Goal: Information Seeking & Learning: Learn about a topic

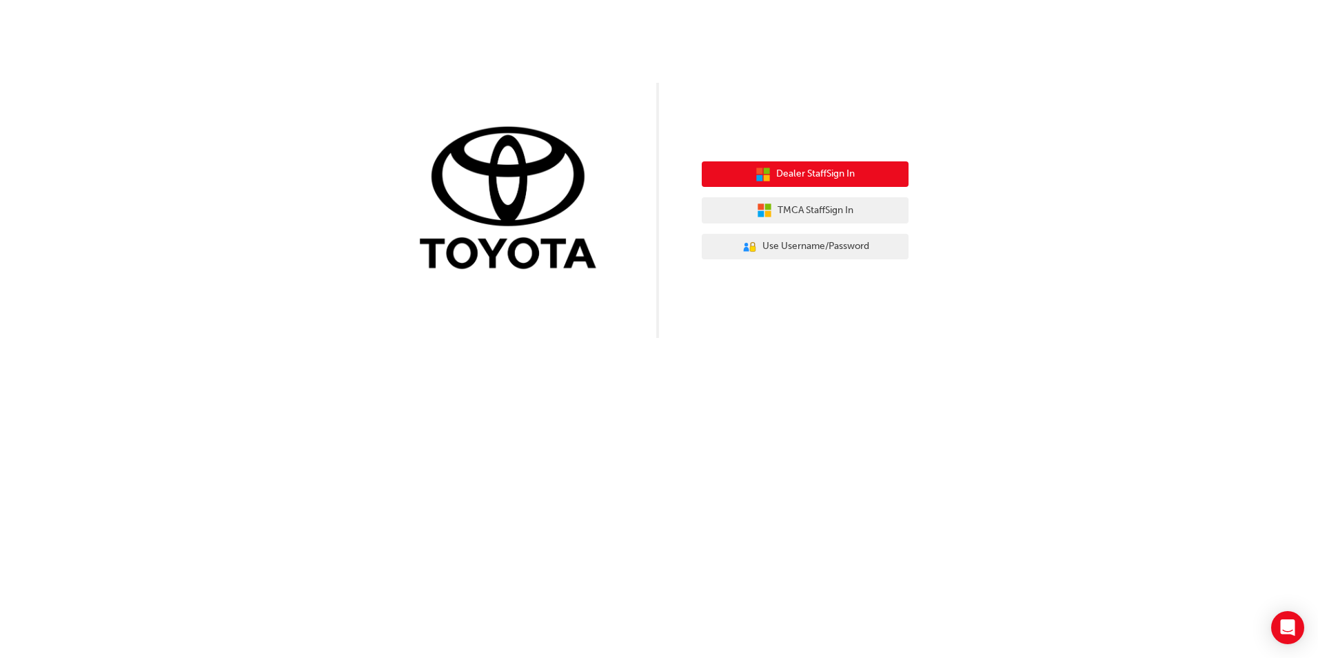
click at [740, 178] on button "Dealer Staff Sign In" at bounding box center [805, 174] width 207 height 26
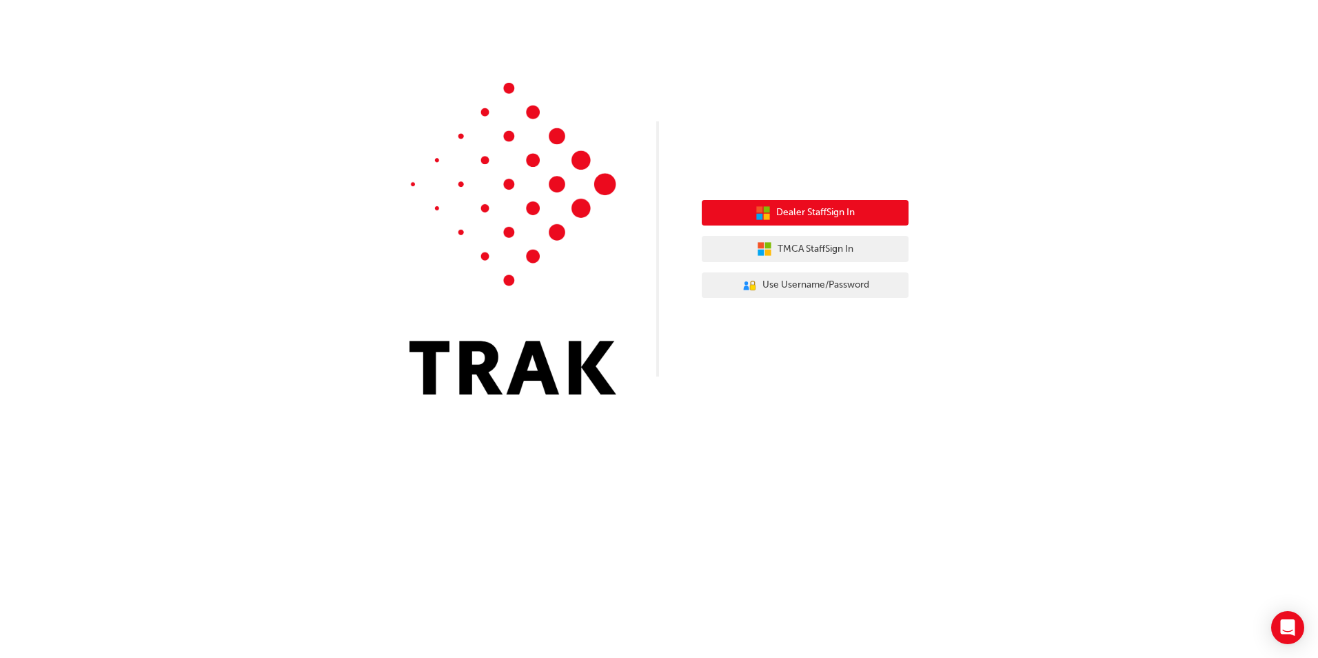
click at [776, 213] on span "Dealer Staff Sign In" at bounding box center [815, 213] width 79 height 16
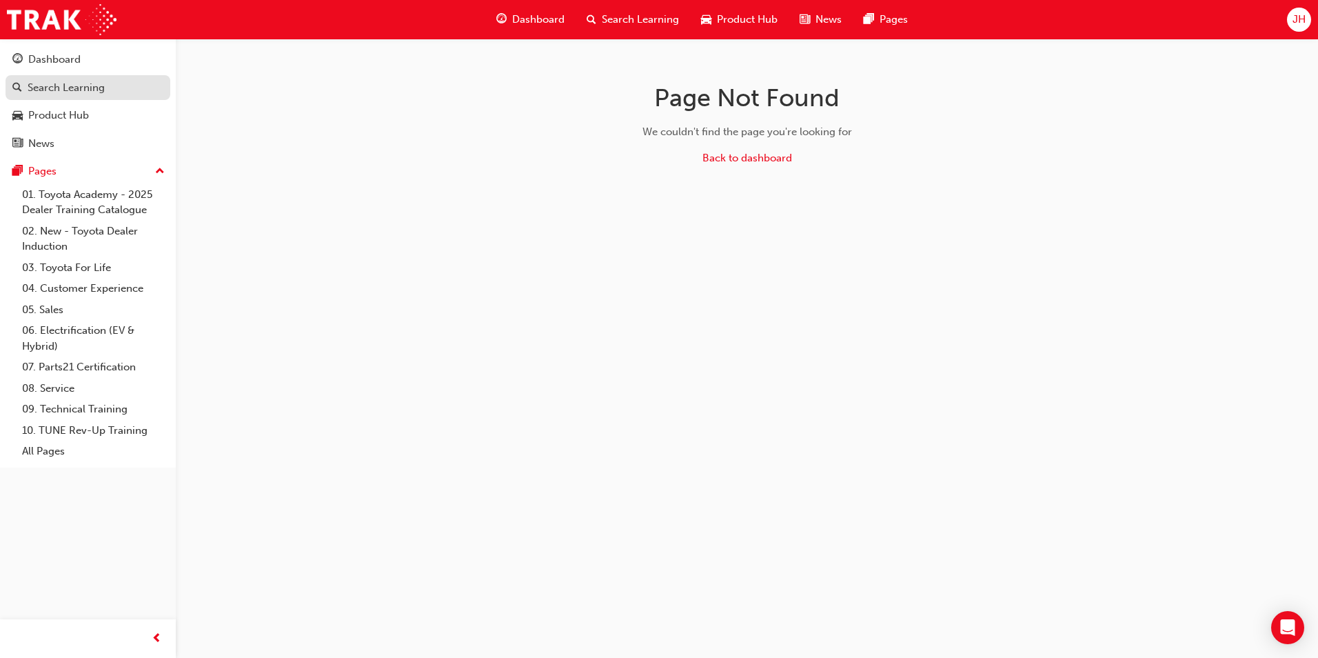
click at [66, 87] on div "Search Learning" at bounding box center [66, 88] width 77 height 16
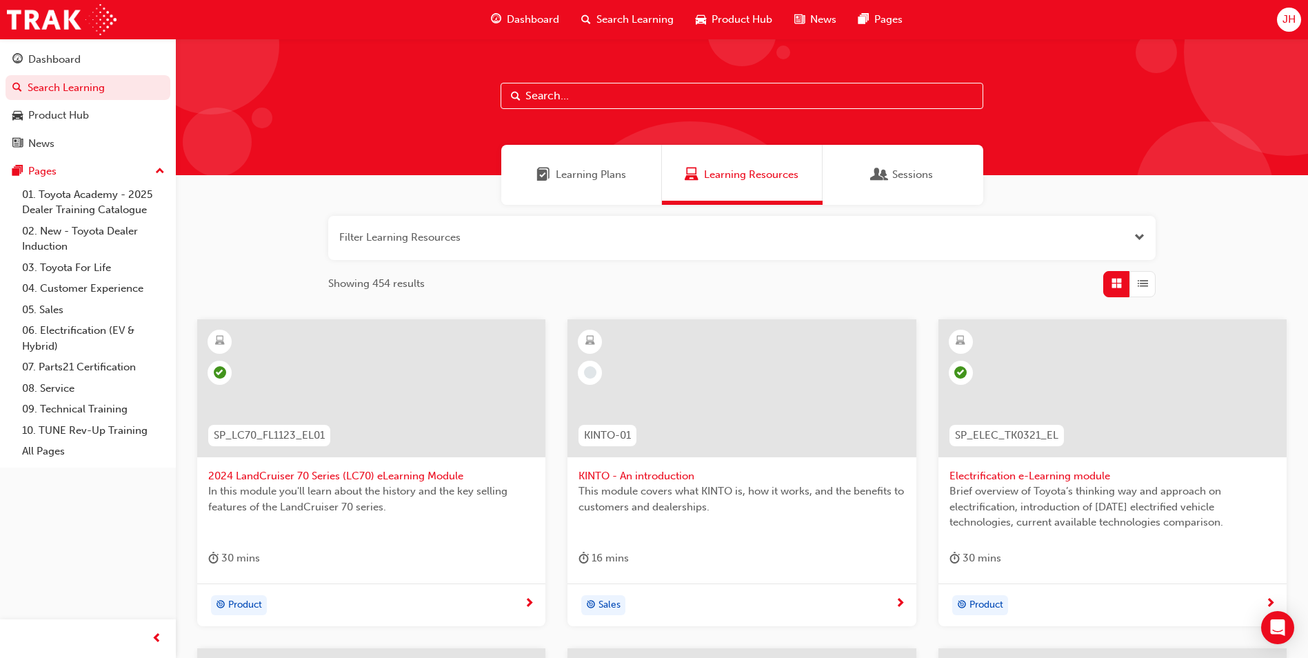
click at [891, 176] on div "Sessions" at bounding box center [903, 175] width 60 height 16
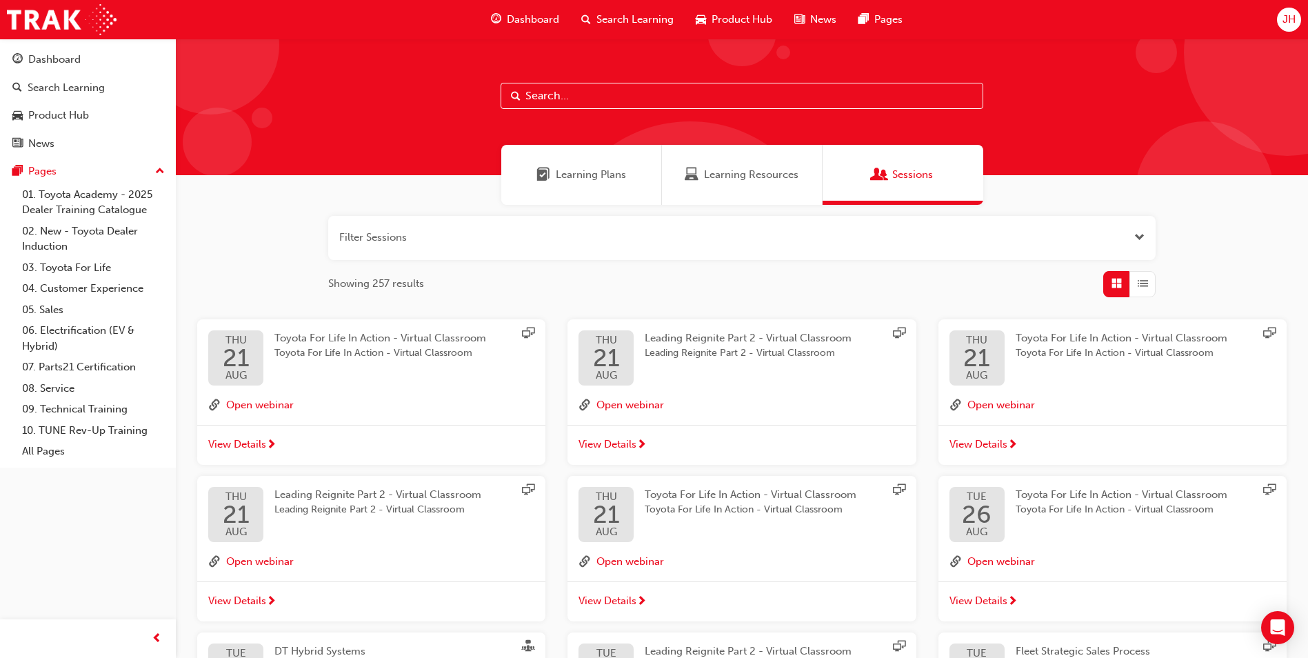
click at [737, 178] on span "Learning Resources" at bounding box center [751, 175] width 94 height 16
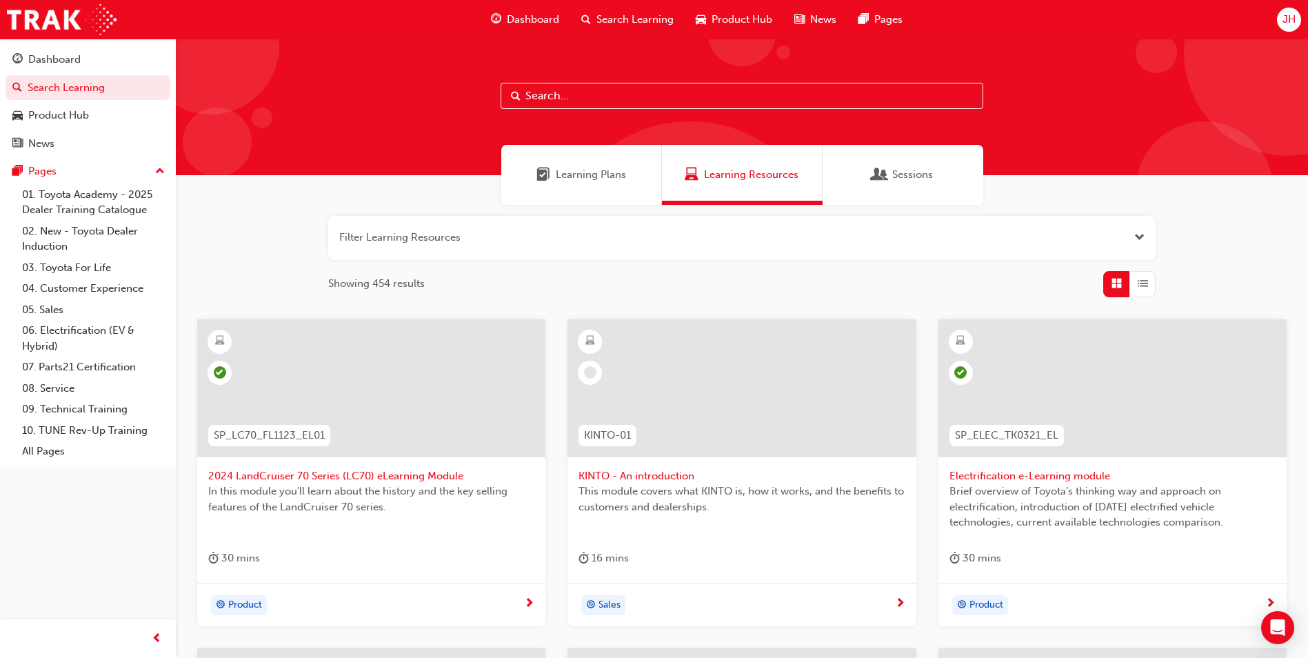
click at [891, 174] on div "Sessions" at bounding box center [903, 175] width 60 height 16
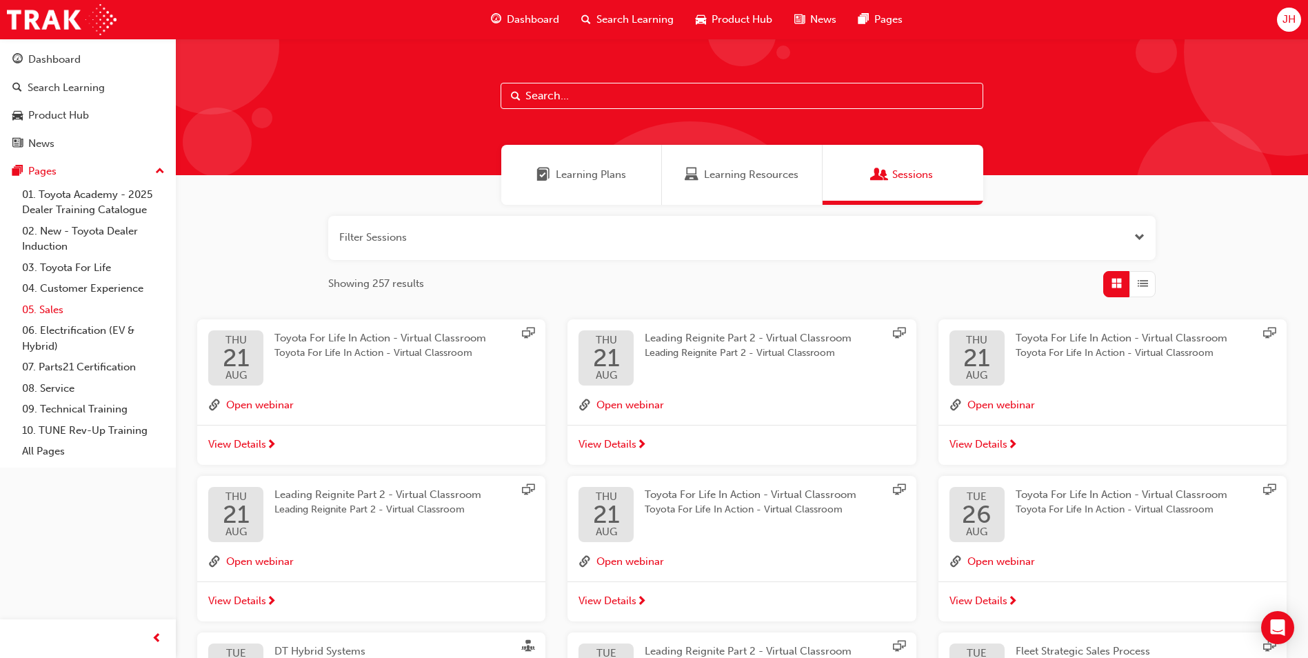
click at [51, 310] on link "05. Sales" at bounding box center [94, 309] width 154 height 21
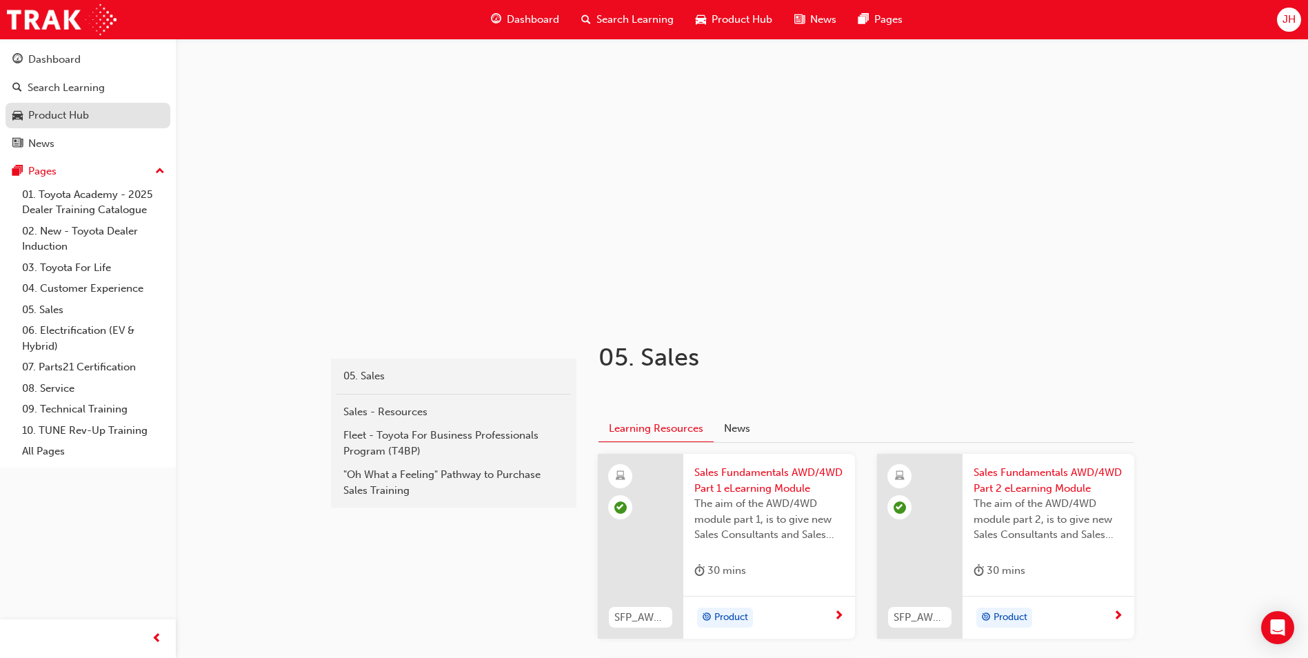
click at [67, 117] on div "Product Hub" at bounding box center [58, 116] width 61 height 16
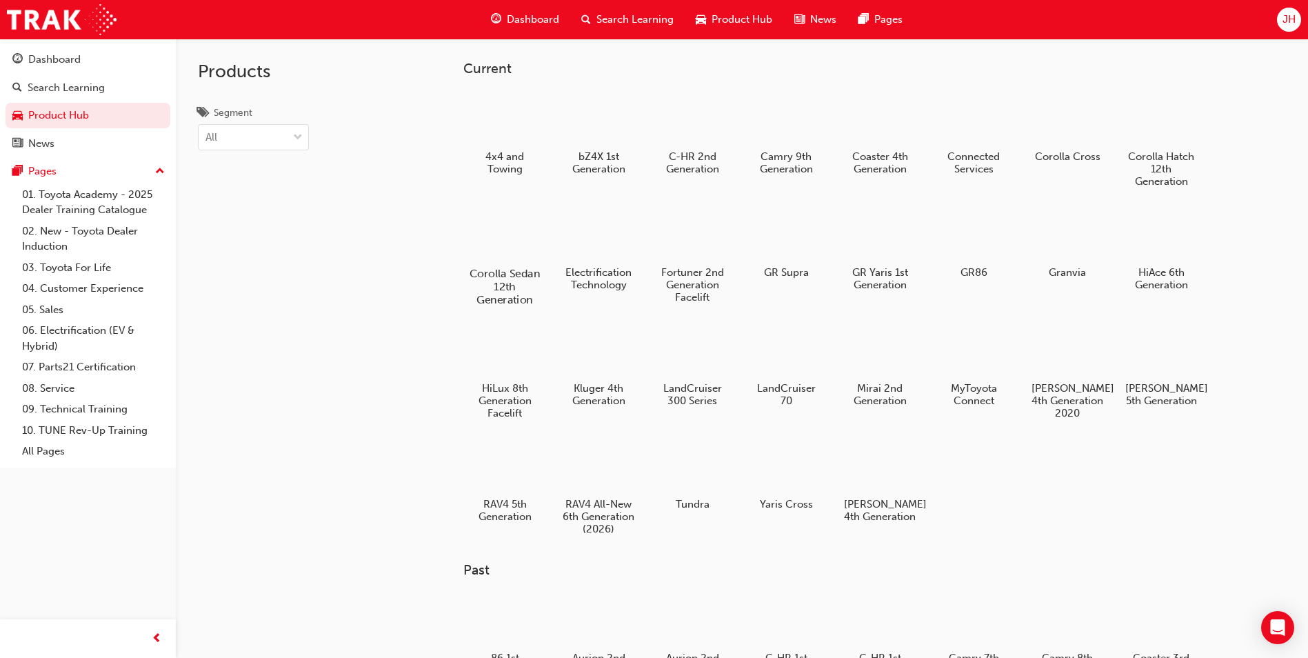
click at [494, 240] on div at bounding box center [505, 233] width 77 height 55
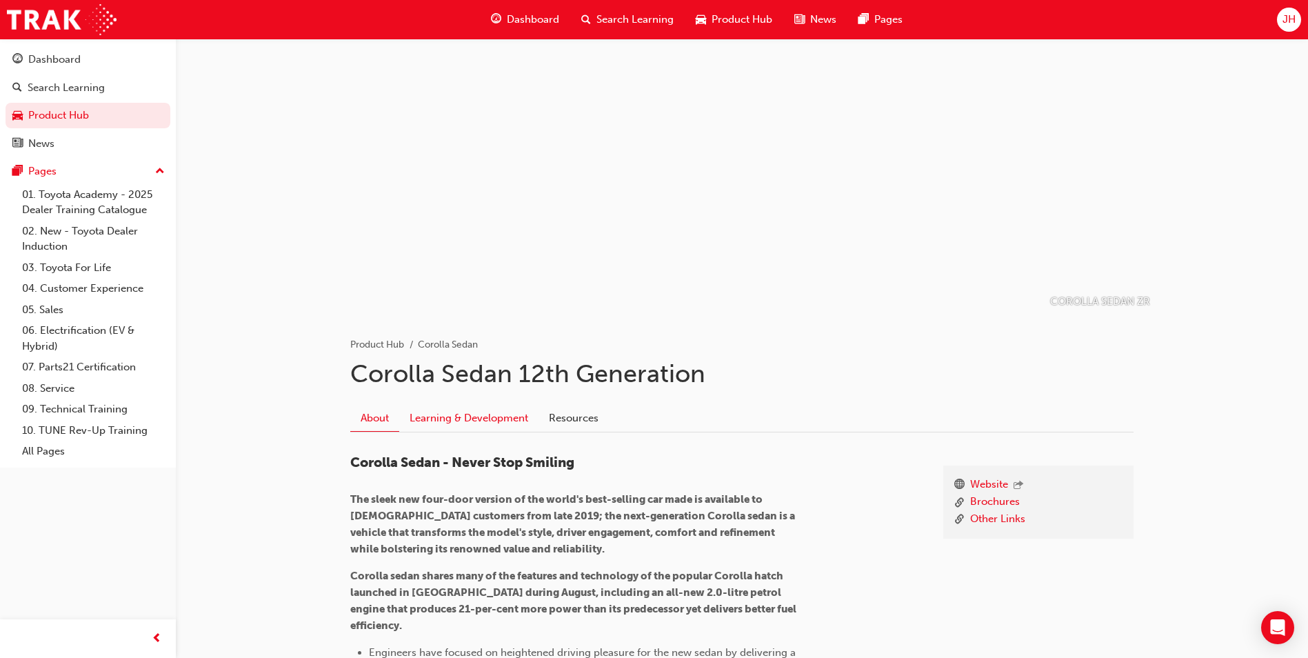
click at [462, 416] on link "Learning & Development" at bounding box center [468, 418] width 139 height 26
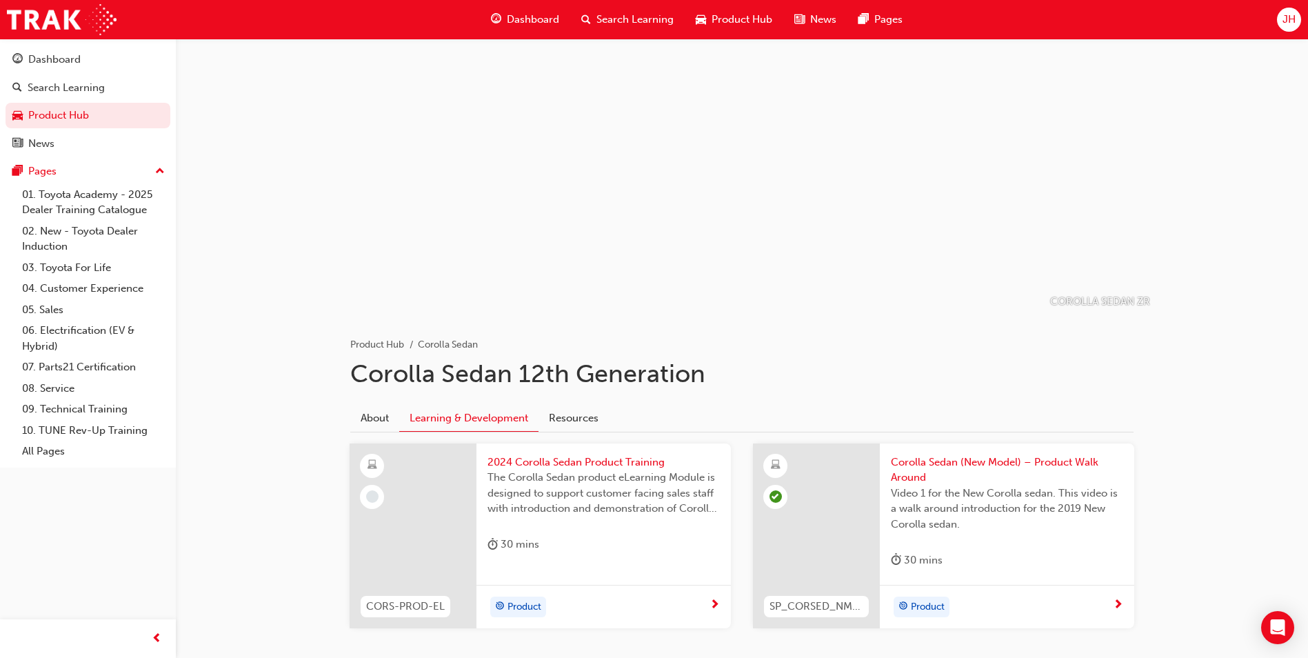
scroll to position [69, 0]
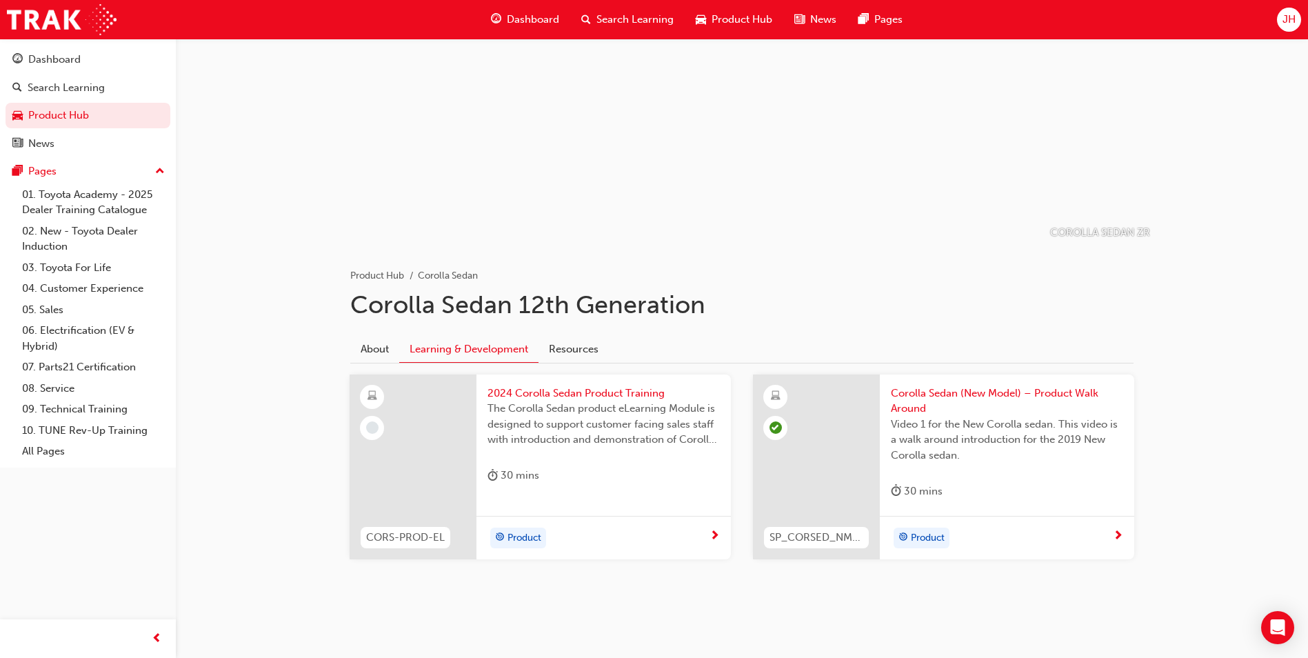
click at [712, 534] on span "next-icon" at bounding box center [715, 536] width 10 height 12
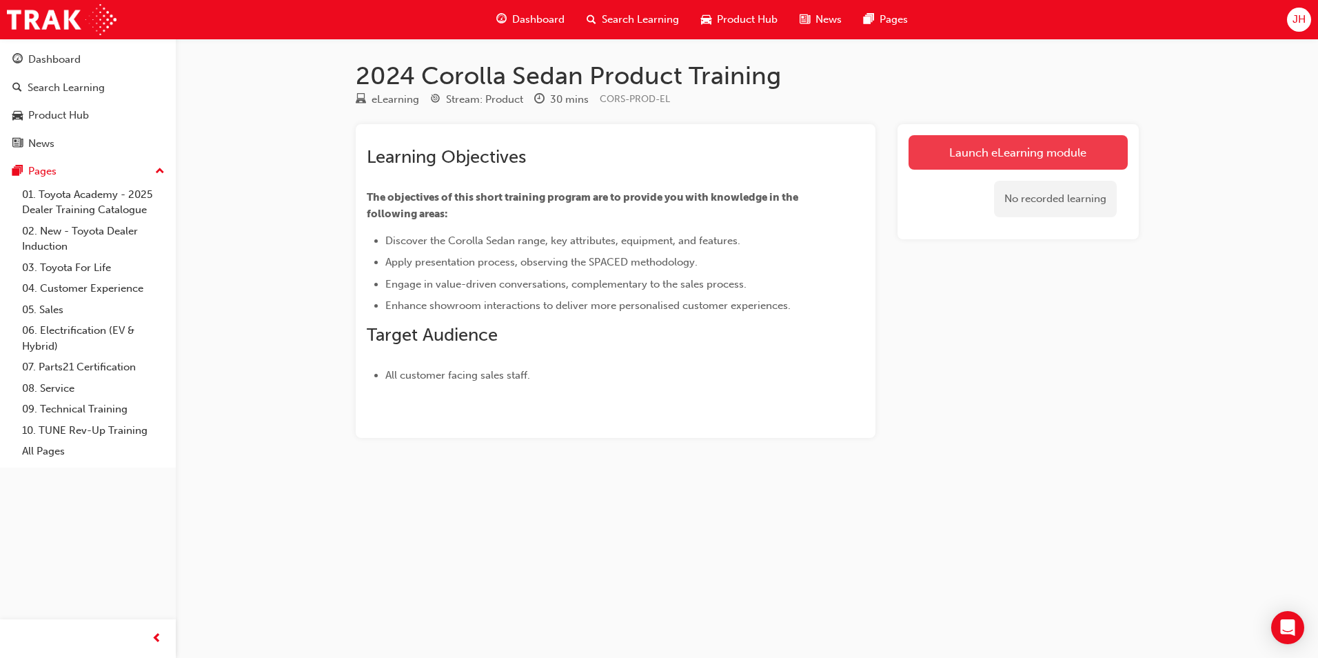
click at [989, 154] on link "Launch eLearning module" at bounding box center [1018, 152] width 219 height 34
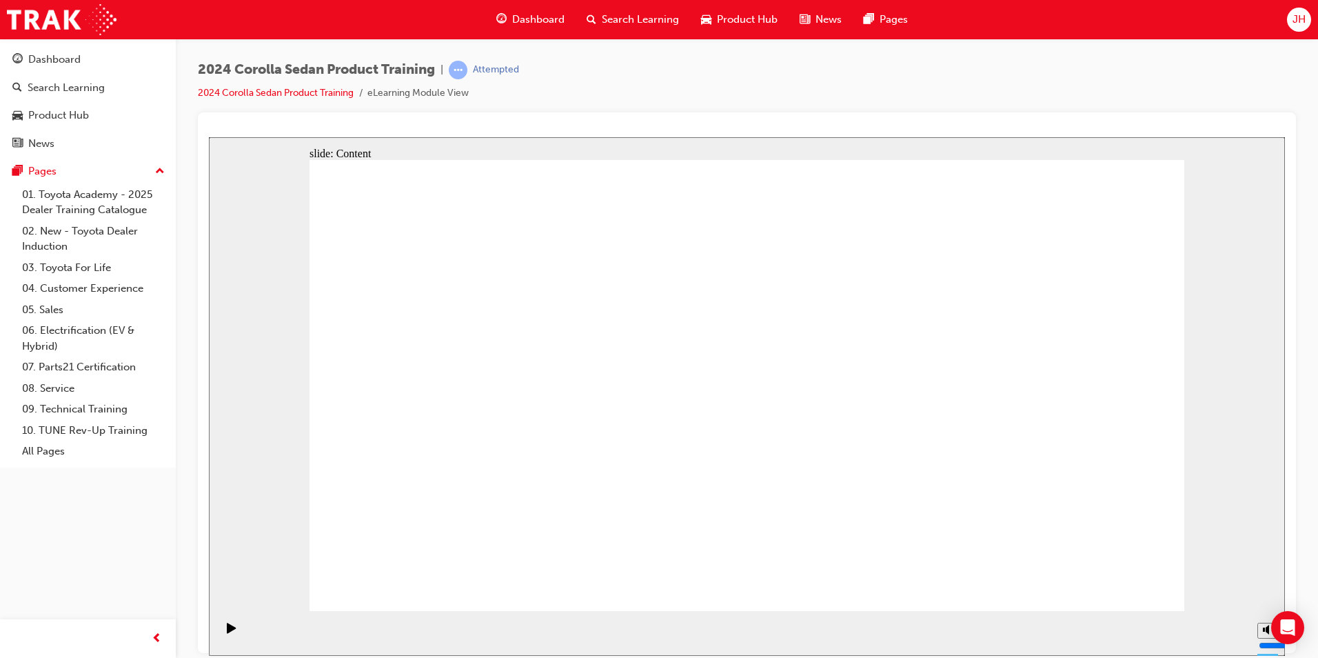
drag, startPoint x: 576, startPoint y: 421, endPoint x: 597, endPoint y: 427, distance: 22.1
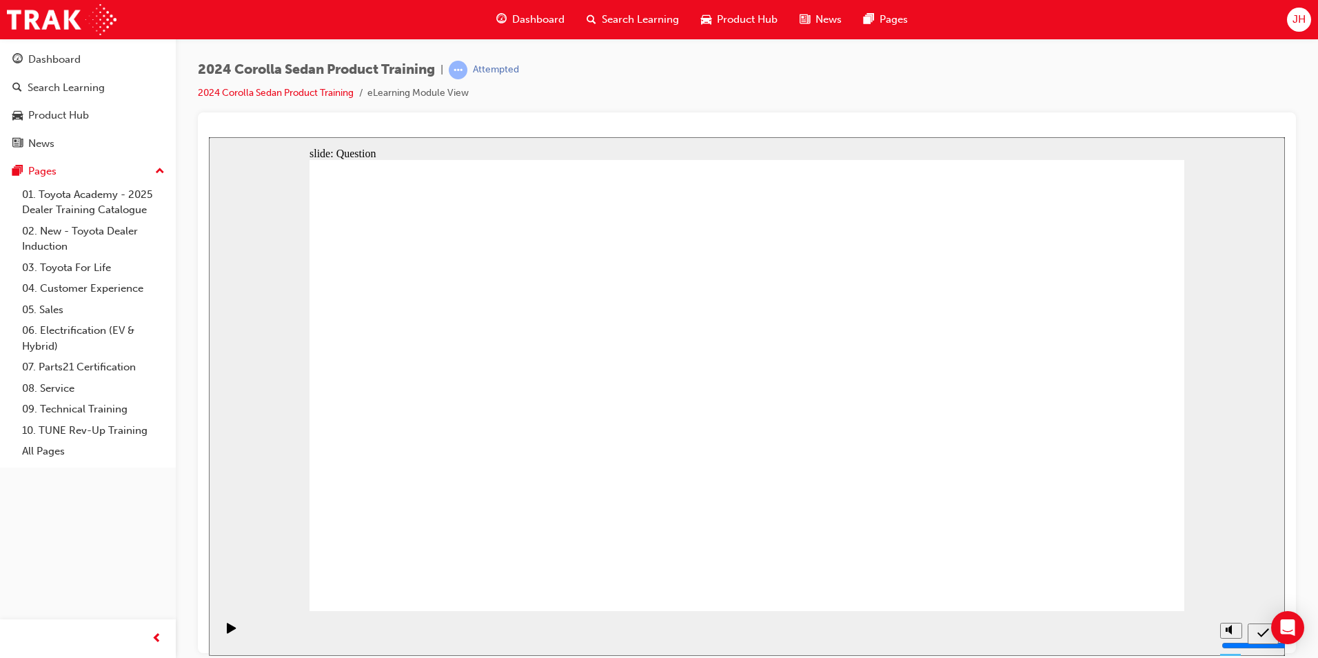
radio input "true"
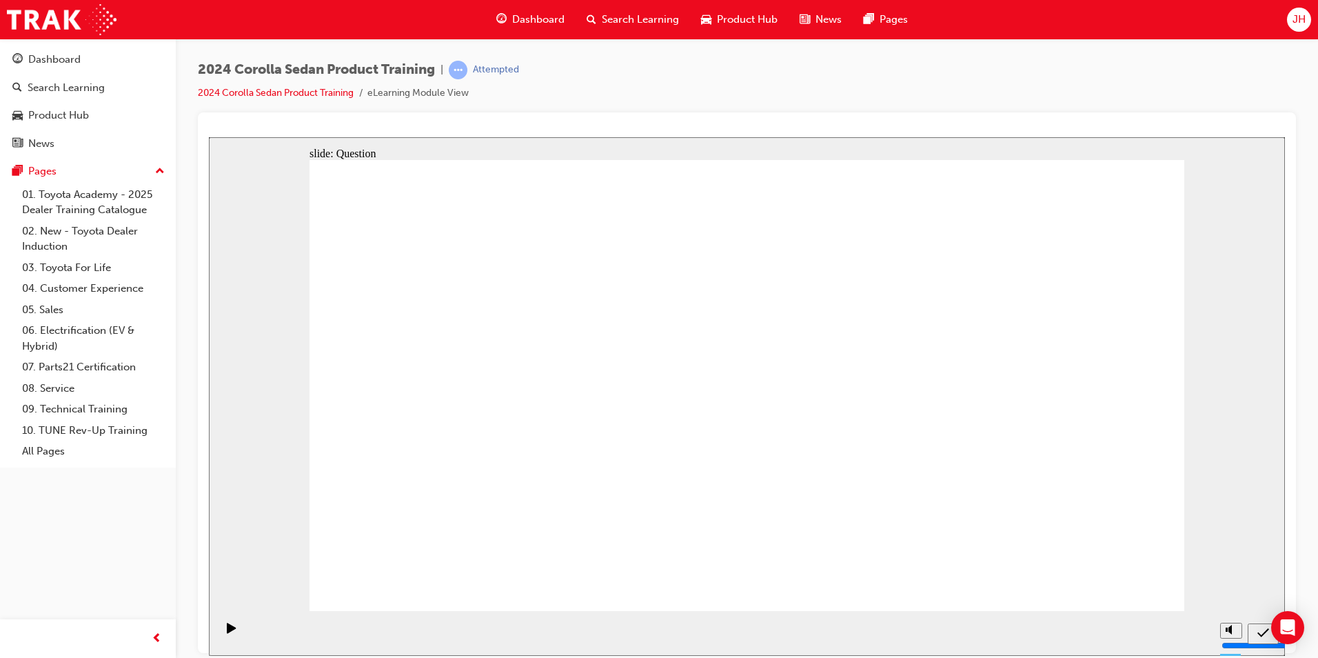
radio input "true"
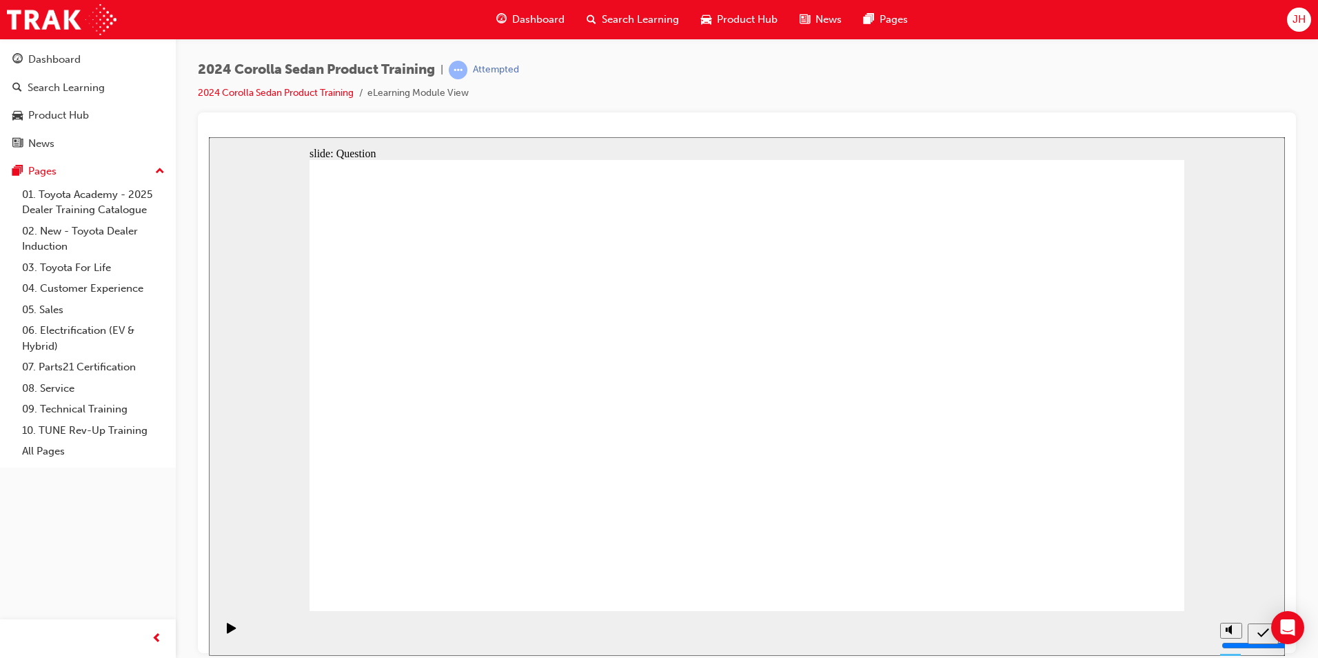
radio input "true"
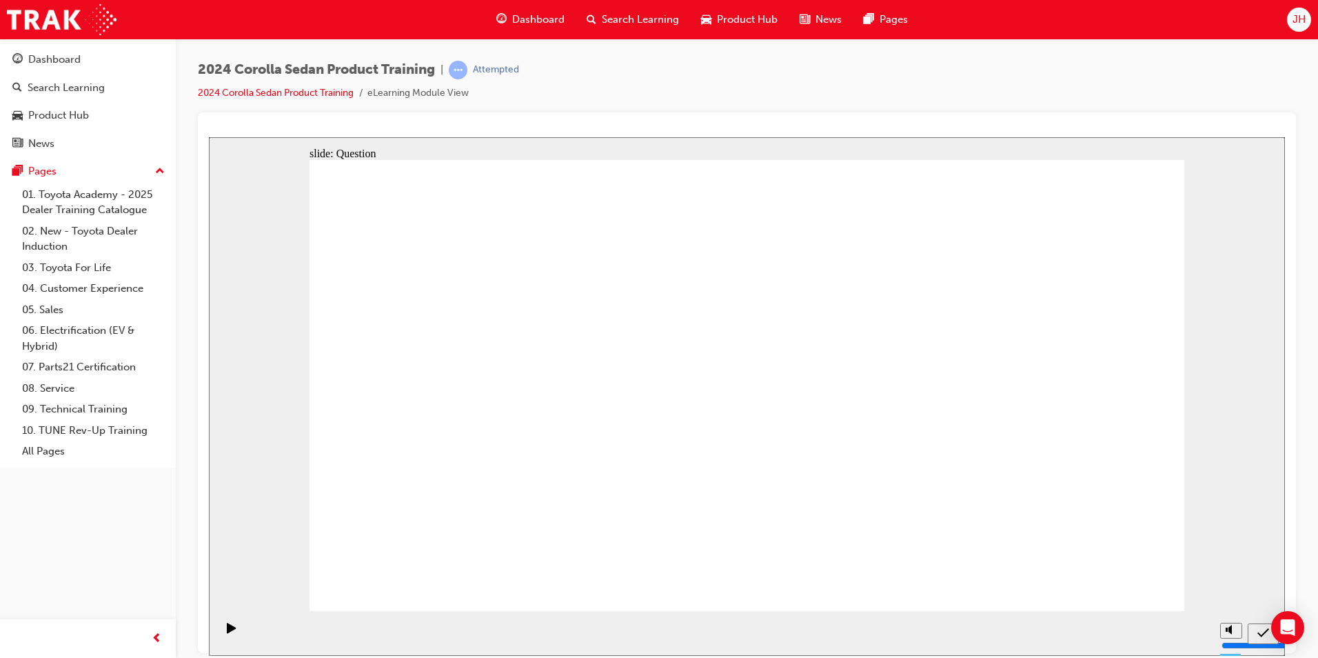
drag, startPoint x: 677, startPoint y: 365, endPoint x: 813, endPoint y: 504, distance: 194.6
drag, startPoint x: 952, startPoint y: 363, endPoint x: 634, endPoint y: 503, distance: 347.0
drag, startPoint x: 532, startPoint y: 375, endPoint x: 972, endPoint y: 505, distance: 458.6
drag, startPoint x: 783, startPoint y: 371, endPoint x: 509, endPoint y: 511, distance: 307.4
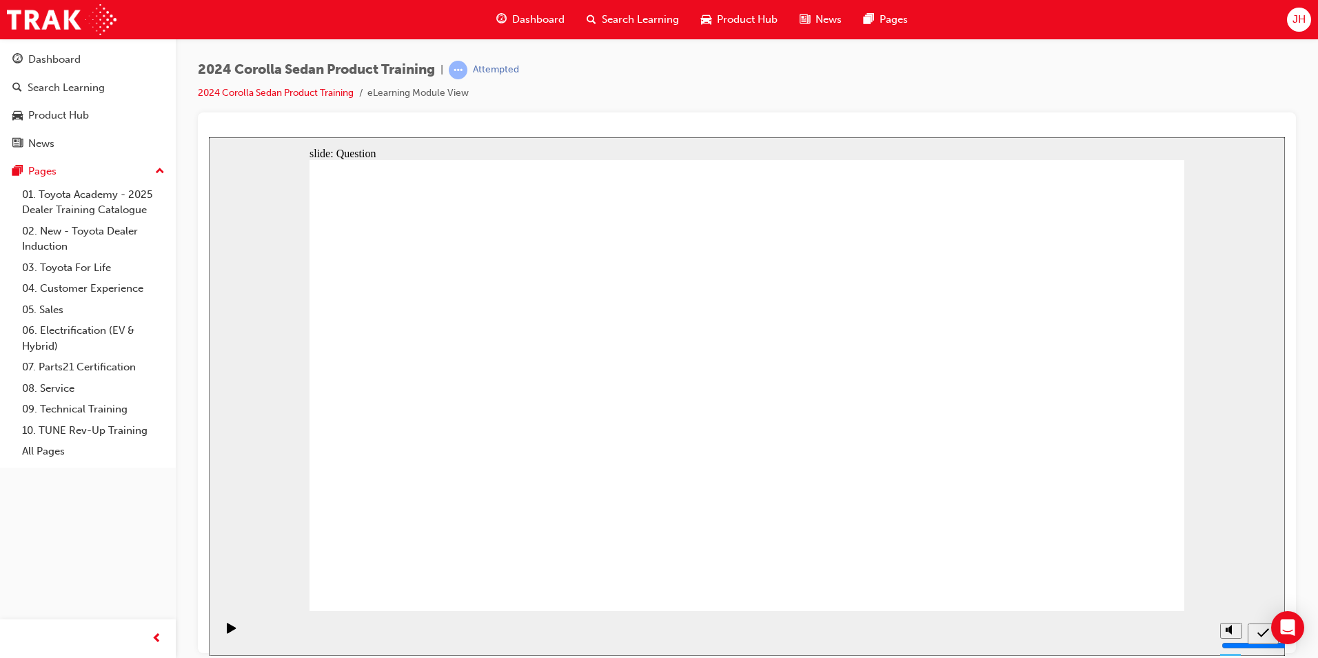
radio input "true"
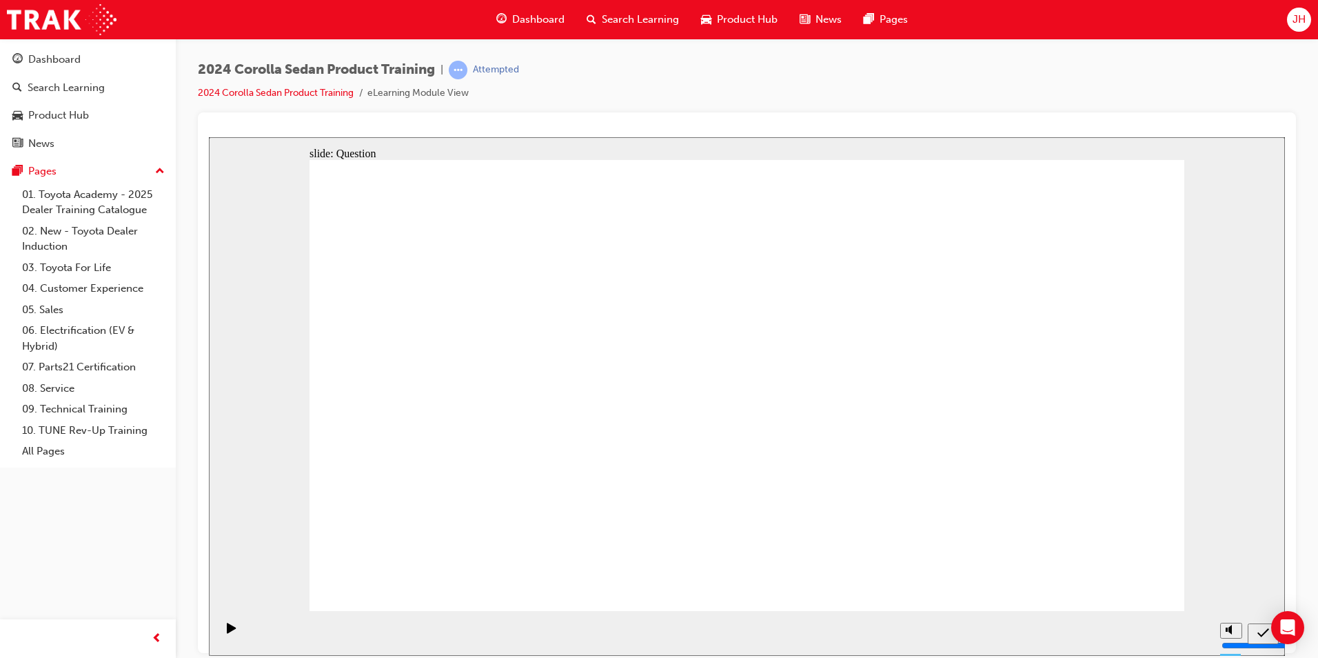
radio input "true"
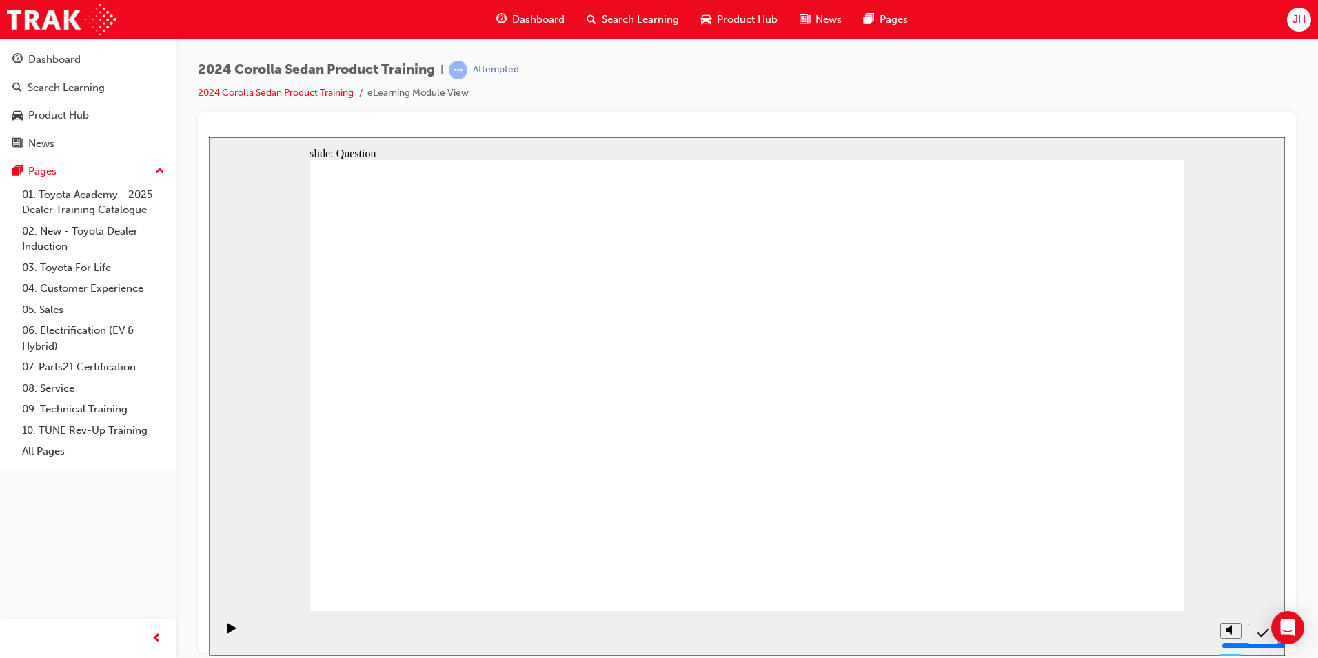
radio input "true"
drag, startPoint x: 1107, startPoint y: 574, endPoint x: 1114, endPoint y: 581, distance: 10.3
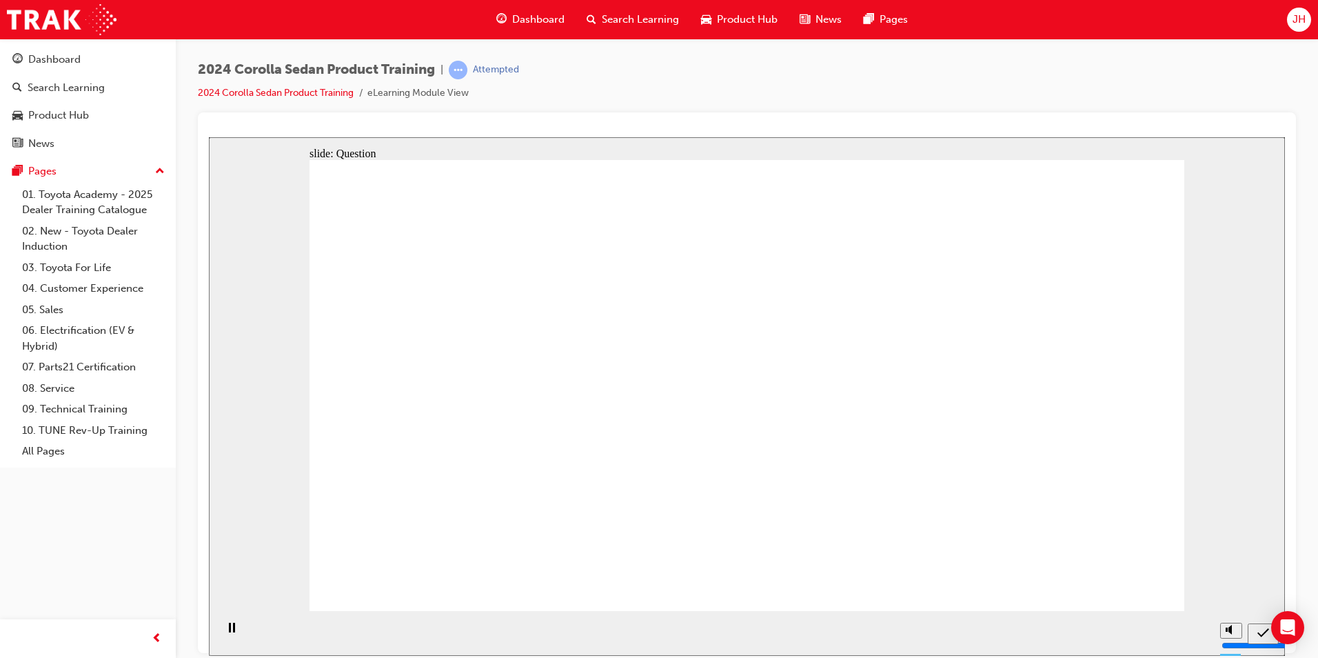
radio input "true"
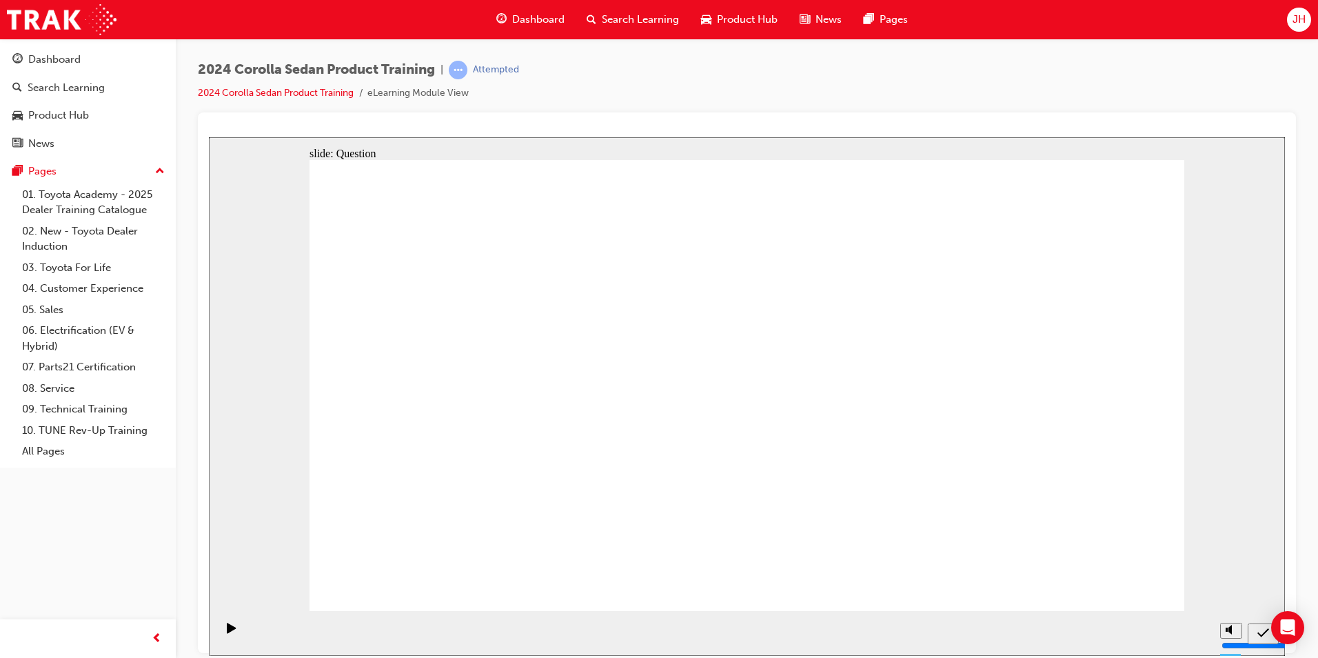
drag, startPoint x: 954, startPoint y: 364, endPoint x: 665, endPoint y: 508, distance: 322.9
drag, startPoint x: 665, startPoint y: 365, endPoint x: 806, endPoint y: 495, distance: 191.8
drag, startPoint x: 518, startPoint y: 354, endPoint x: 946, endPoint y: 492, distance: 450.1
drag, startPoint x: 798, startPoint y: 363, endPoint x: 432, endPoint y: 545, distance: 408.6
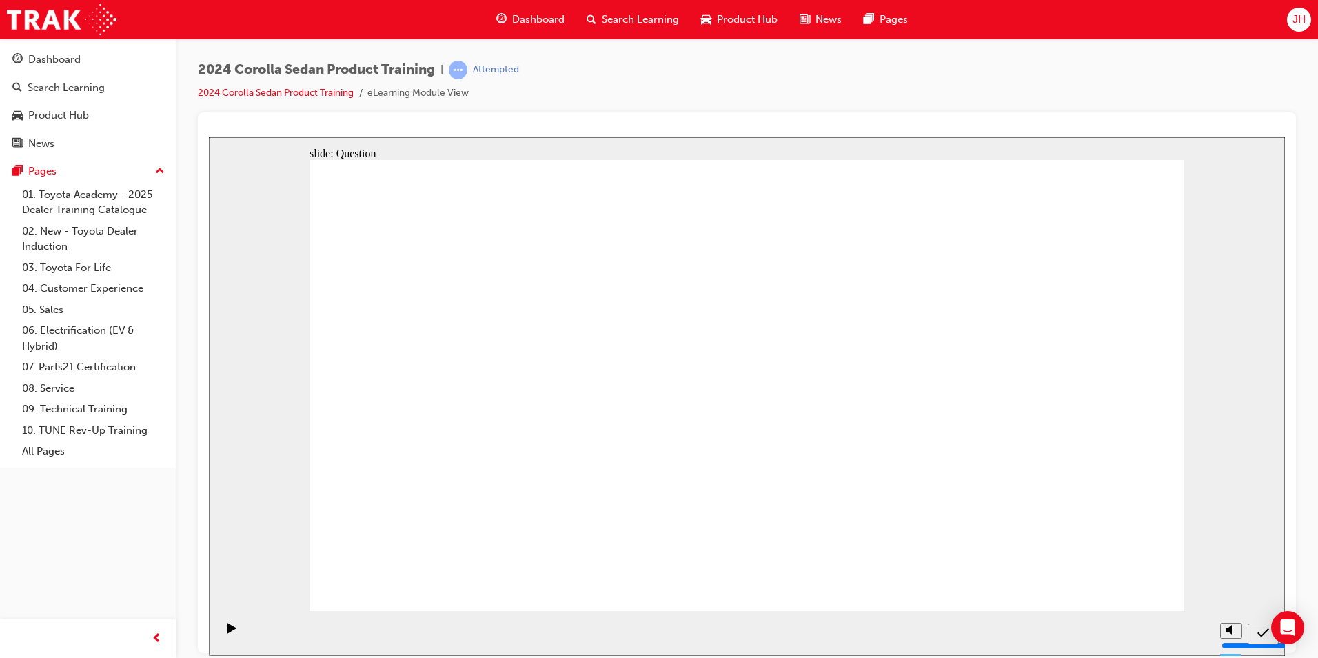
radio input "true"
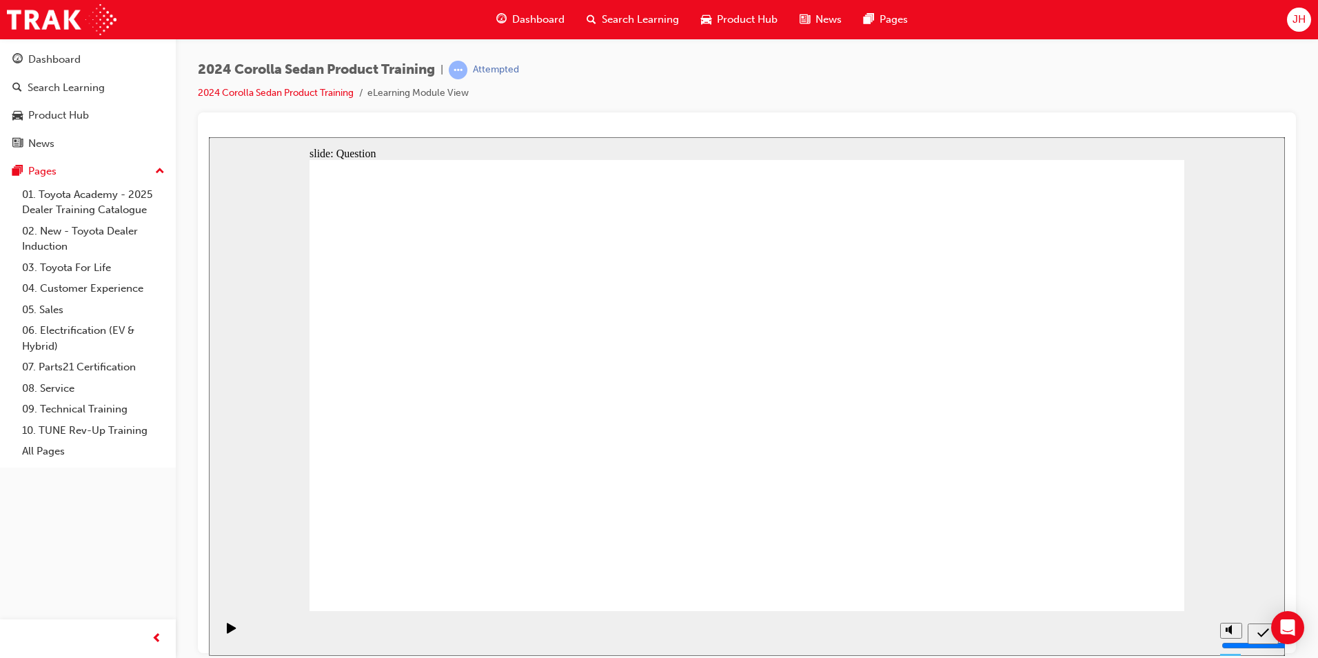
radio input "true"
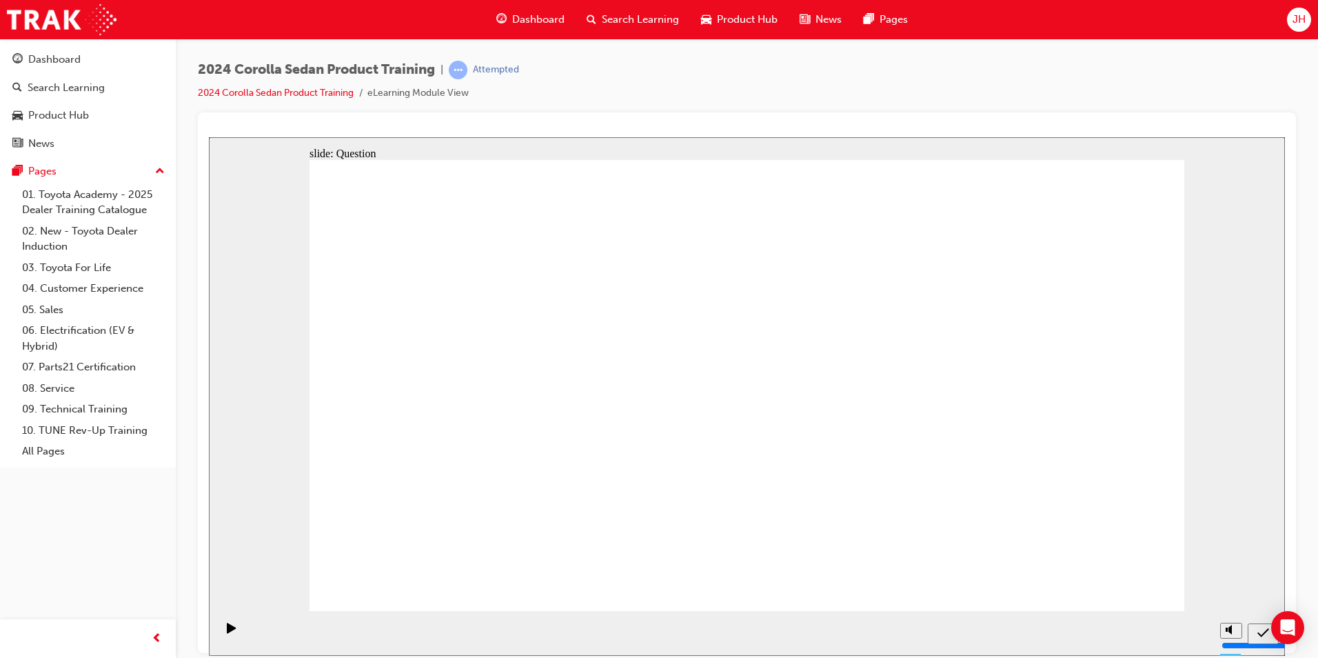
radio input "true"
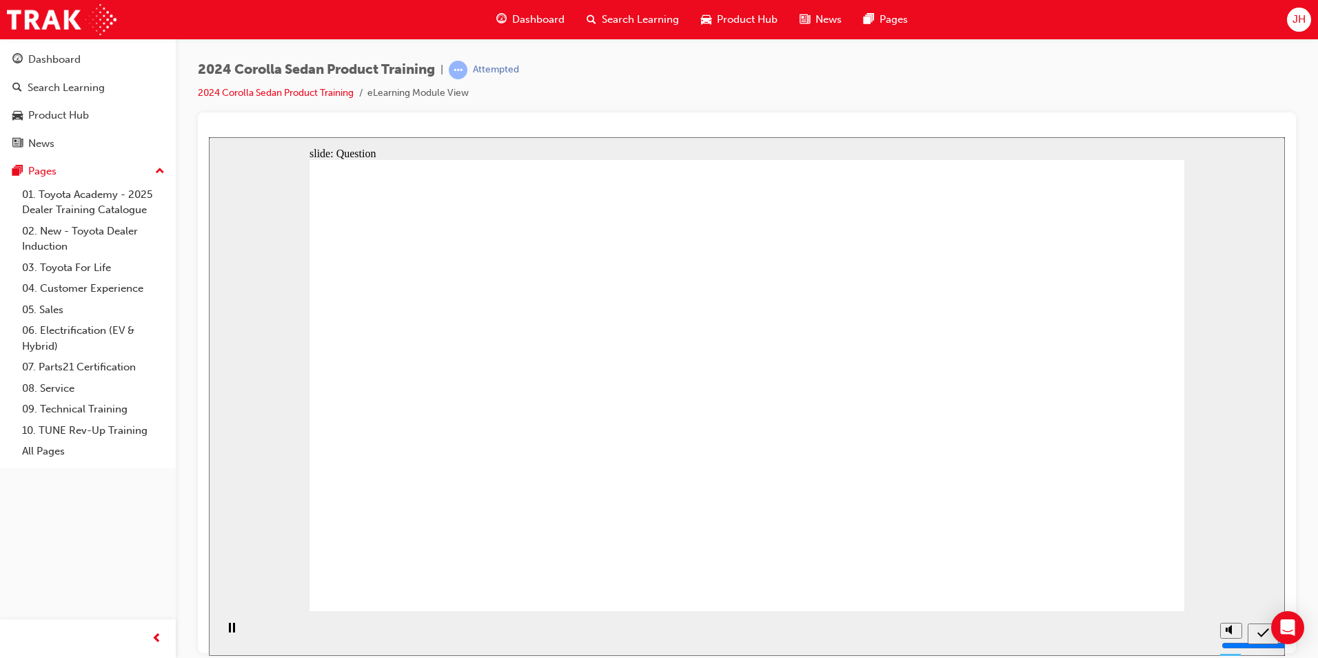
radio input "true"
drag, startPoint x: 684, startPoint y: 375, endPoint x: 848, endPoint y: 510, distance: 212.6
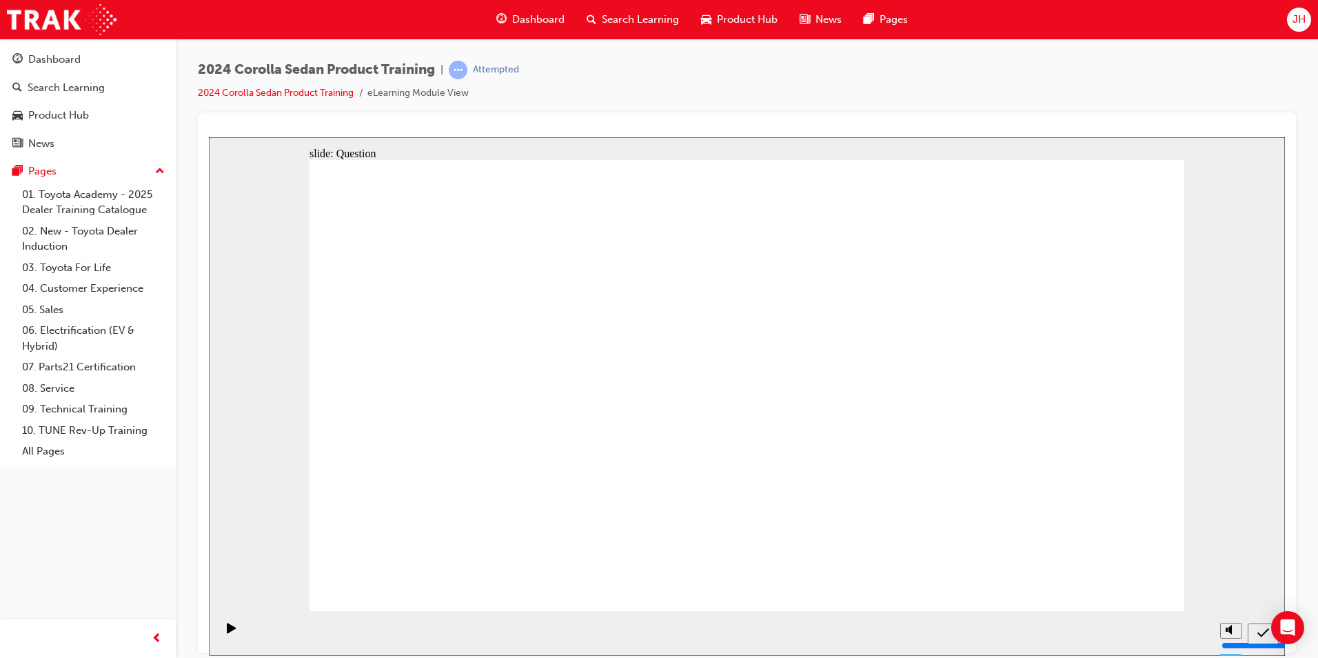
drag, startPoint x: 980, startPoint y: 352, endPoint x: 683, endPoint y: 495, distance: 329.7
drag, startPoint x: 537, startPoint y: 354, endPoint x: 978, endPoint y: 503, distance: 465.1
drag, startPoint x: 811, startPoint y: 362, endPoint x: 539, endPoint y: 483, distance: 297.5
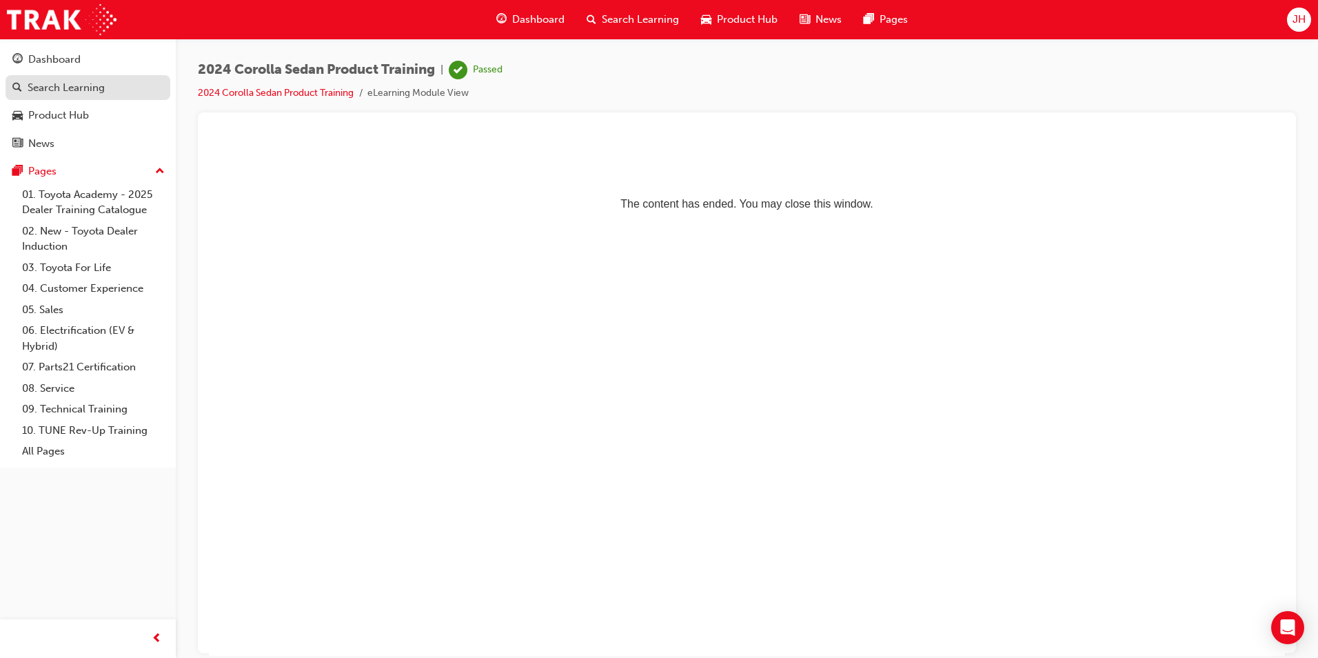
click at [80, 86] on div "Search Learning" at bounding box center [66, 88] width 77 height 16
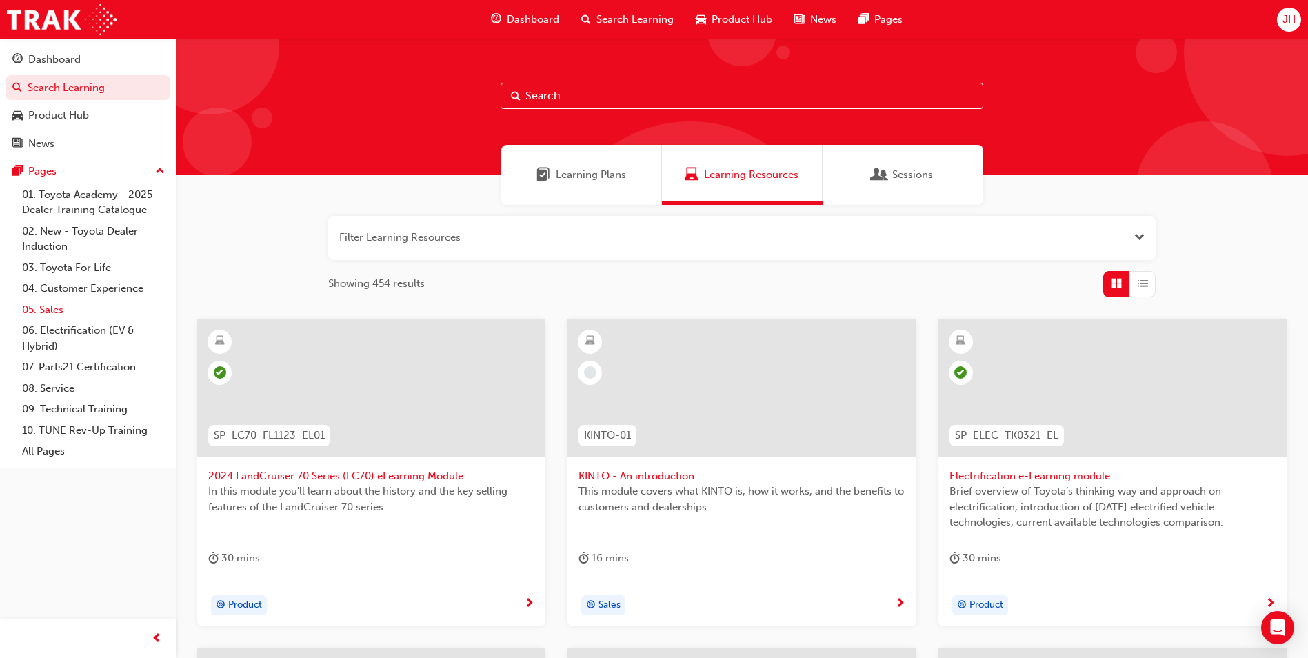
click at [48, 314] on link "05. Sales" at bounding box center [94, 309] width 154 height 21
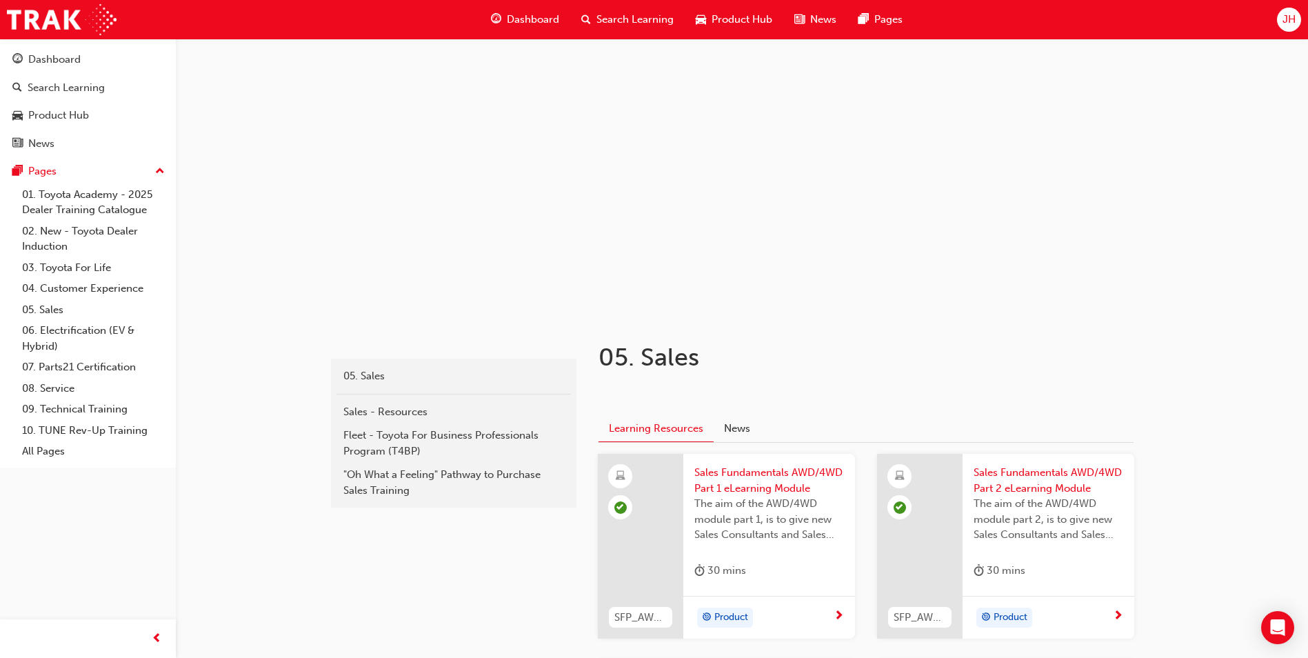
click at [634, 20] on span "Search Learning" at bounding box center [634, 20] width 77 height 16
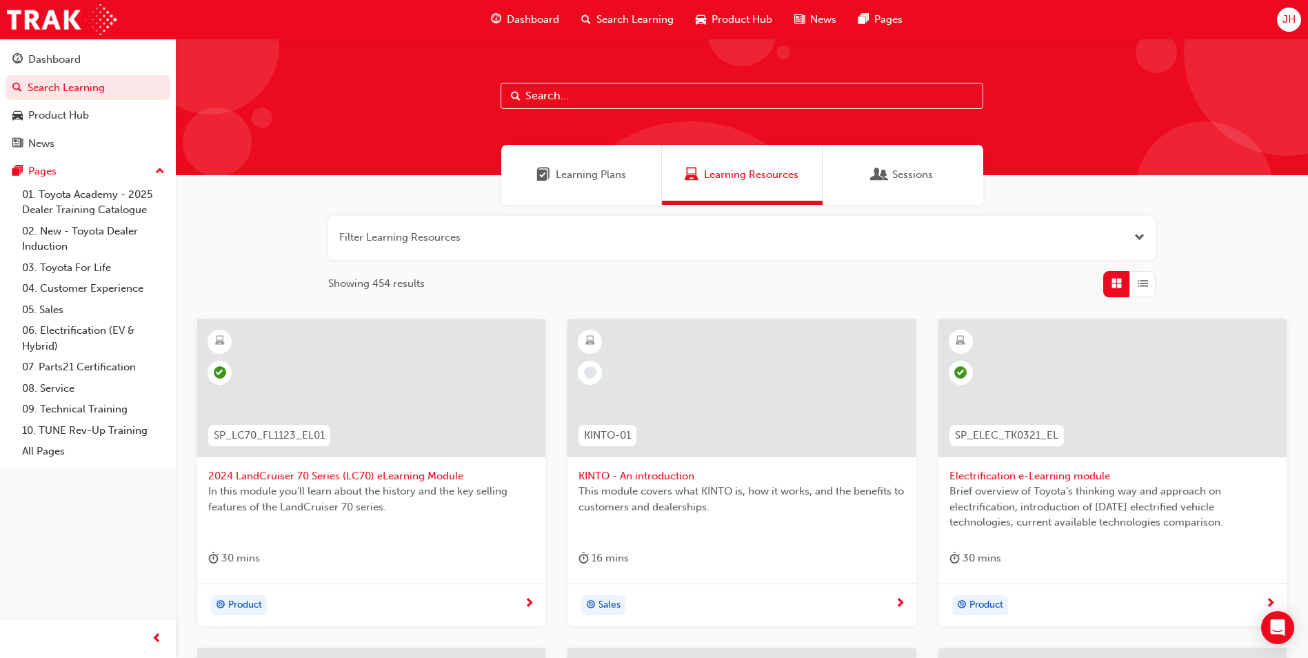
click at [642, 19] on span "Search Learning" at bounding box center [634, 20] width 77 height 16
click at [481, 241] on button "button" at bounding box center [741, 238] width 827 height 44
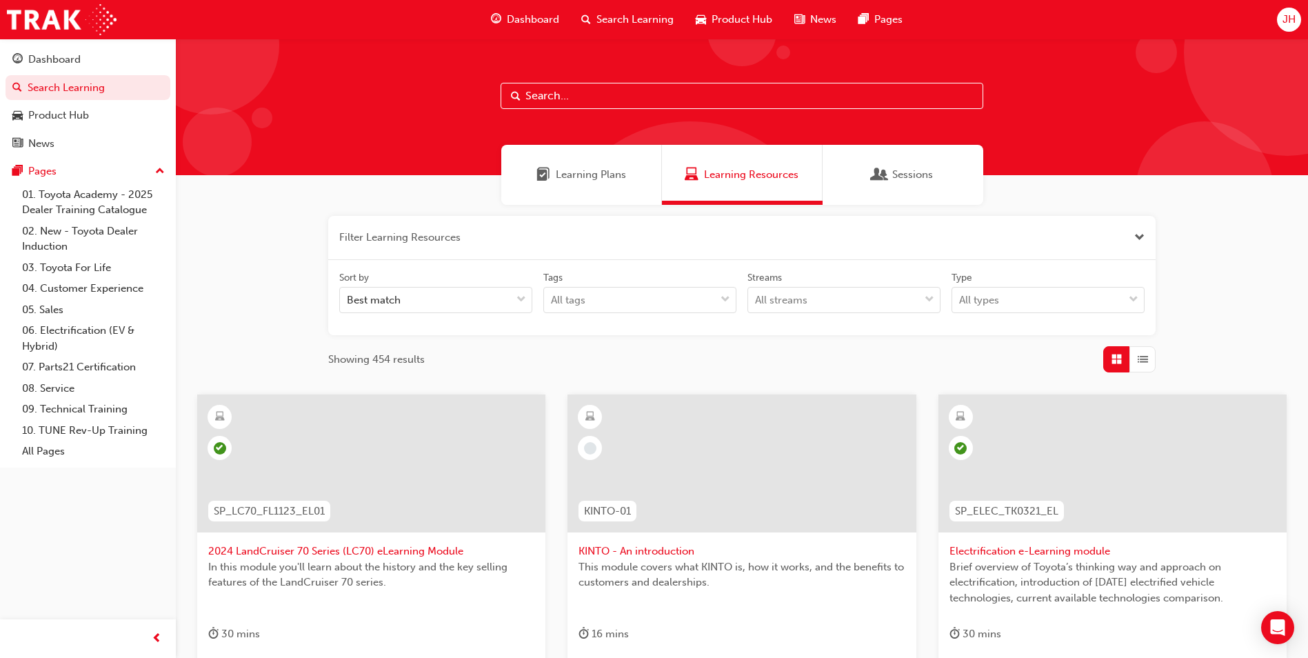
click at [484, 237] on button "button" at bounding box center [741, 238] width 827 height 44
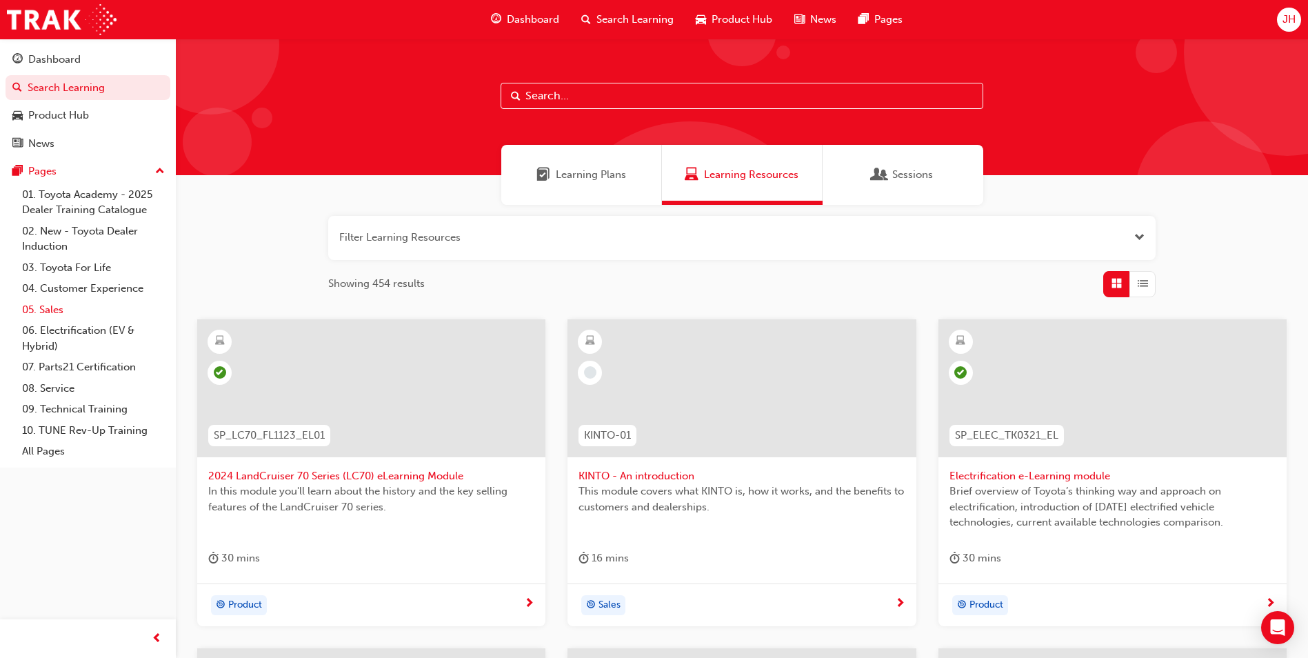
click at [57, 312] on link "05. Sales" at bounding box center [94, 309] width 154 height 21
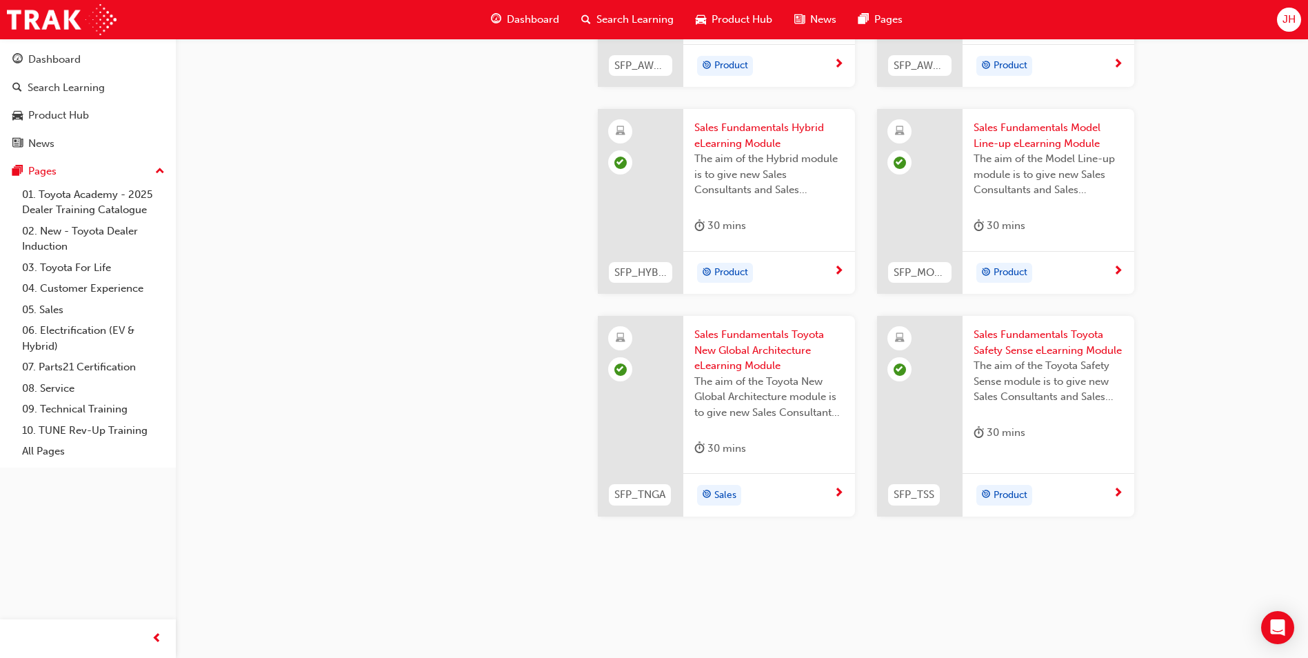
scroll to position [555, 0]
click at [838, 488] on span "next-icon" at bounding box center [839, 490] width 10 height 12
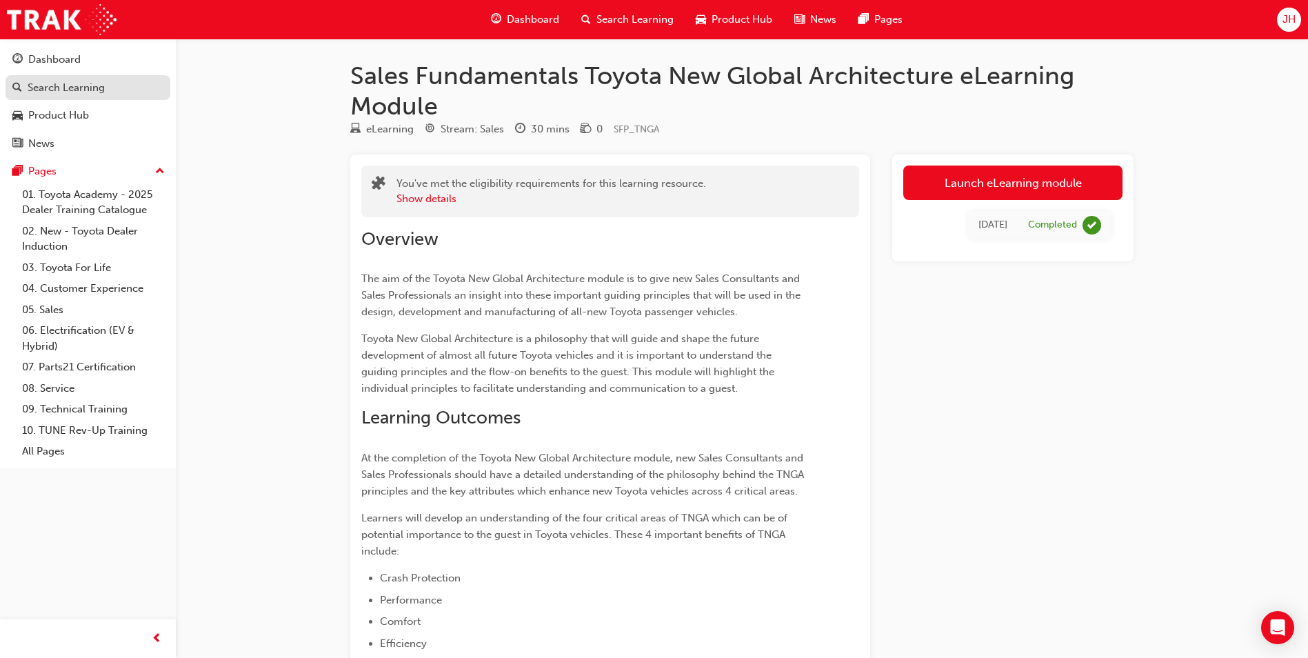
click at [79, 90] on div "Search Learning" at bounding box center [66, 88] width 77 height 16
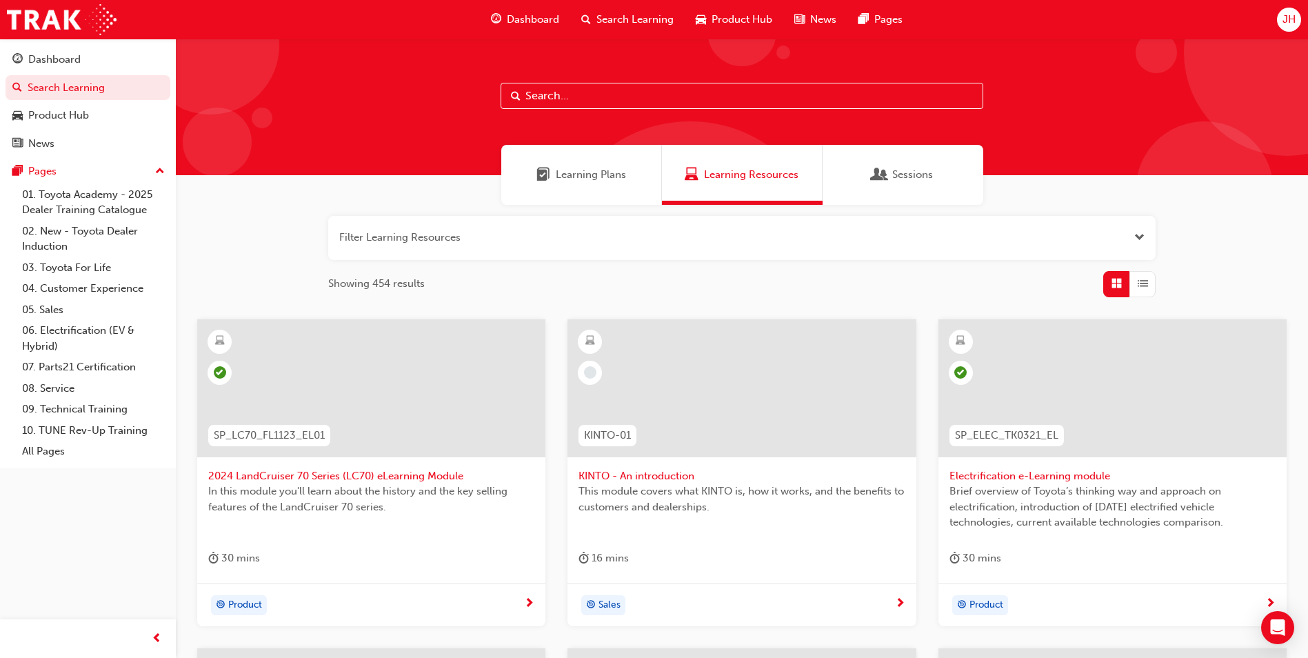
click at [532, 96] on input "text" at bounding box center [742, 96] width 483 height 26
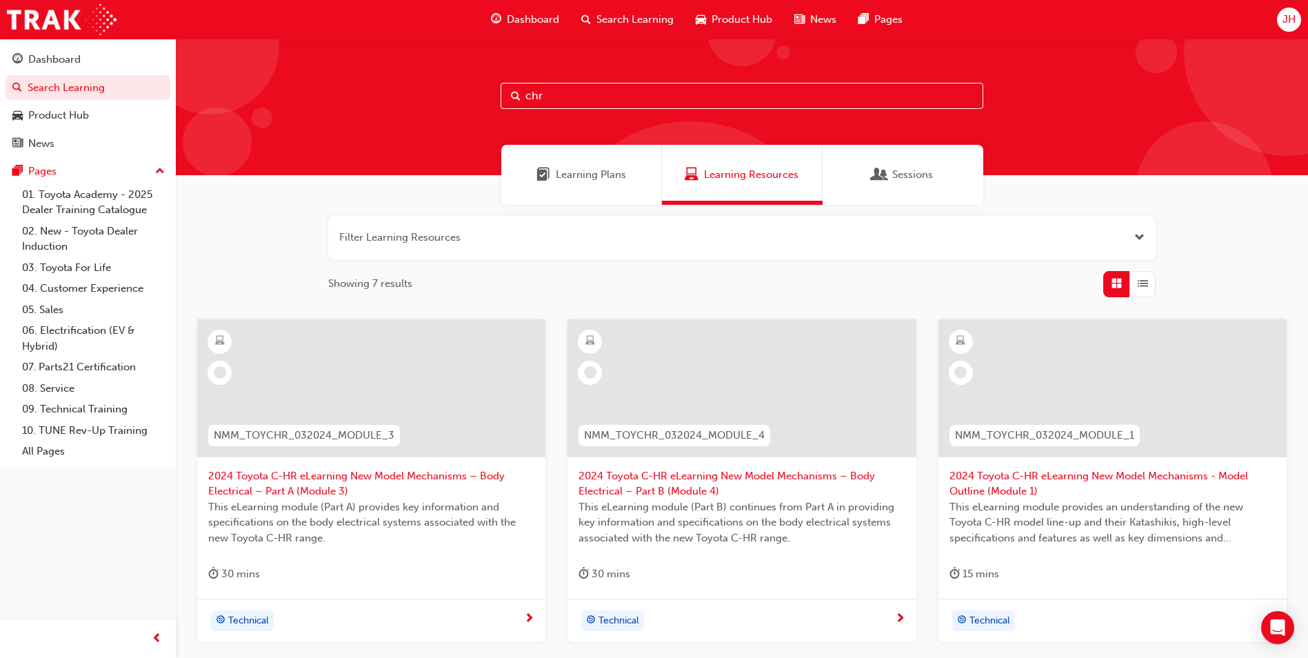
click at [572, 94] on input "chr" at bounding box center [742, 96] width 483 height 26
type input "c"
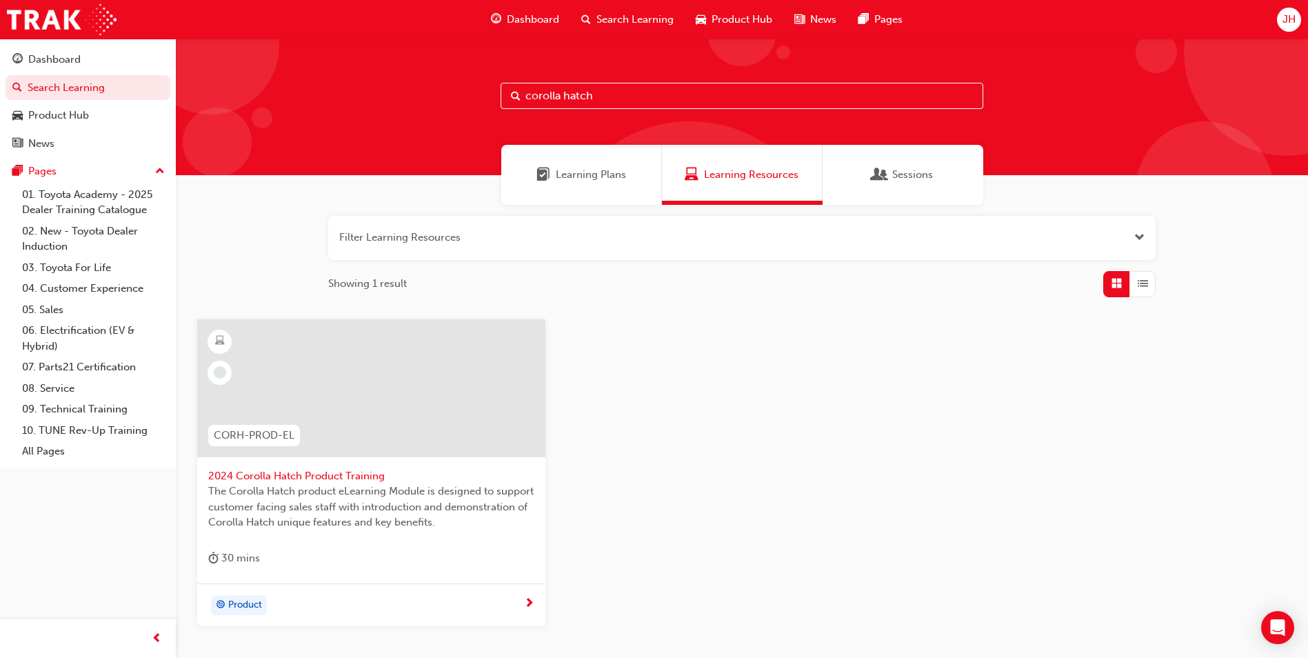
type input "corolla hatch"
click at [434, 419] on div at bounding box center [371, 388] width 348 height 138
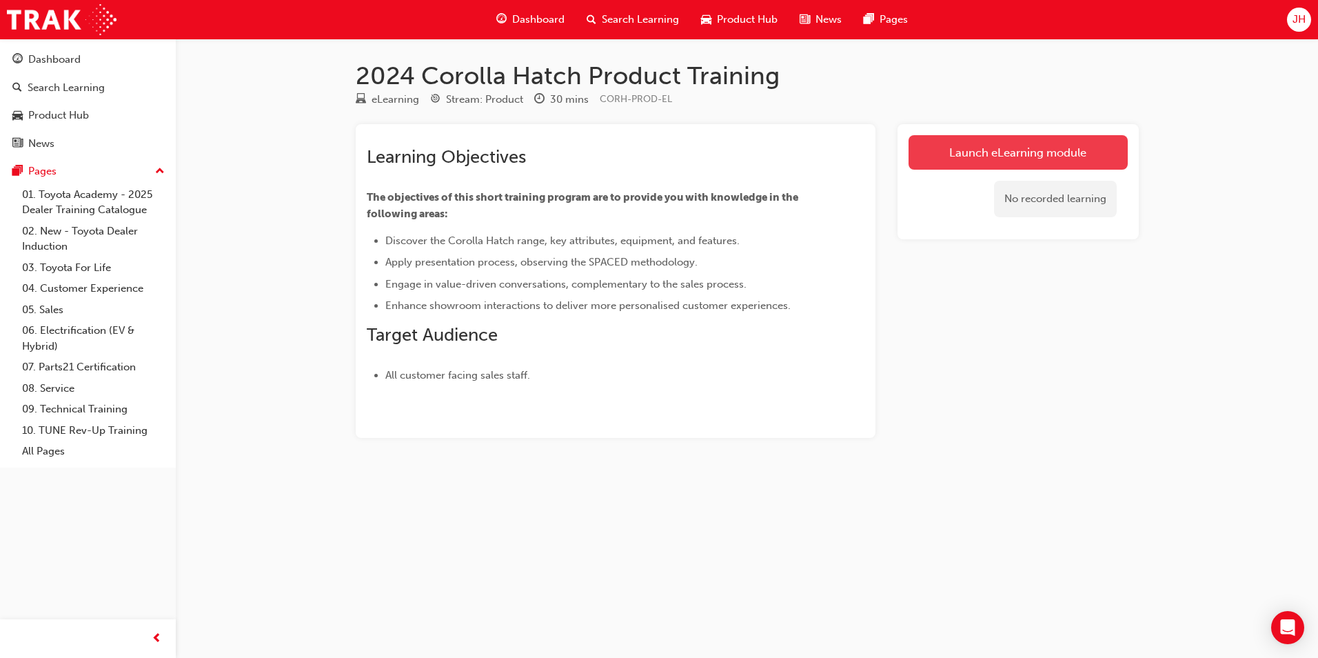
click at [1010, 151] on link "Launch eLearning module" at bounding box center [1018, 152] width 219 height 34
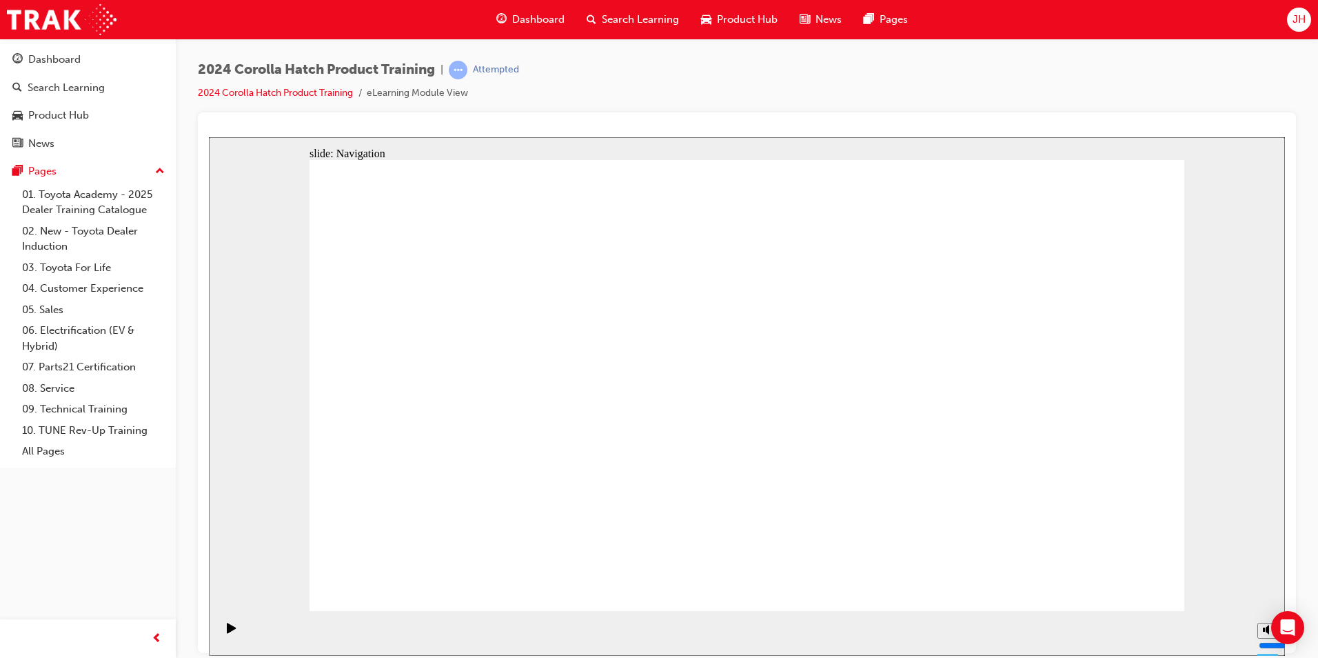
drag, startPoint x: 747, startPoint y: 406, endPoint x: 715, endPoint y: 406, distance: 31.7
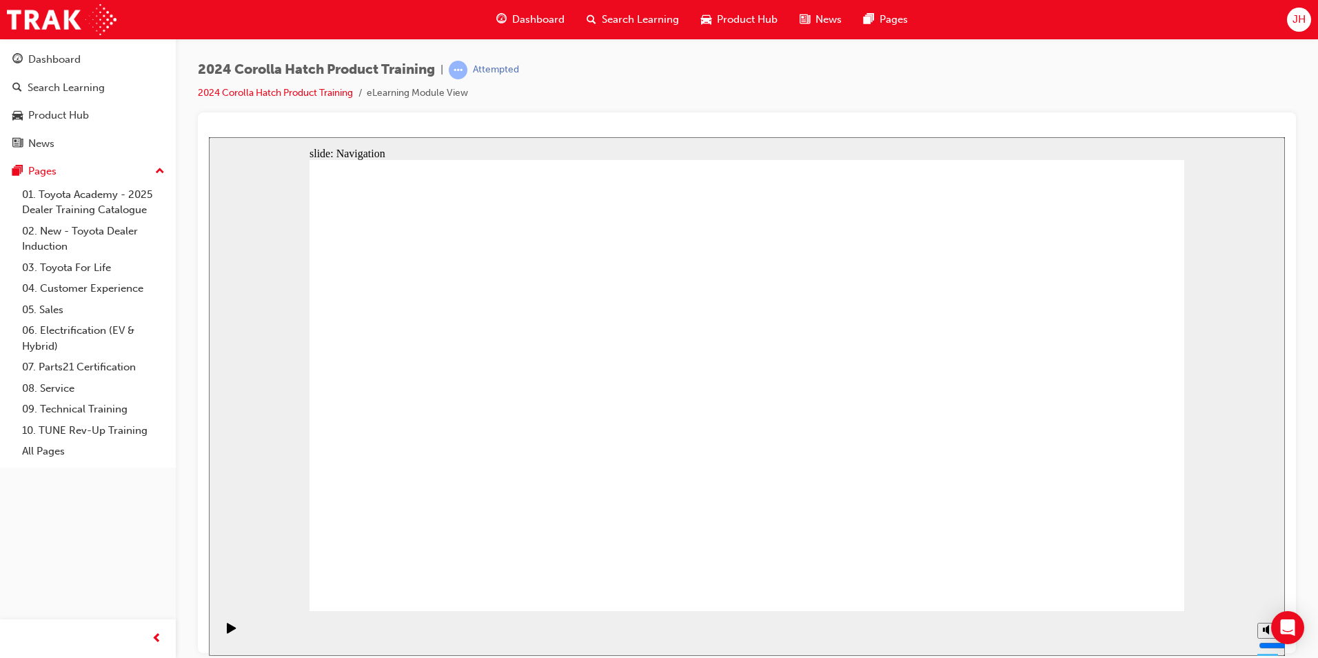
drag, startPoint x: 684, startPoint y: 401, endPoint x: 727, endPoint y: 377, distance: 48.8
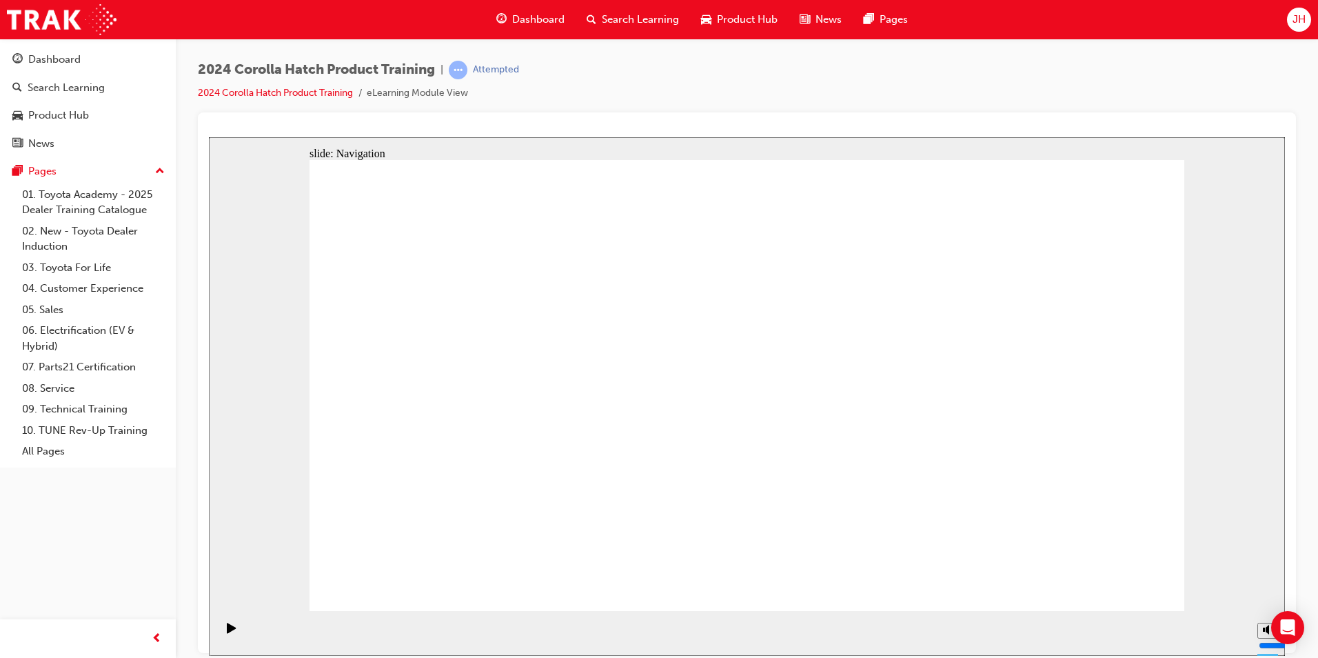
drag, startPoint x: 871, startPoint y: 240, endPoint x: 639, endPoint y: 141, distance: 251.8
click at [498, 70] on div "Attempted" at bounding box center [496, 69] width 46 height 13
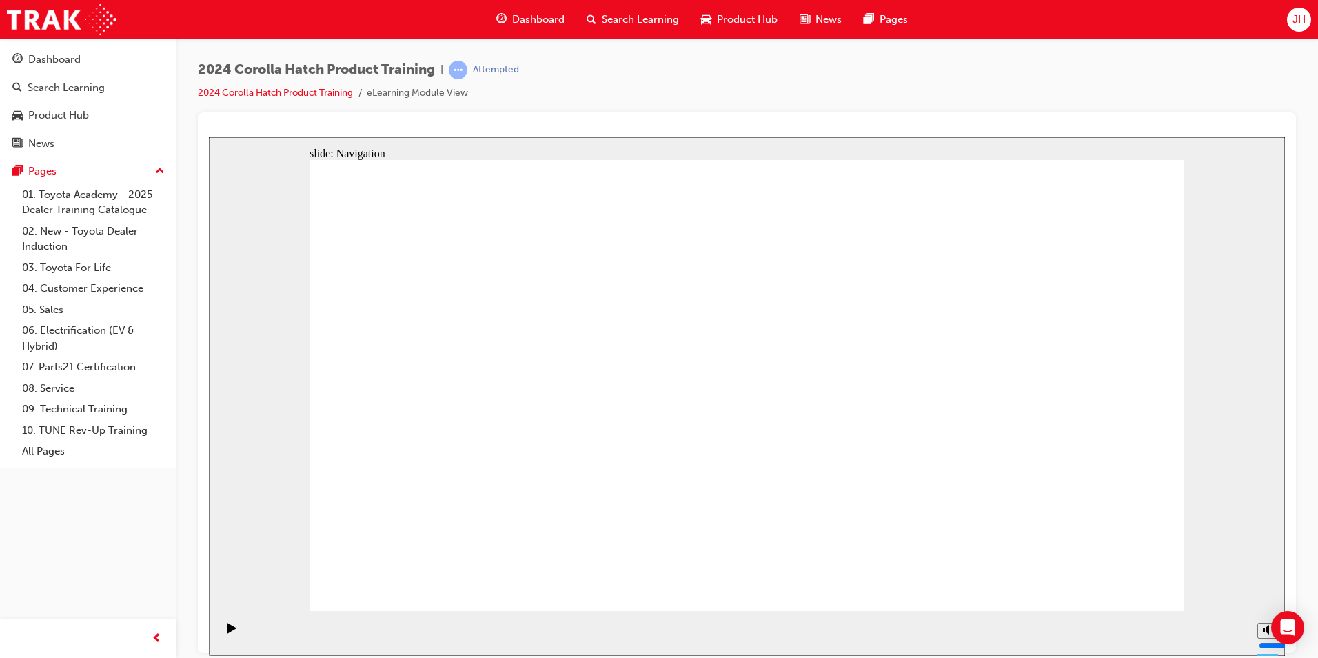
drag, startPoint x: 498, startPoint y: 70, endPoint x: 498, endPoint y: 101, distance: 30.3
click at [498, 101] on ul "2024 Corolla Hatch Product Training eLearning Module View" at bounding box center [358, 93] width 321 height 17
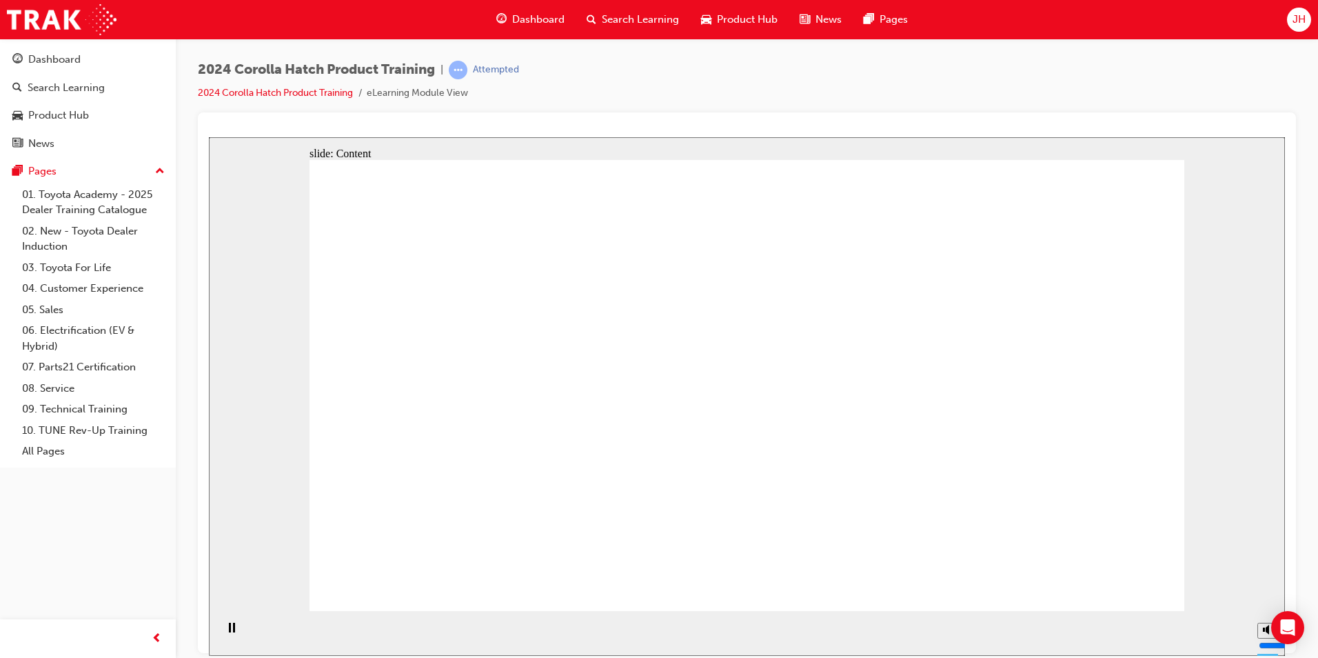
radio input "true"
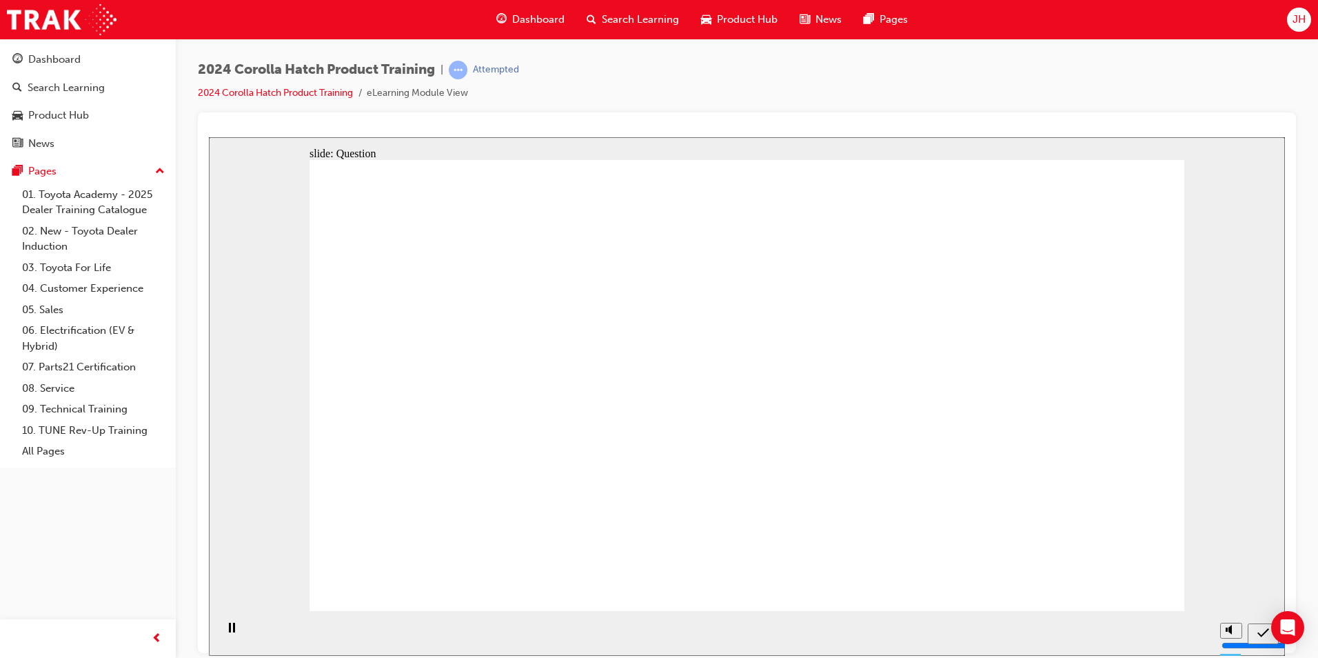
radio input "true"
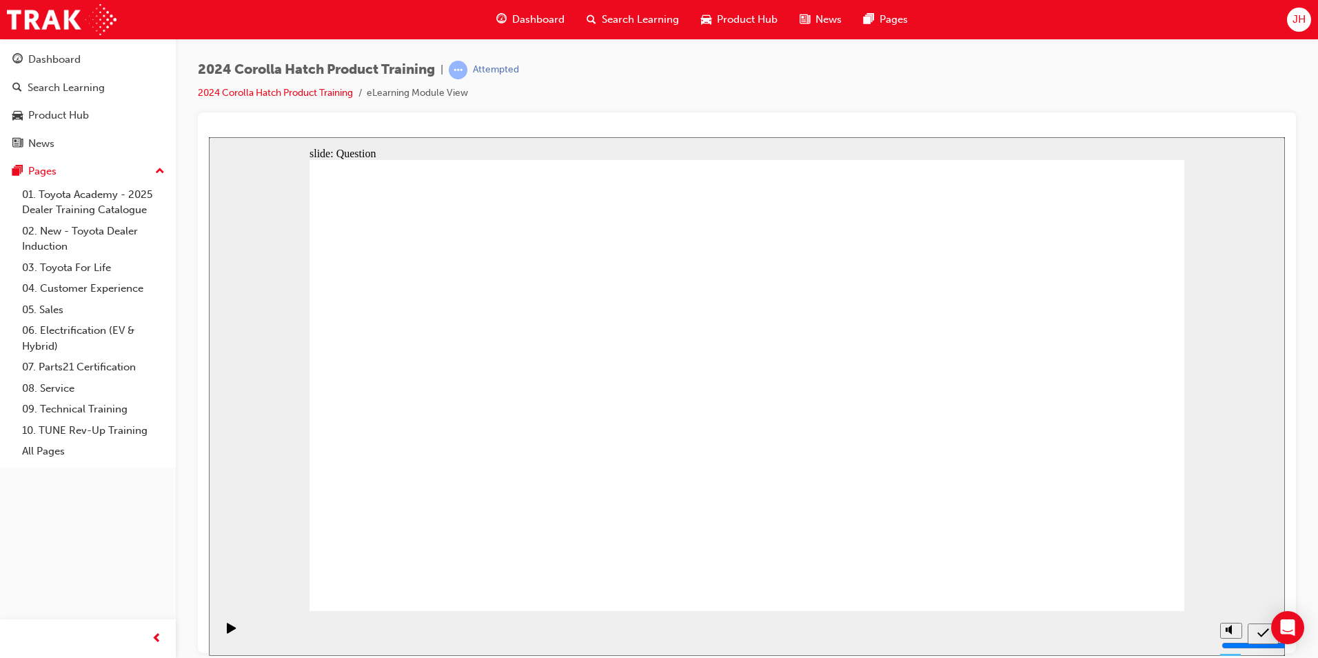
radio input "true"
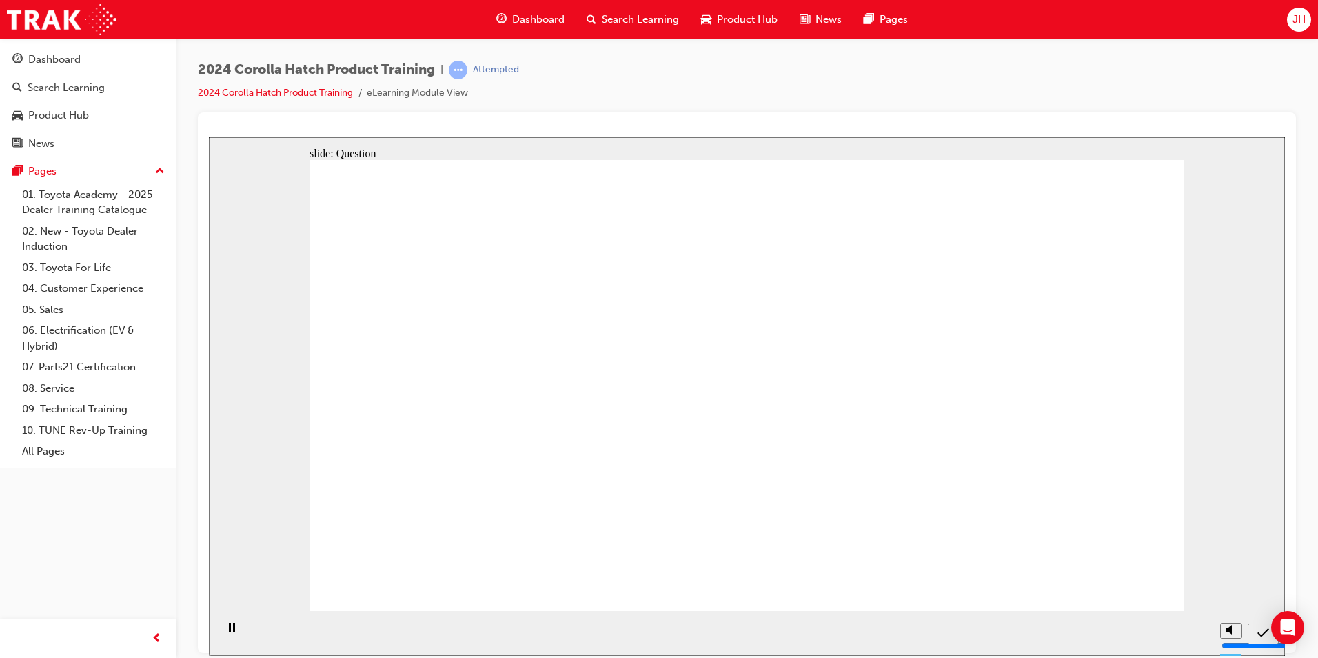
radio input "true"
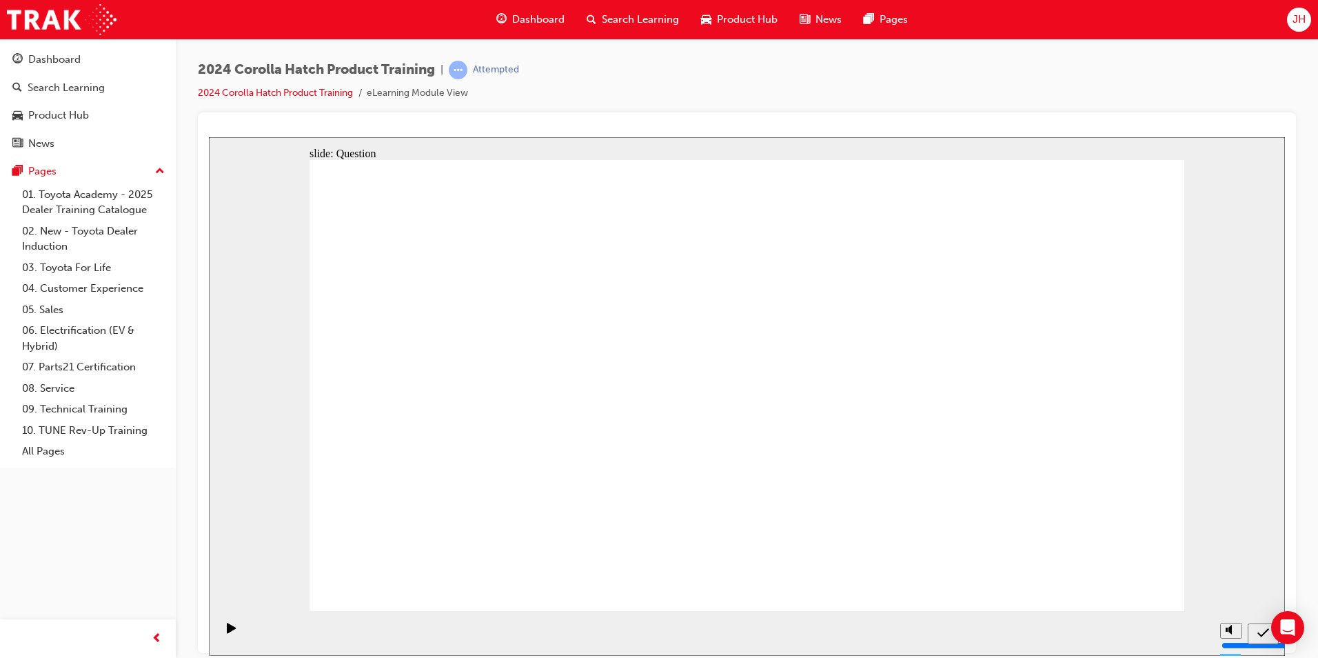
drag, startPoint x: 618, startPoint y: 354, endPoint x: 465, endPoint y: 501, distance: 212.1
drag, startPoint x: 754, startPoint y: 365, endPoint x: 936, endPoint y: 501, distance: 226.7
drag, startPoint x: 1073, startPoint y: 356, endPoint x: 1078, endPoint y: 493, distance: 137.3
drag, startPoint x: 463, startPoint y: 355, endPoint x: 629, endPoint y: 494, distance: 216.3
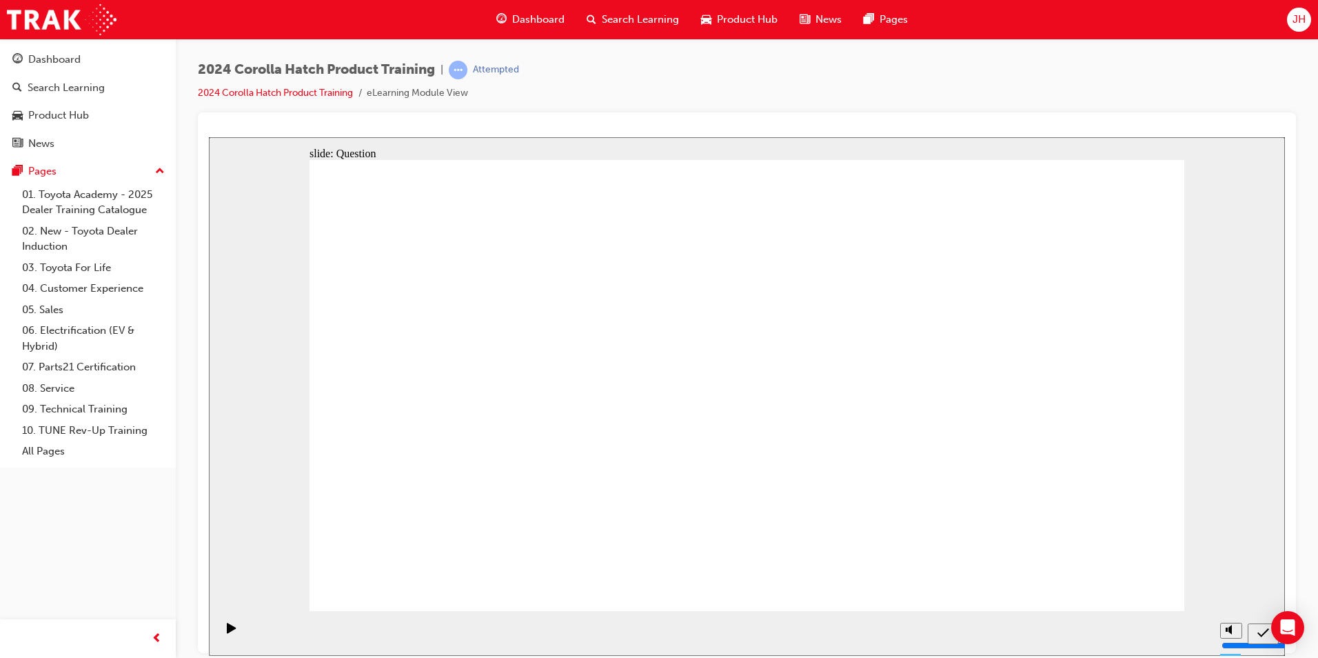
drag, startPoint x: 903, startPoint y: 365, endPoint x: 739, endPoint y: 526, distance: 229.2
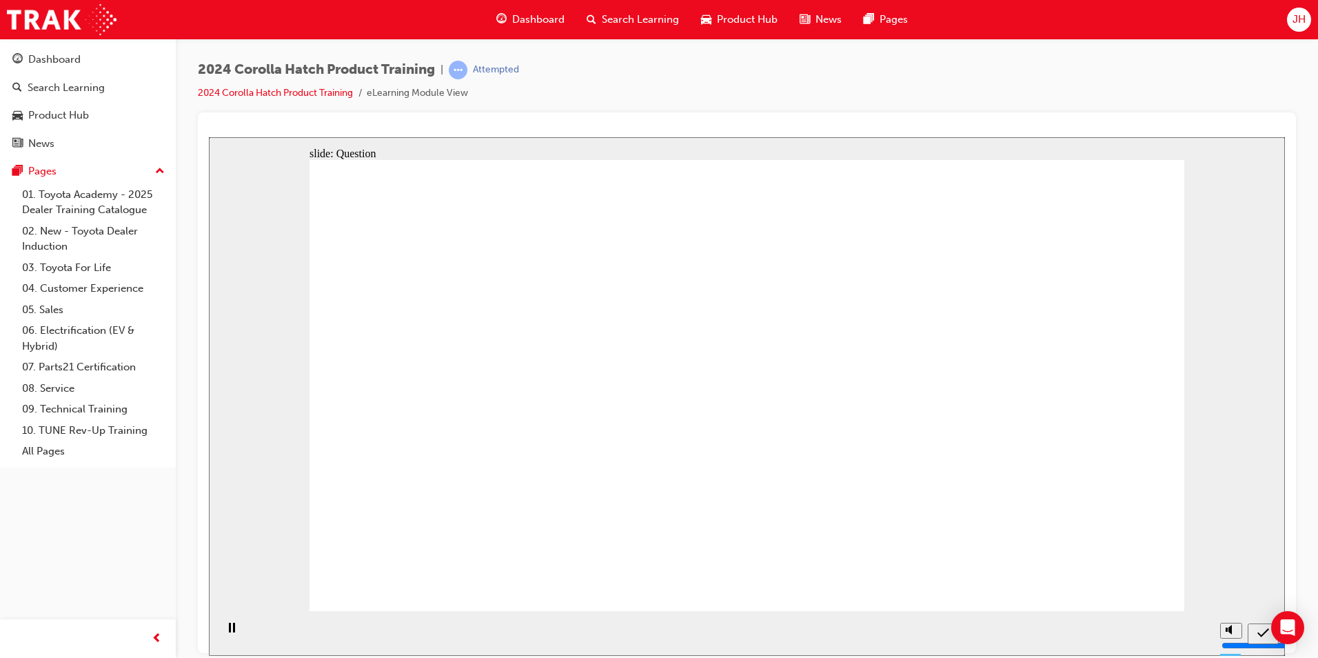
radio input "true"
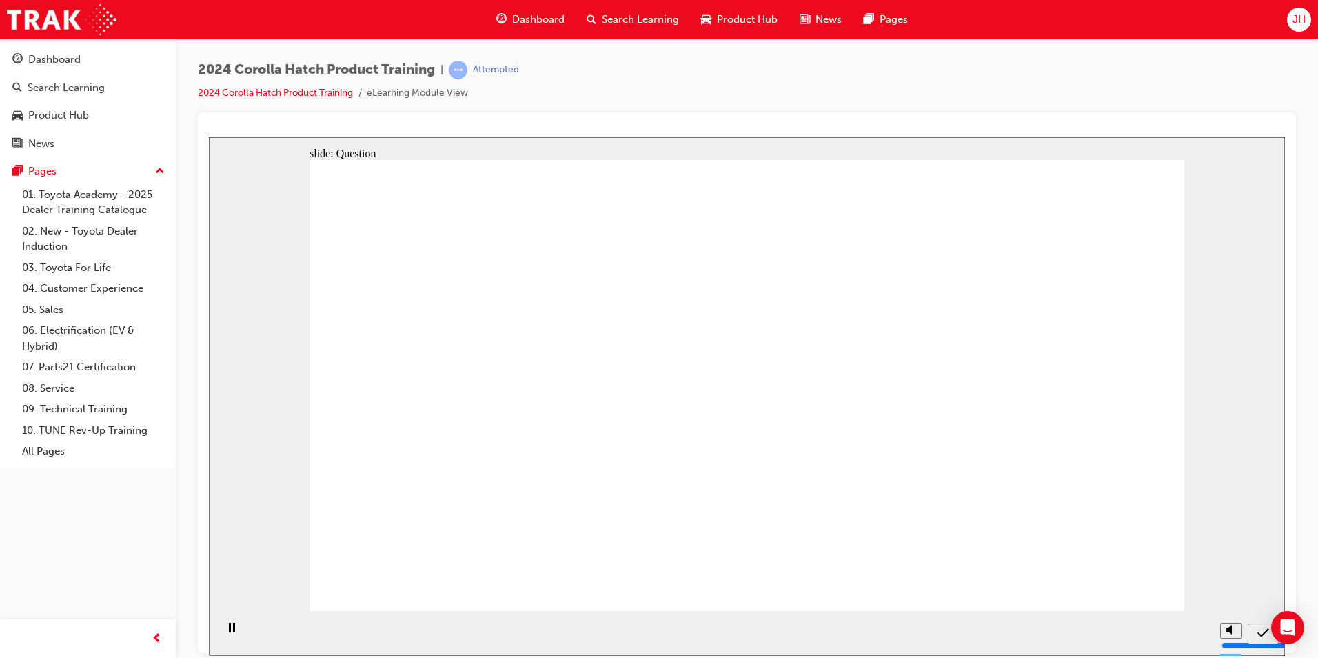
radio input "true"
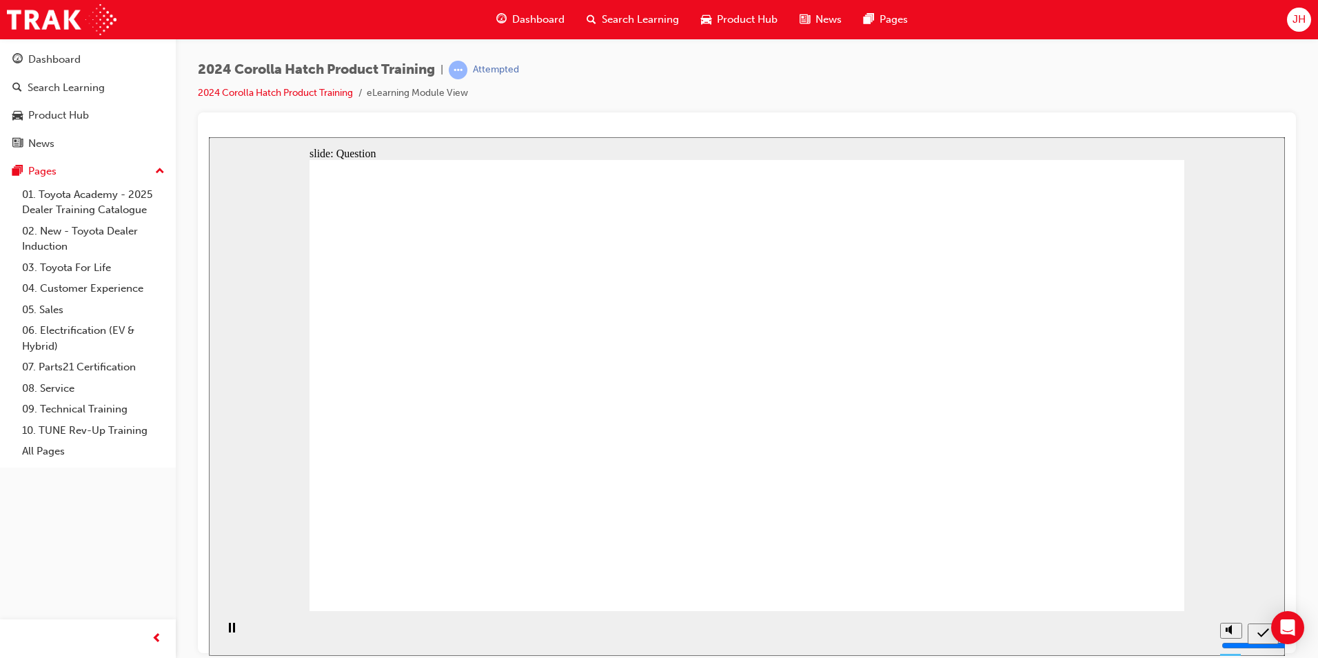
drag, startPoint x: 1018, startPoint y: 371, endPoint x: 1027, endPoint y: 506, distance: 135.4
drag, startPoint x: 753, startPoint y: 352, endPoint x: 882, endPoint y: 485, distance: 184.8
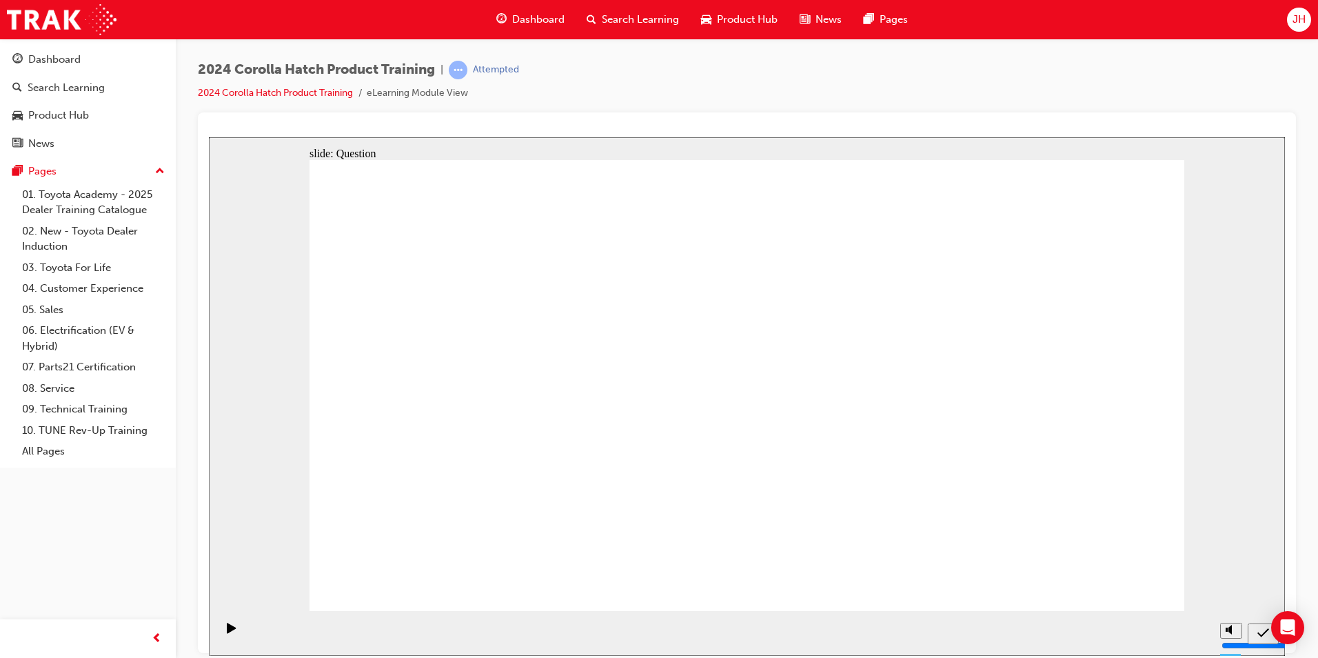
drag, startPoint x: 901, startPoint y: 352, endPoint x: 755, endPoint y: 512, distance: 216.2
drag, startPoint x: 612, startPoint y: 349, endPoint x: 469, endPoint y: 490, distance: 201.4
drag, startPoint x: 439, startPoint y: 361, endPoint x: 658, endPoint y: 523, distance: 272.2
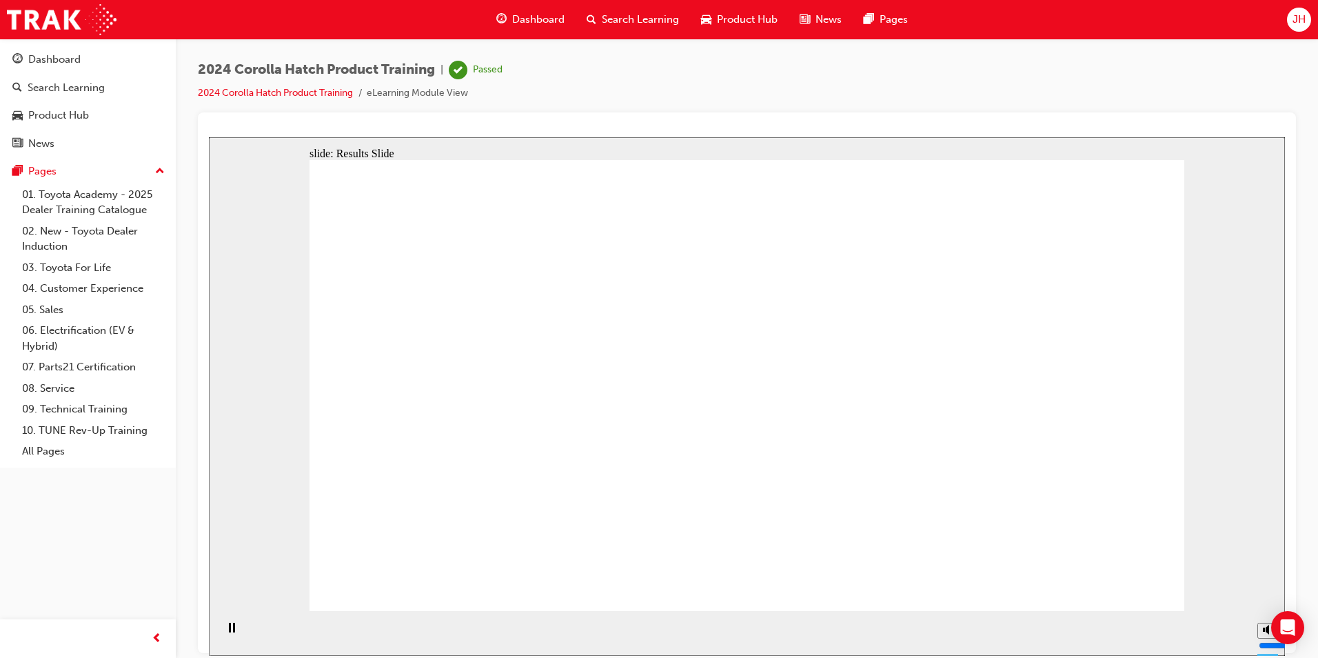
click at [39, 312] on link "05. Sales" at bounding box center [94, 309] width 154 height 21
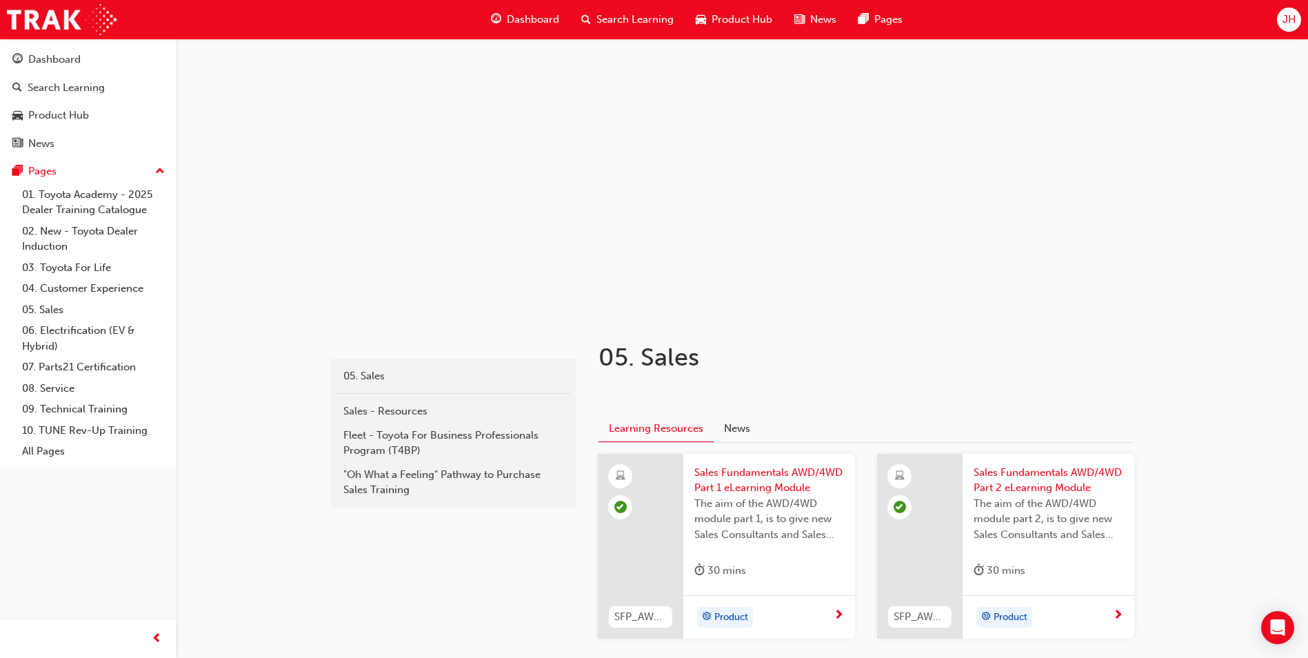
click at [549, 17] on span "Dashboard" at bounding box center [533, 20] width 52 height 16
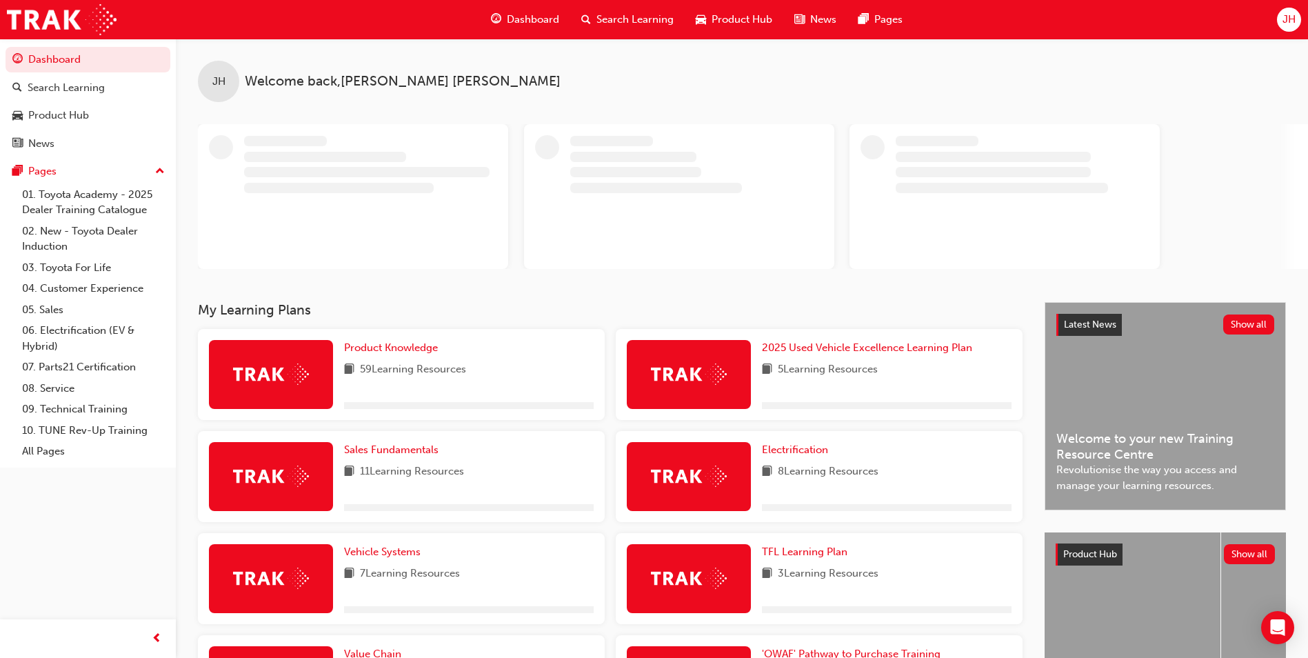
click at [629, 16] on span "Search Learning" at bounding box center [634, 20] width 77 height 16
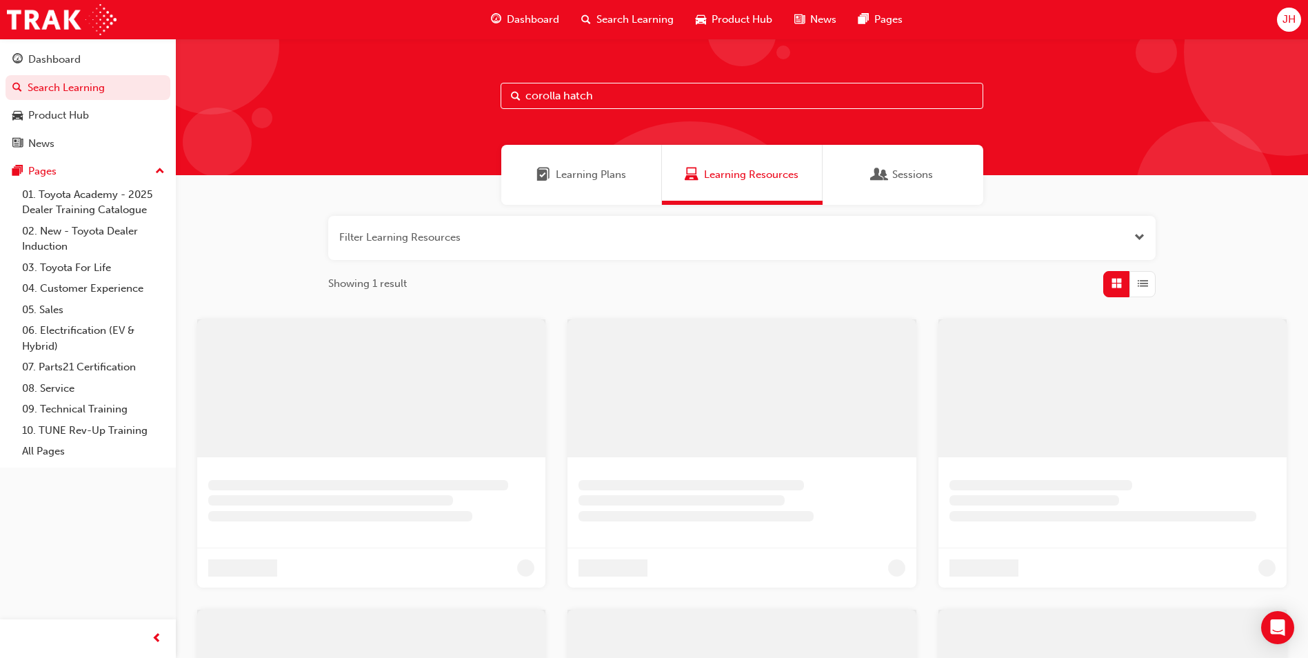
click at [611, 97] on input "corolla hatch" at bounding box center [742, 96] width 483 height 26
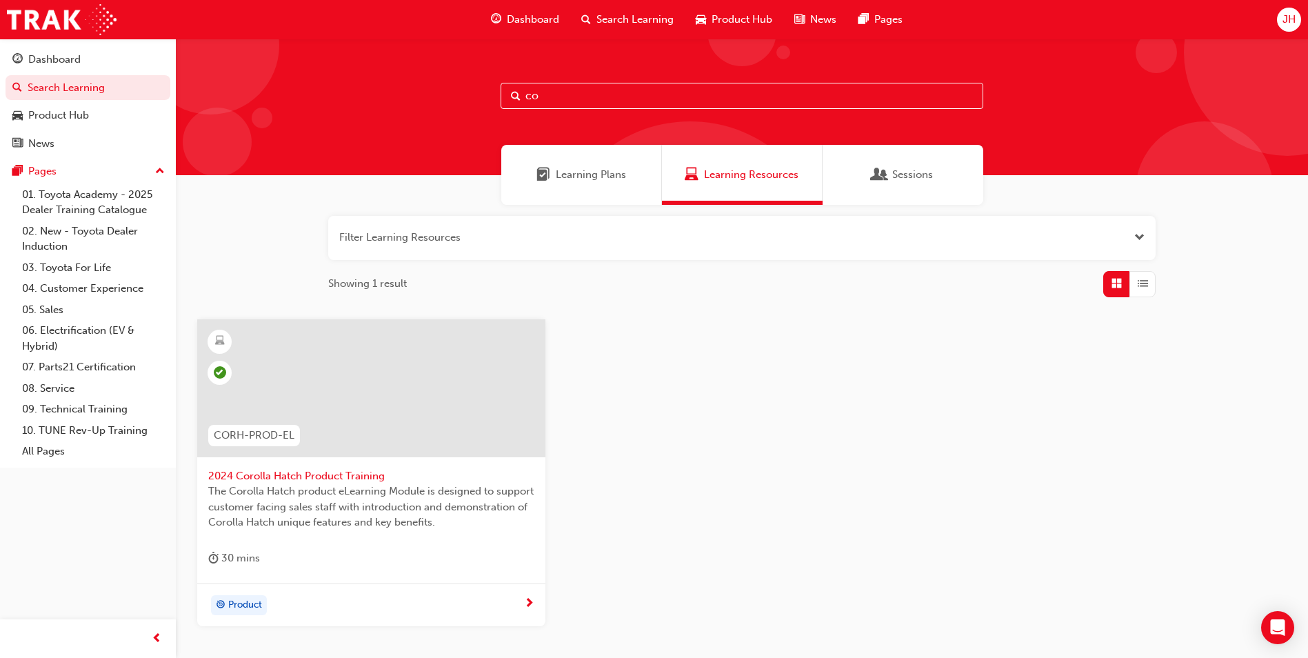
type input "c"
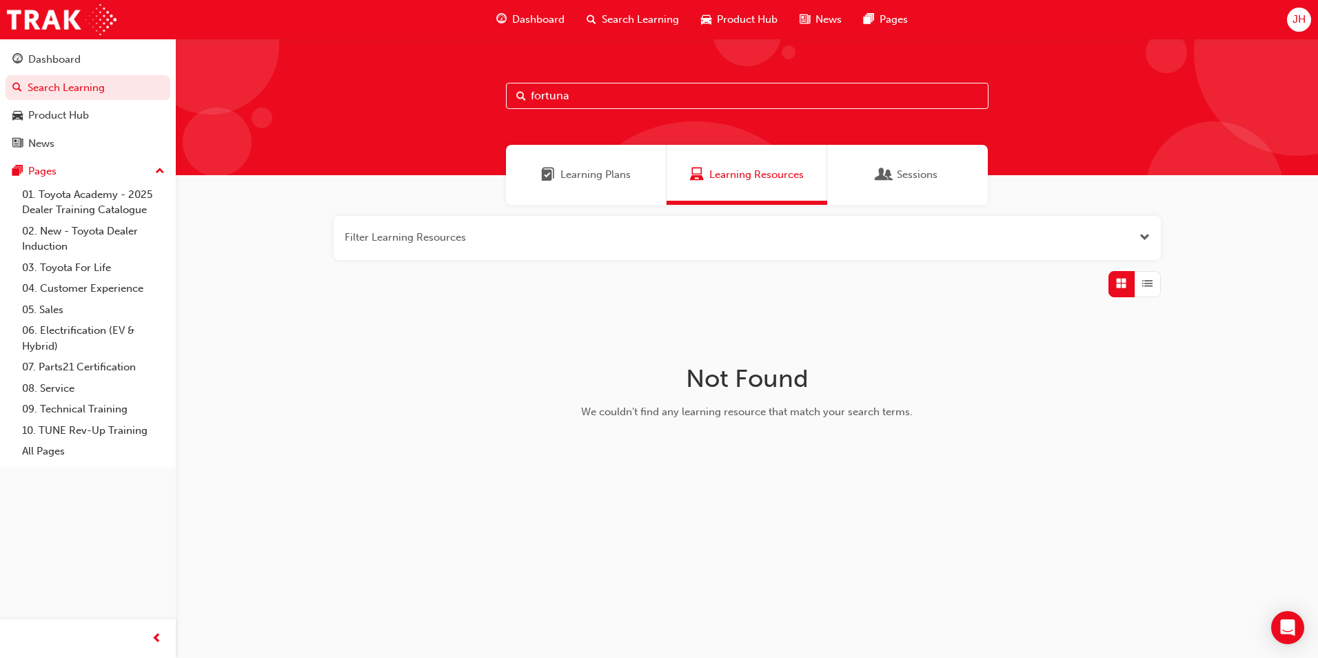
click at [607, 94] on input "fortuna" at bounding box center [747, 96] width 483 height 26
type input "f"
click at [596, 97] on input "2024 chr" at bounding box center [747, 96] width 483 height 26
type input "2"
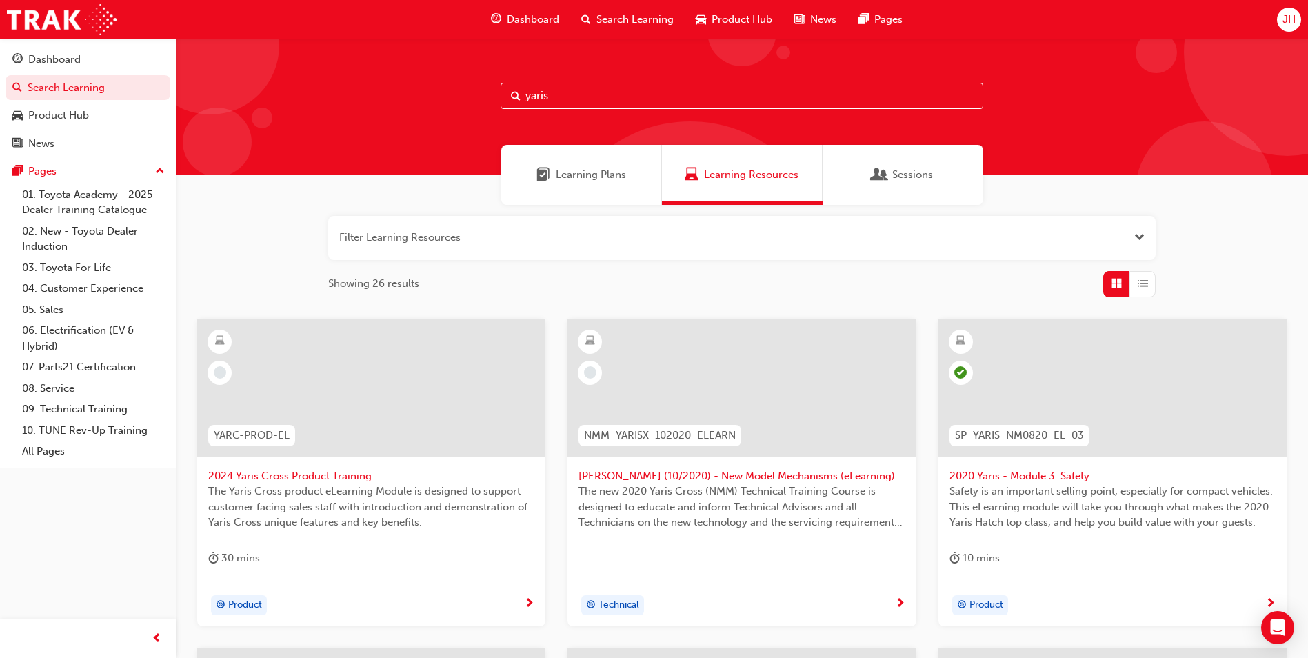
type input "yaris"
click at [320, 476] on span "2024 Yaris Cross Product Training" at bounding box center [371, 476] width 326 height 16
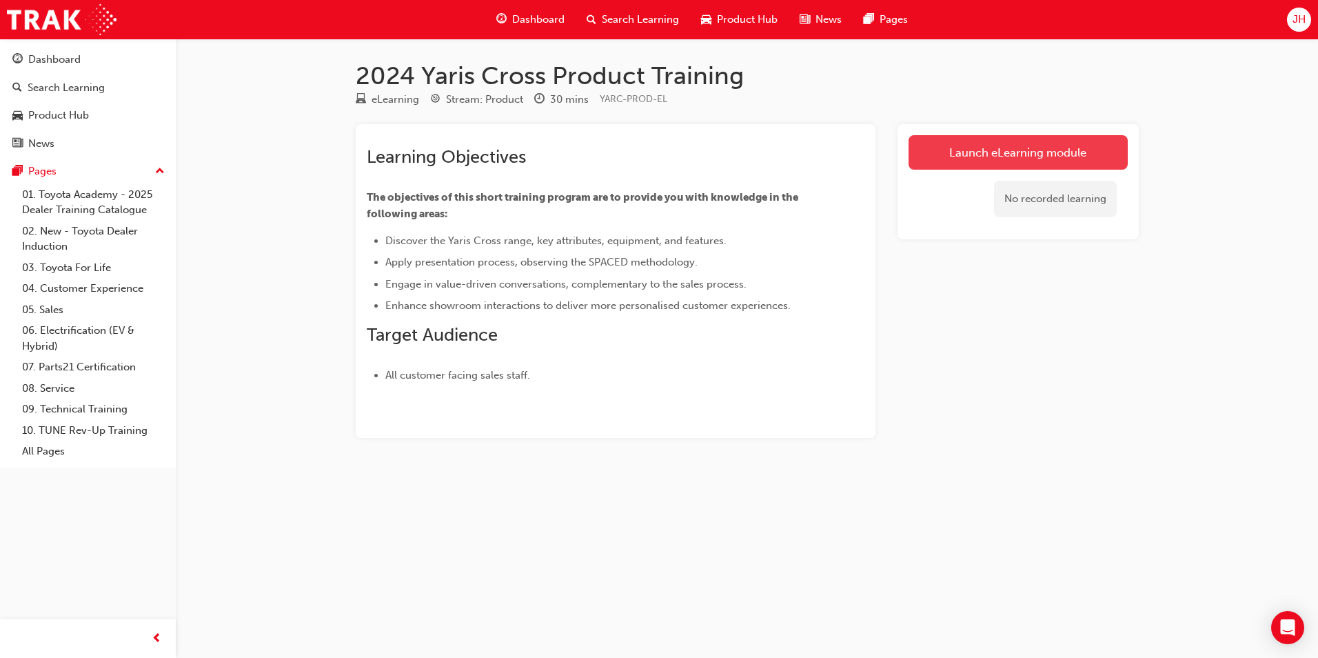
click at [1010, 153] on link "Launch eLearning module" at bounding box center [1018, 152] width 219 height 34
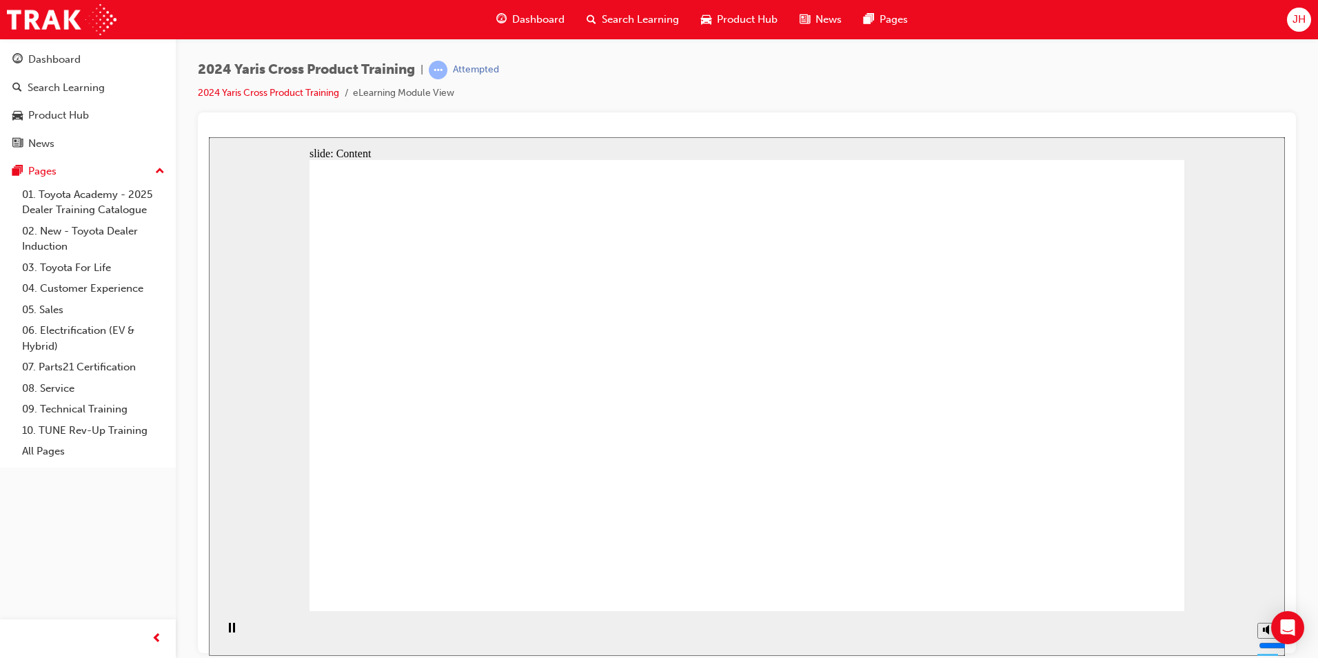
drag, startPoint x: 521, startPoint y: 401, endPoint x: 531, endPoint y: 423, distance: 23.5
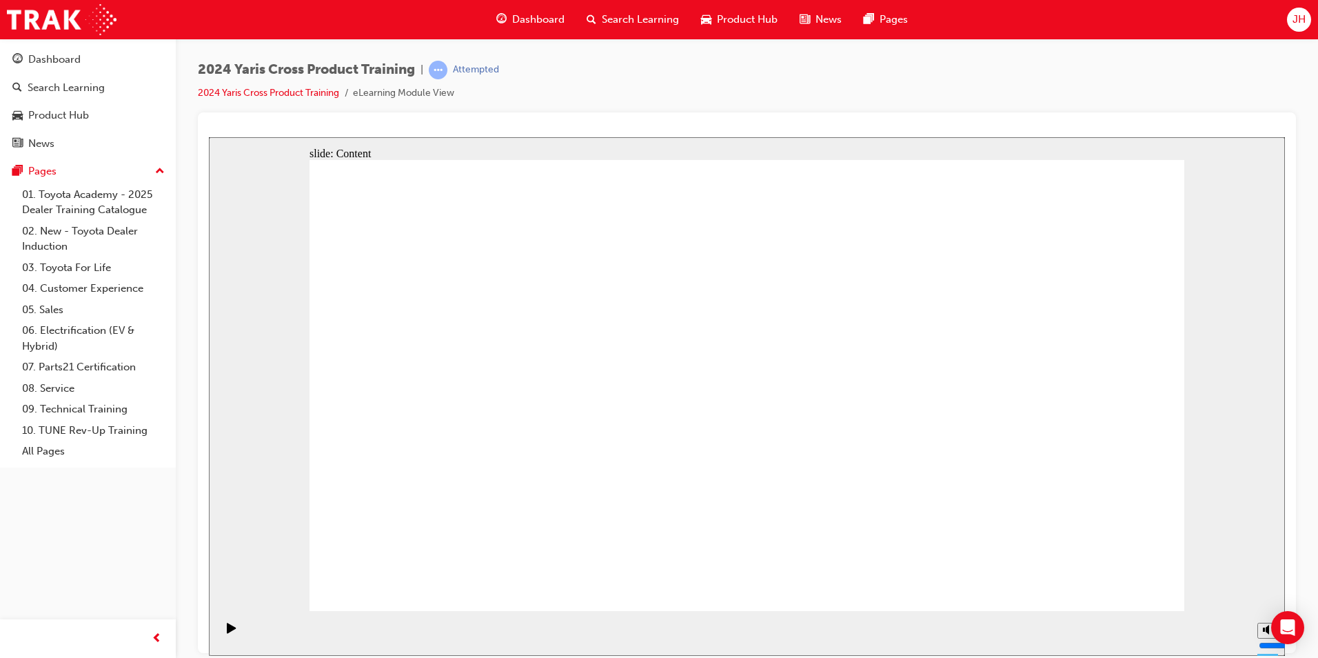
radio input "true"
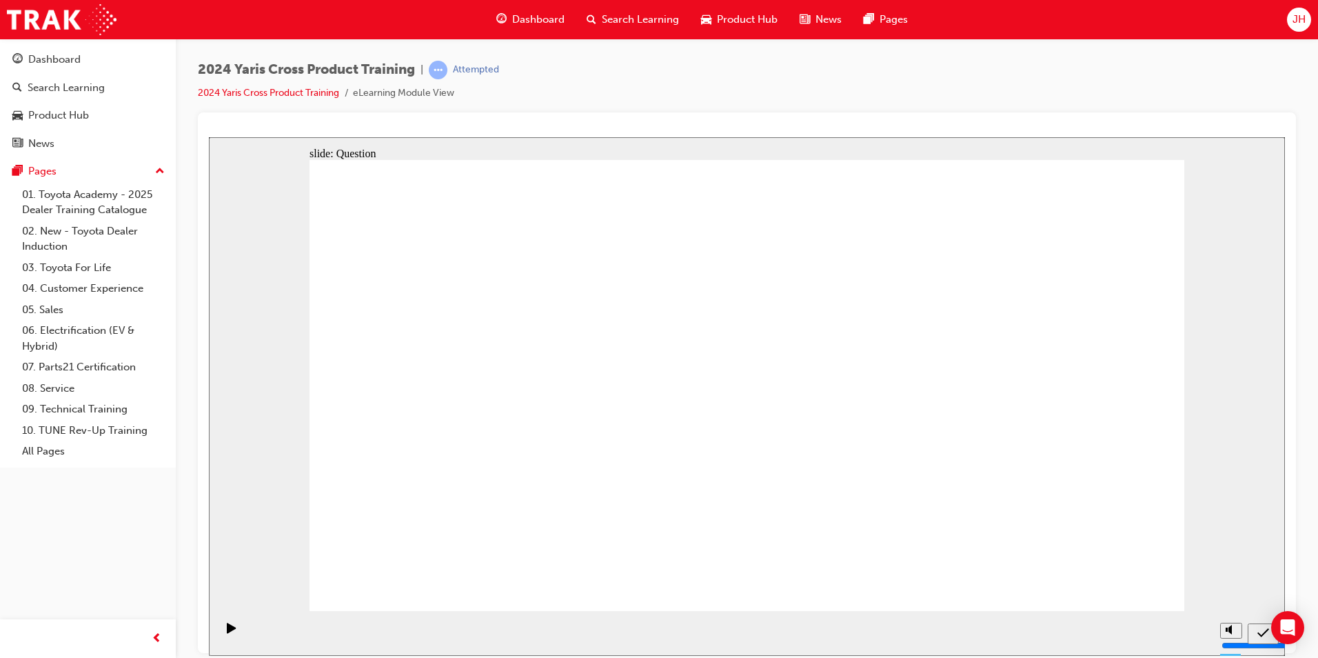
radio input "true"
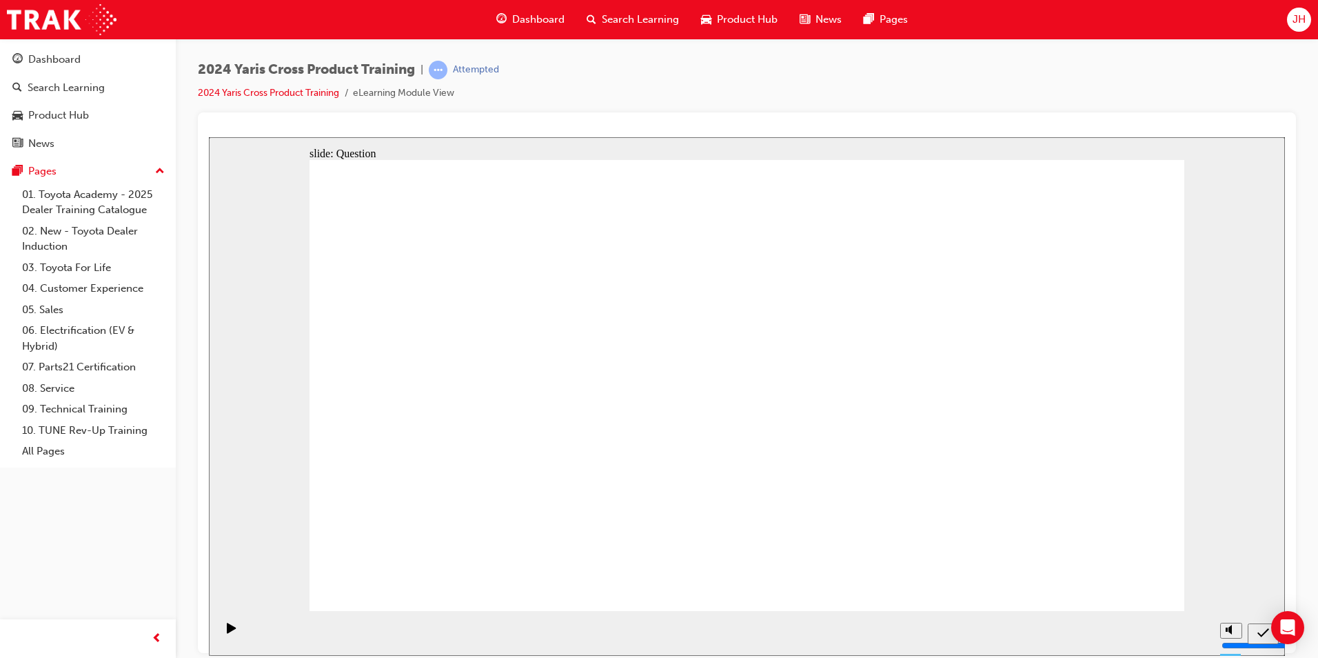
checkbox input "true"
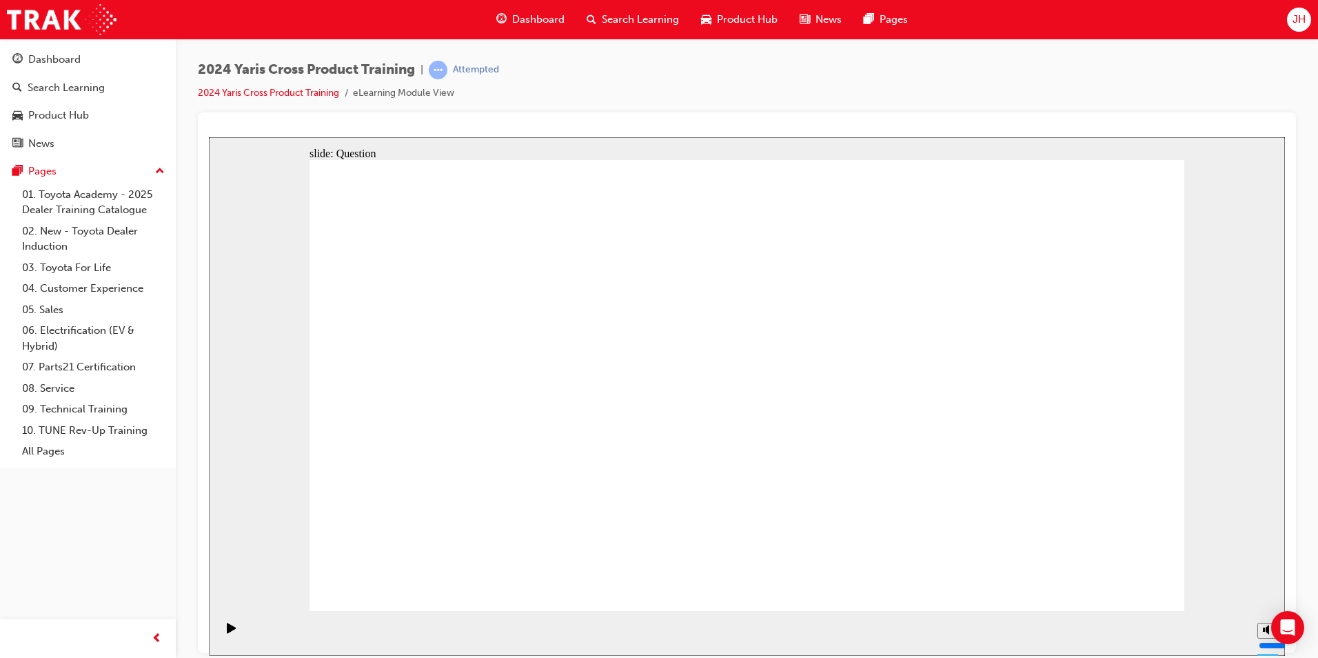
radio input "true"
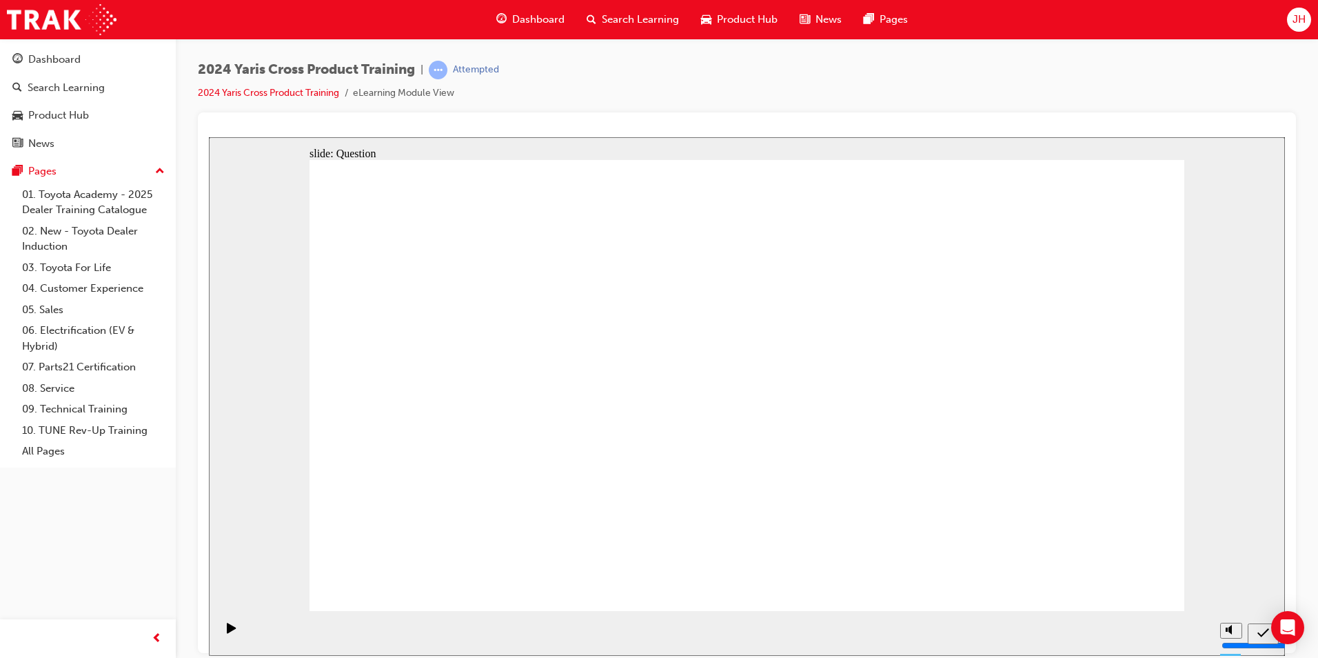
drag, startPoint x: 470, startPoint y: 356, endPoint x: 813, endPoint y: 506, distance: 373.9
drag, startPoint x: 807, startPoint y: 365, endPoint x: 461, endPoint y: 514, distance: 376.8
drag, startPoint x: 641, startPoint y: 356, endPoint x: 999, endPoint y: 507, distance: 389.0
drag, startPoint x: 985, startPoint y: 341, endPoint x: 703, endPoint y: 492, distance: 319.9
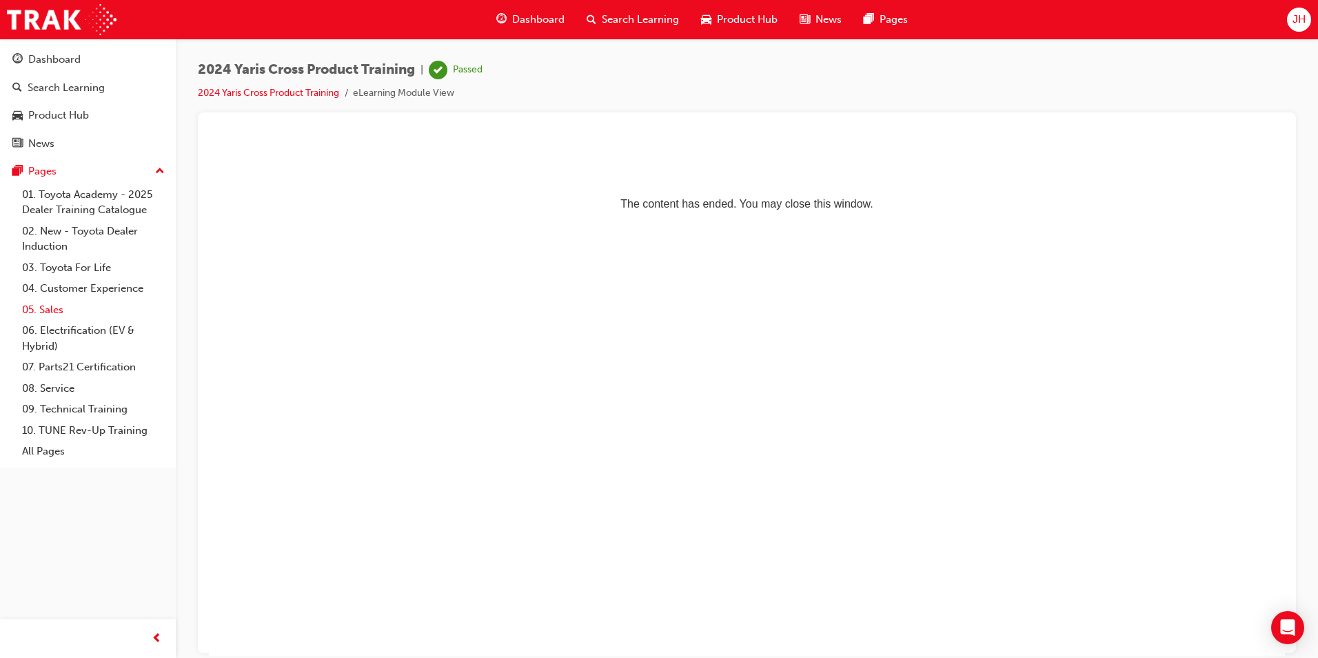
click at [57, 306] on link "05. Sales" at bounding box center [94, 309] width 154 height 21
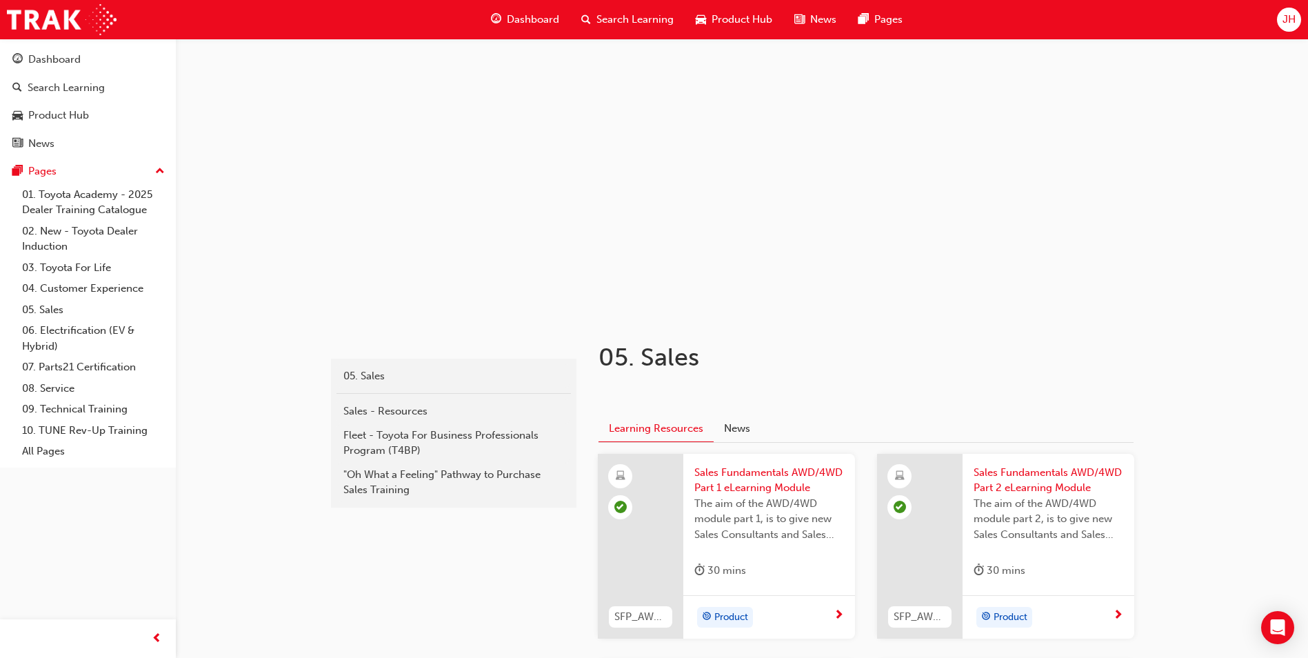
click at [635, 21] on span "Search Learning" at bounding box center [634, 20] width 77 height 16
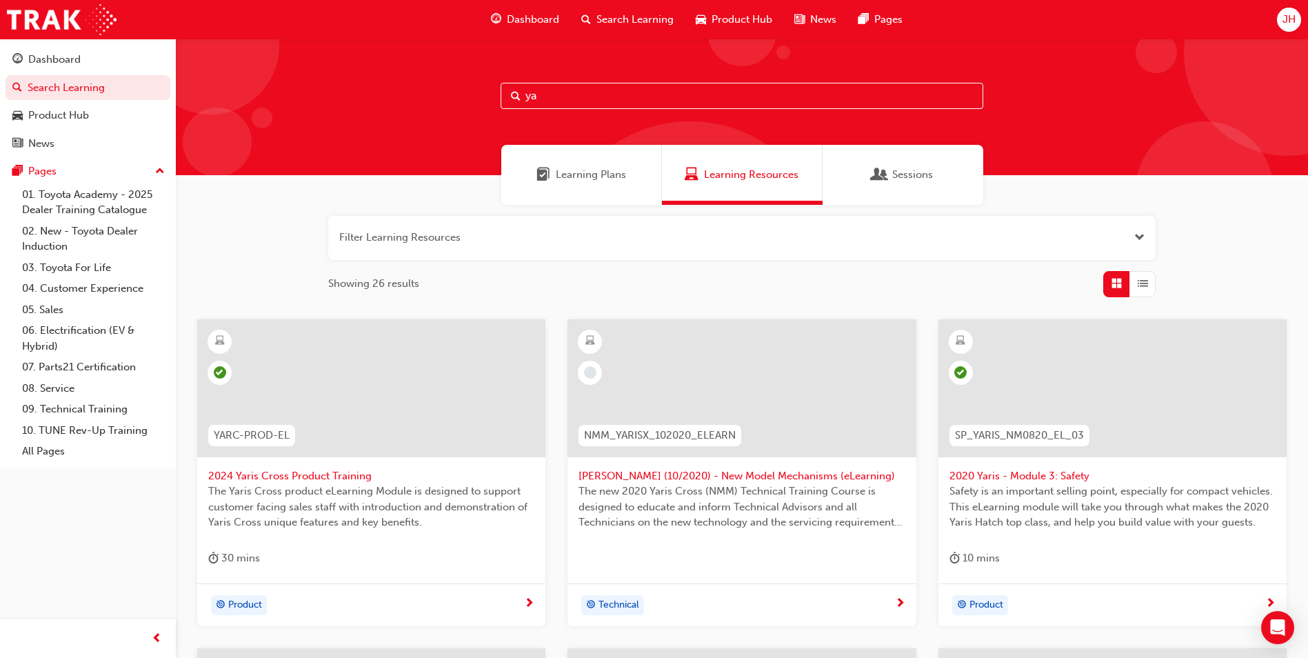
type input "y"
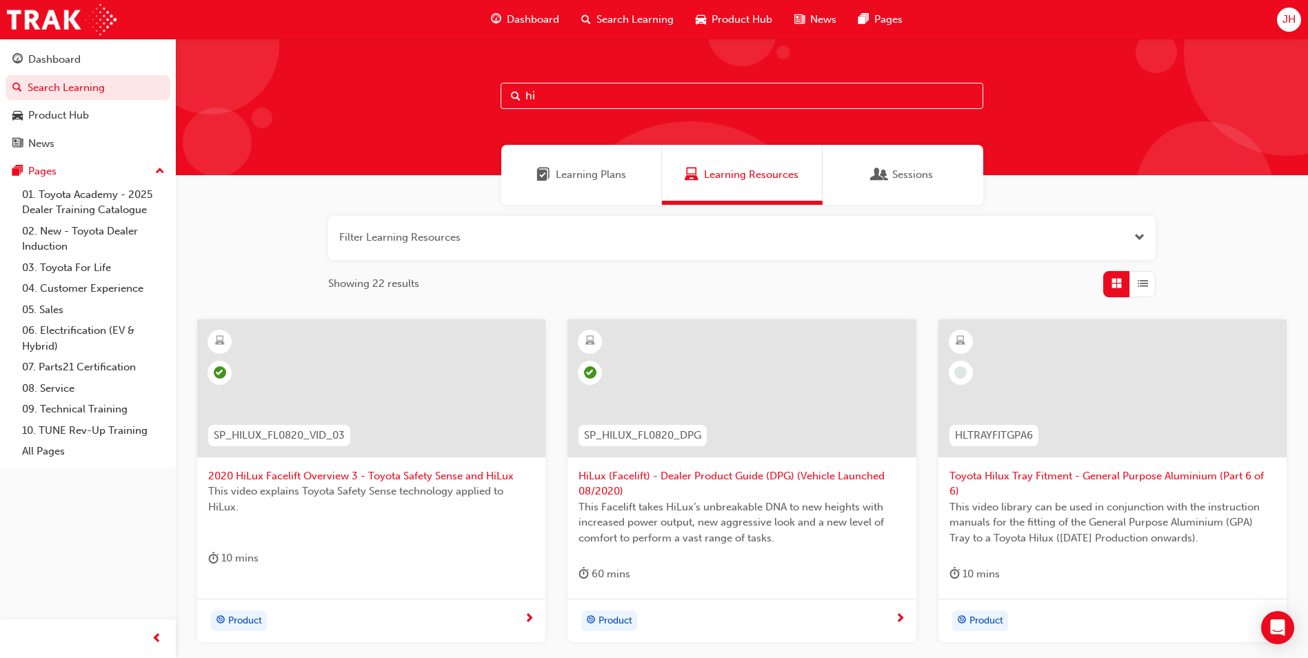
type input "h"
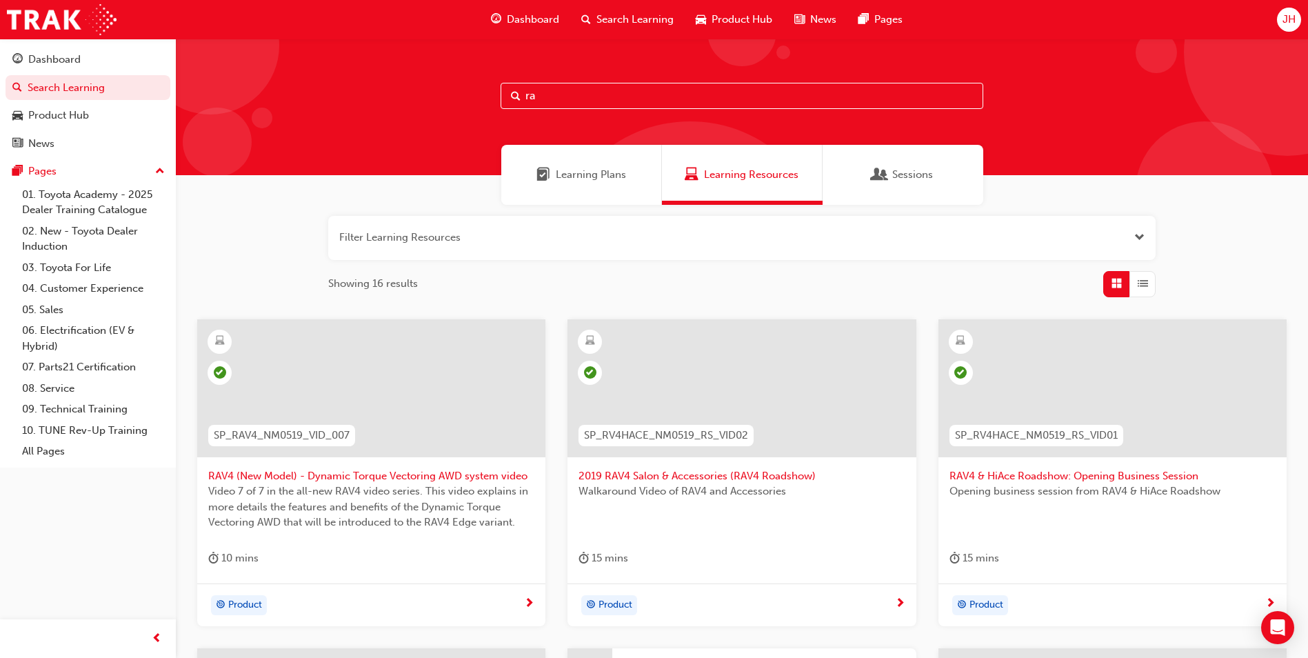
type input "r"
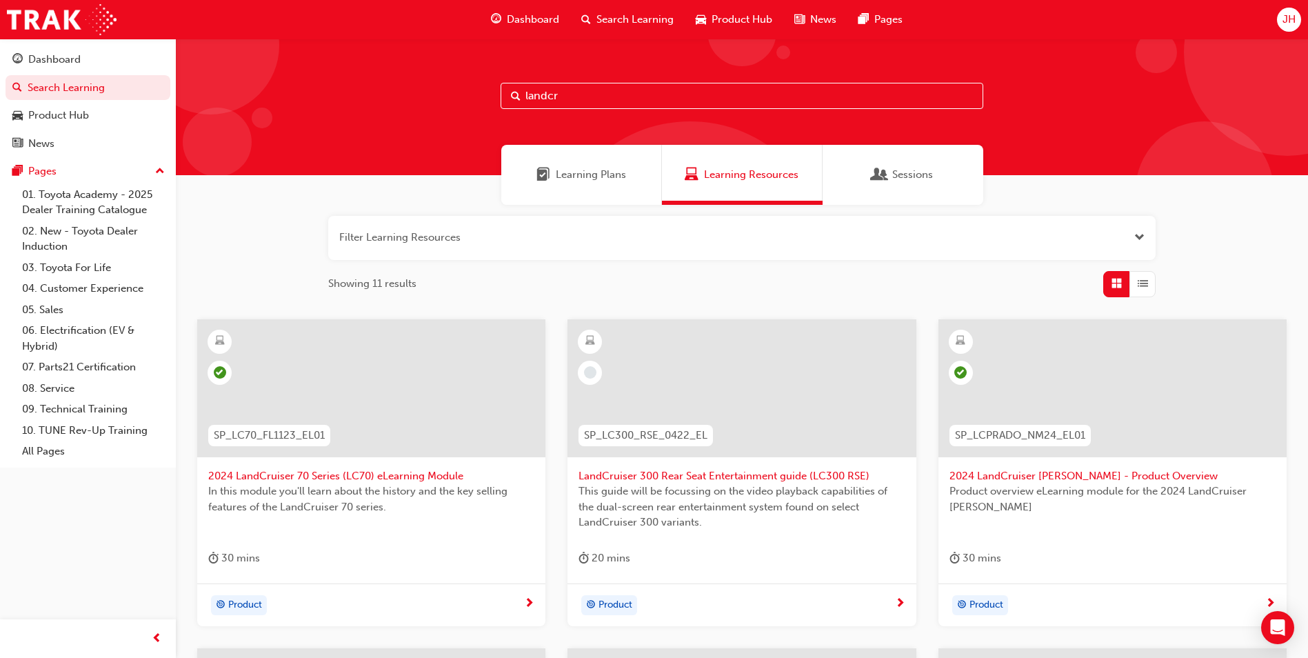
type input "landcr"
click at [284, 432] on span "SP_LC70_FL1123_EL01" at bounding box center [269, 435] width 111 height 16
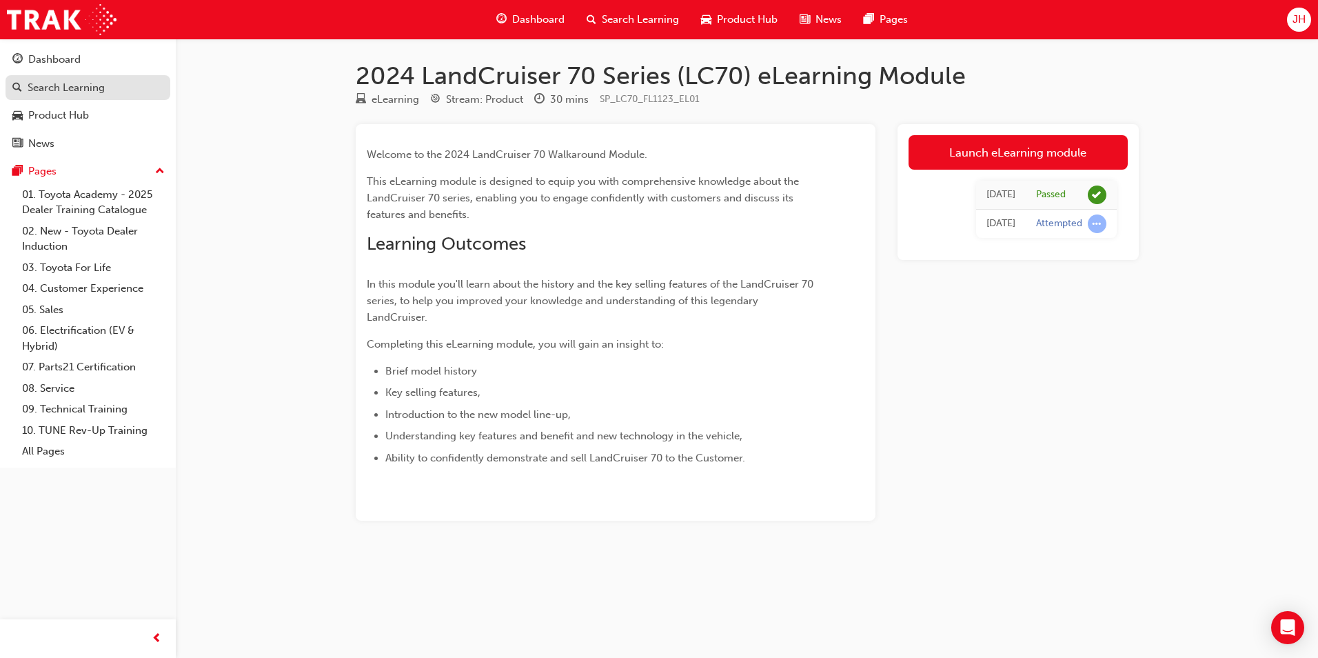
click at [76, 92] on div "Search Learning" at bounding box center [66, 88] width 77 height 16
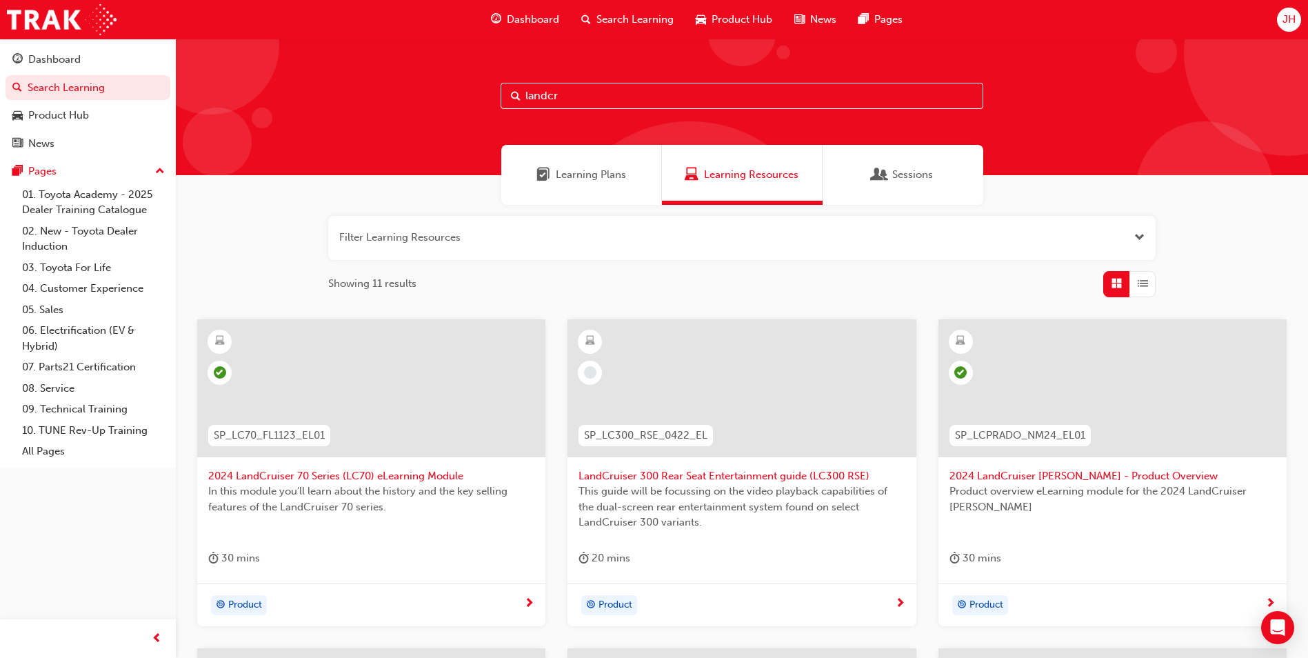
click at [656, 433] on span "SP_LC300_RSE_0422_EL" at bounding box center [645, 435] width 123 height 16
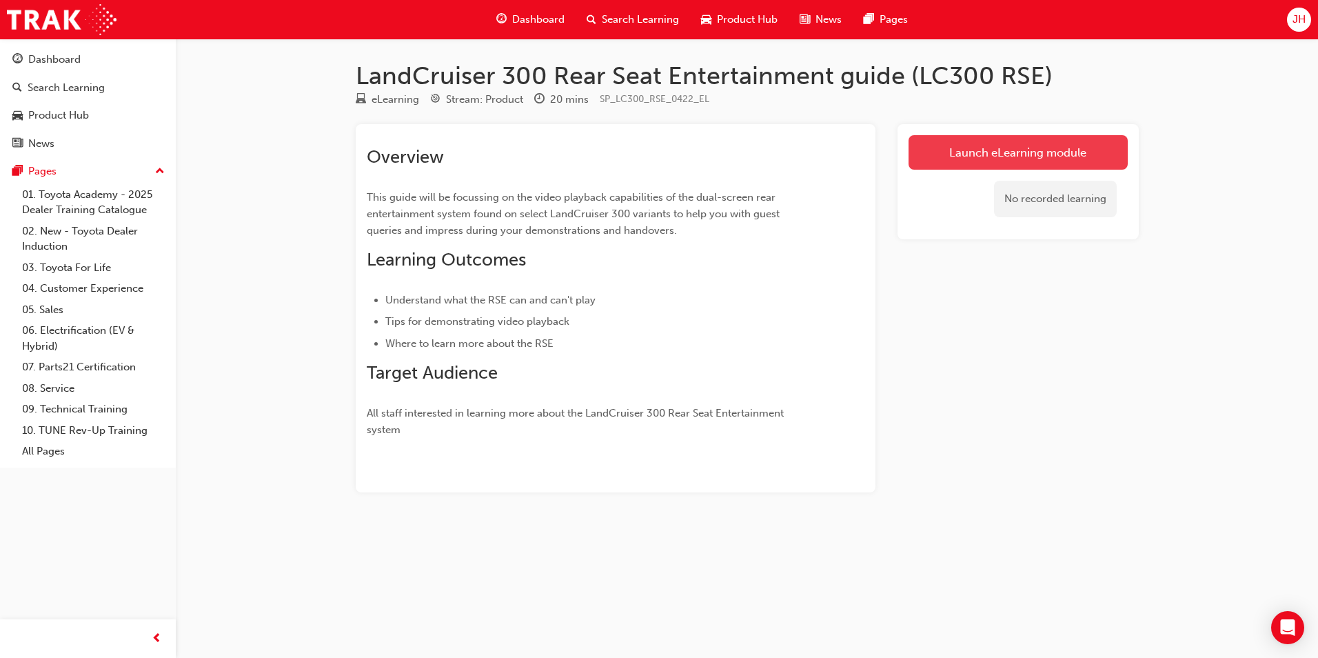
click at [1018, 152] on link "Launch eLearning module" at bounding box center [1018, 152] width 219 height 34
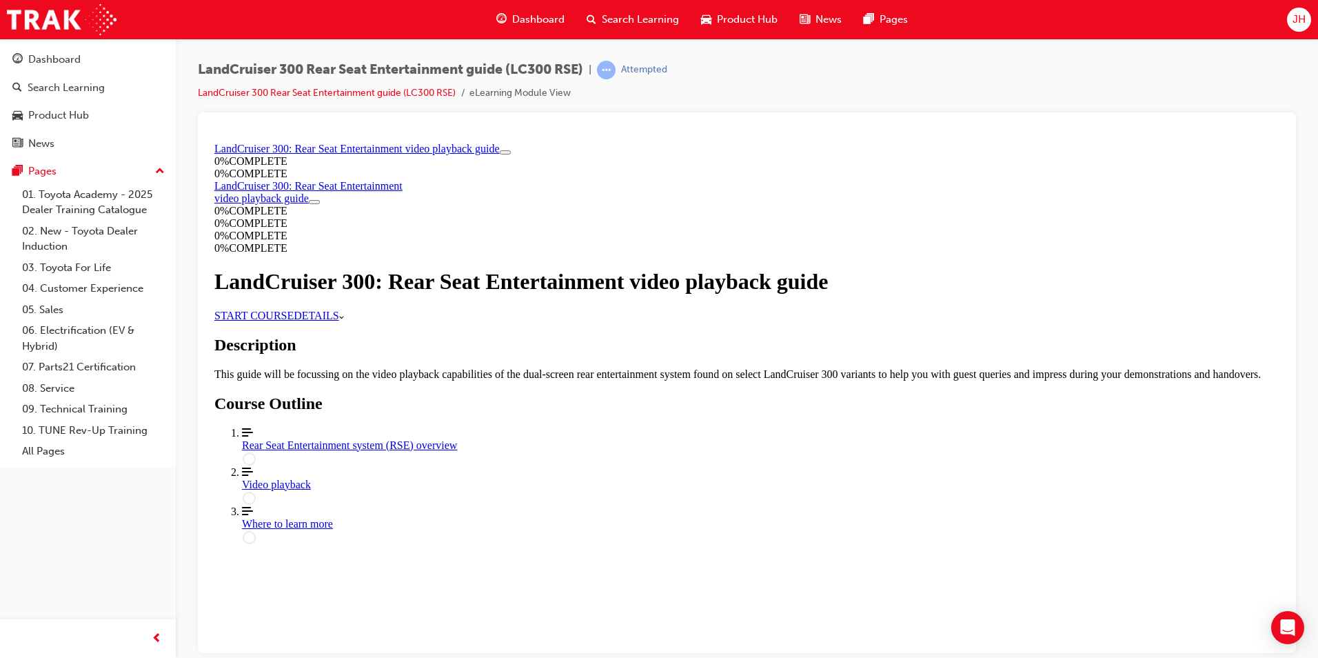
click at [294, 321] on link "START COURSE" at bounding box center [253, 315] width 79 height 12
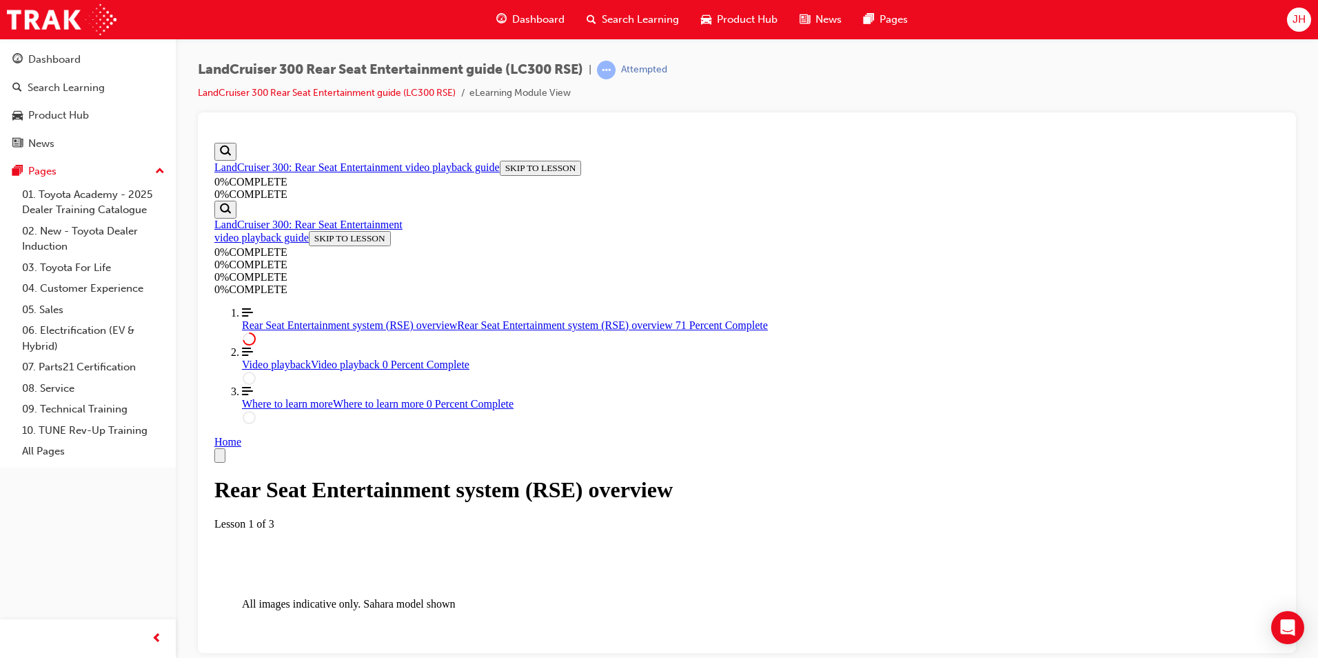
scroll to position [254, 0]
